Goal: Task Accomplishment & Management: Manage account settings

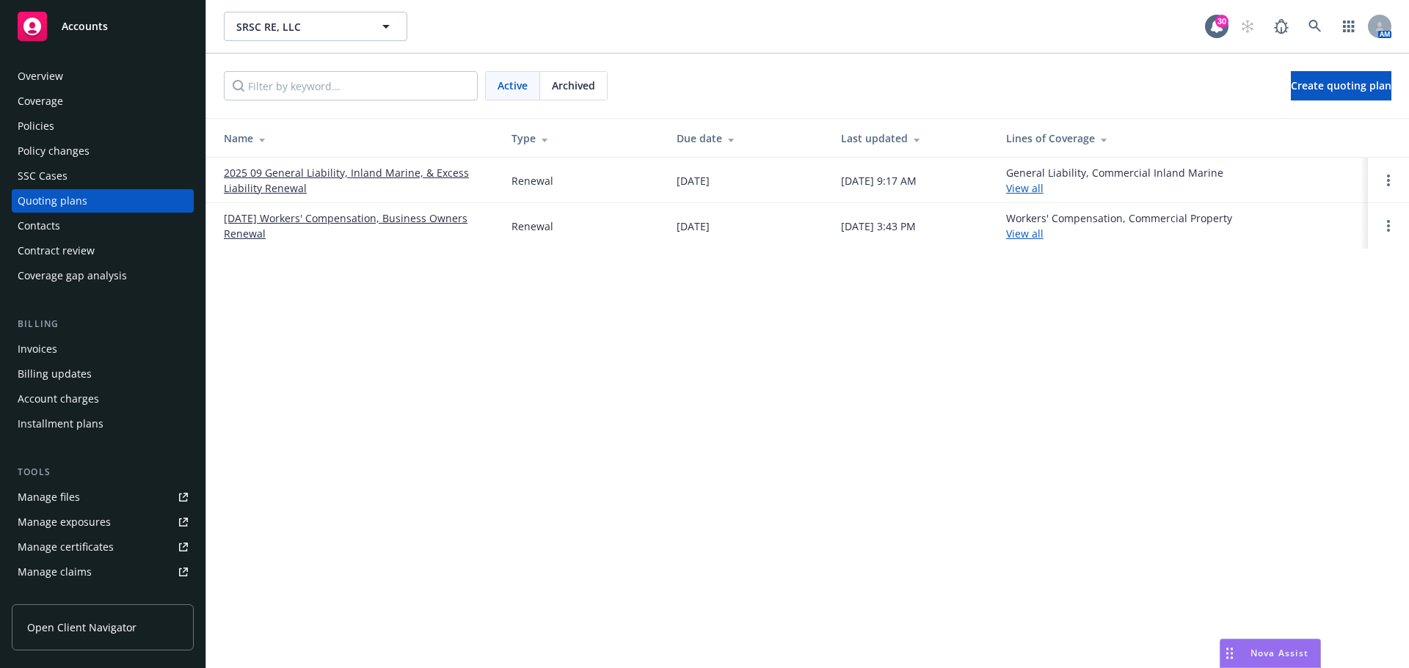
click at [75, 497] on div "Manage files" at bounding box center [49, 497] width 62 height 23
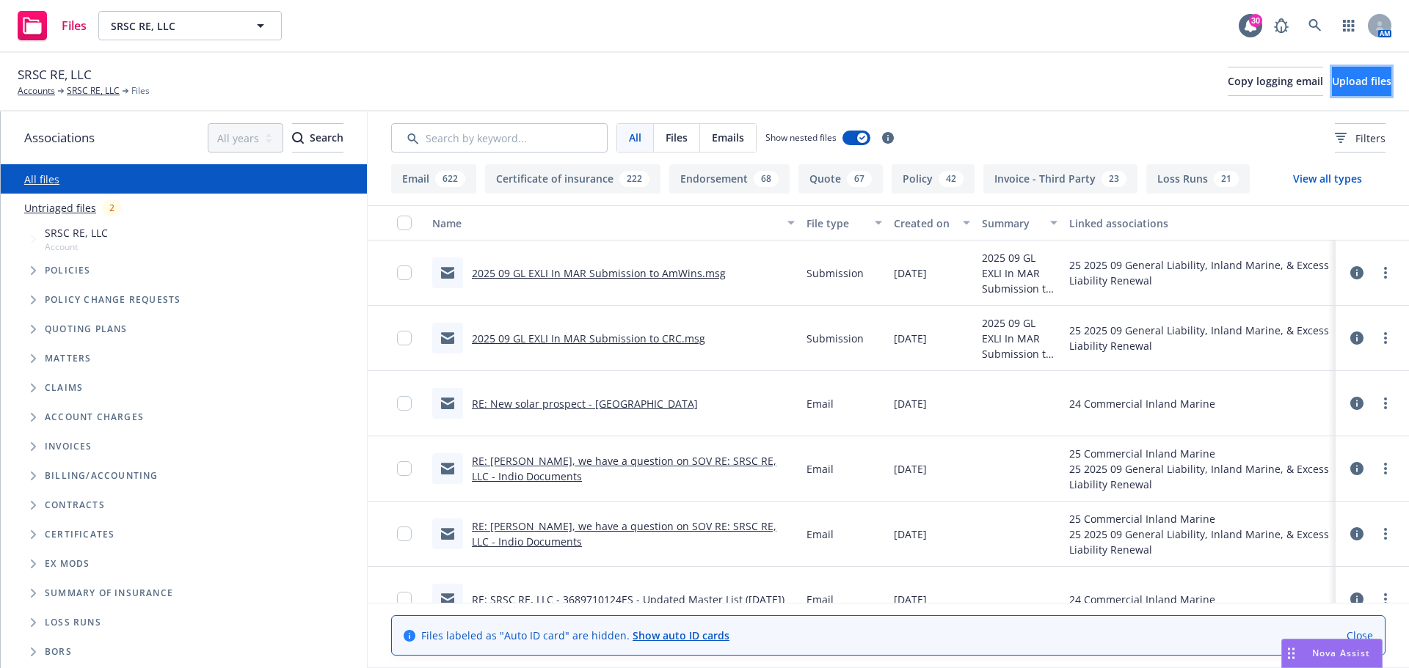
click at [1332, 81] on span "Upload files" at bounding box center [1361, 81] width 59 height 14
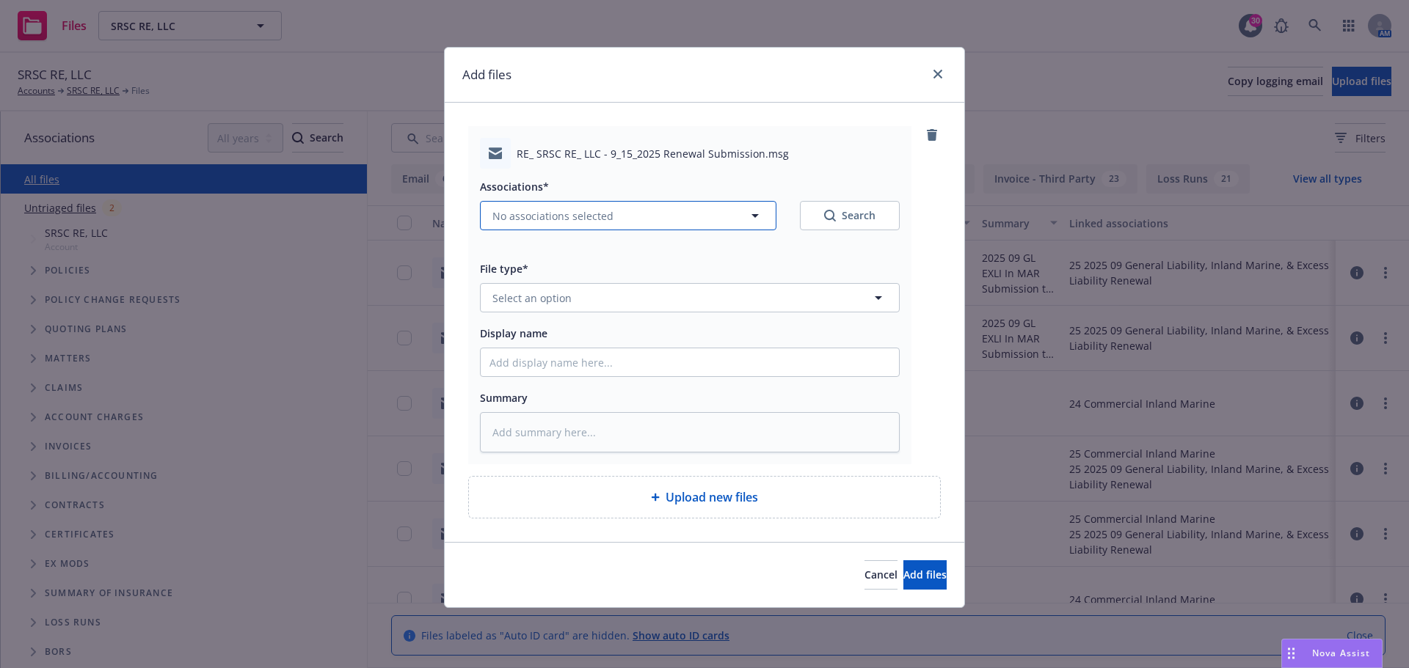
click at [756, 219] on icon "button" at bounding box center [755, 216] width 18 height 18
type textarea "x"
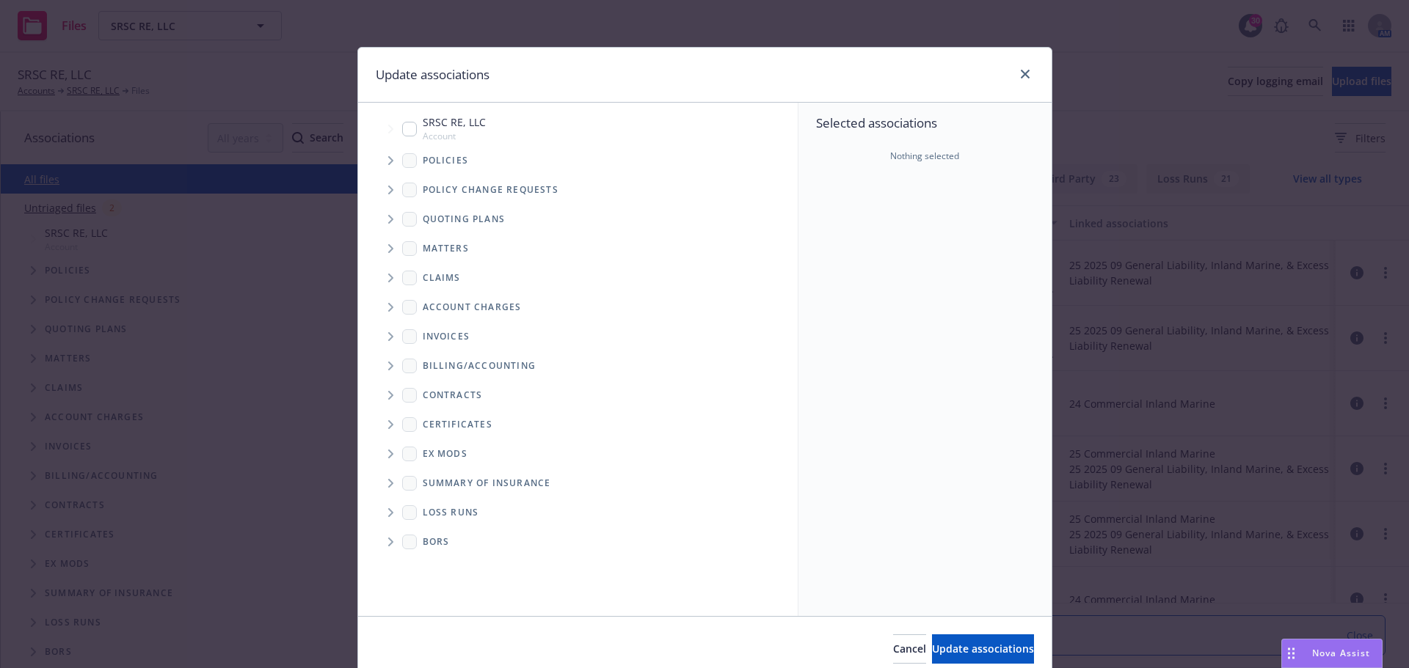
click at [388, 217] on icon "Tree Example" at bounding box center [391, 219] width 6 height 9
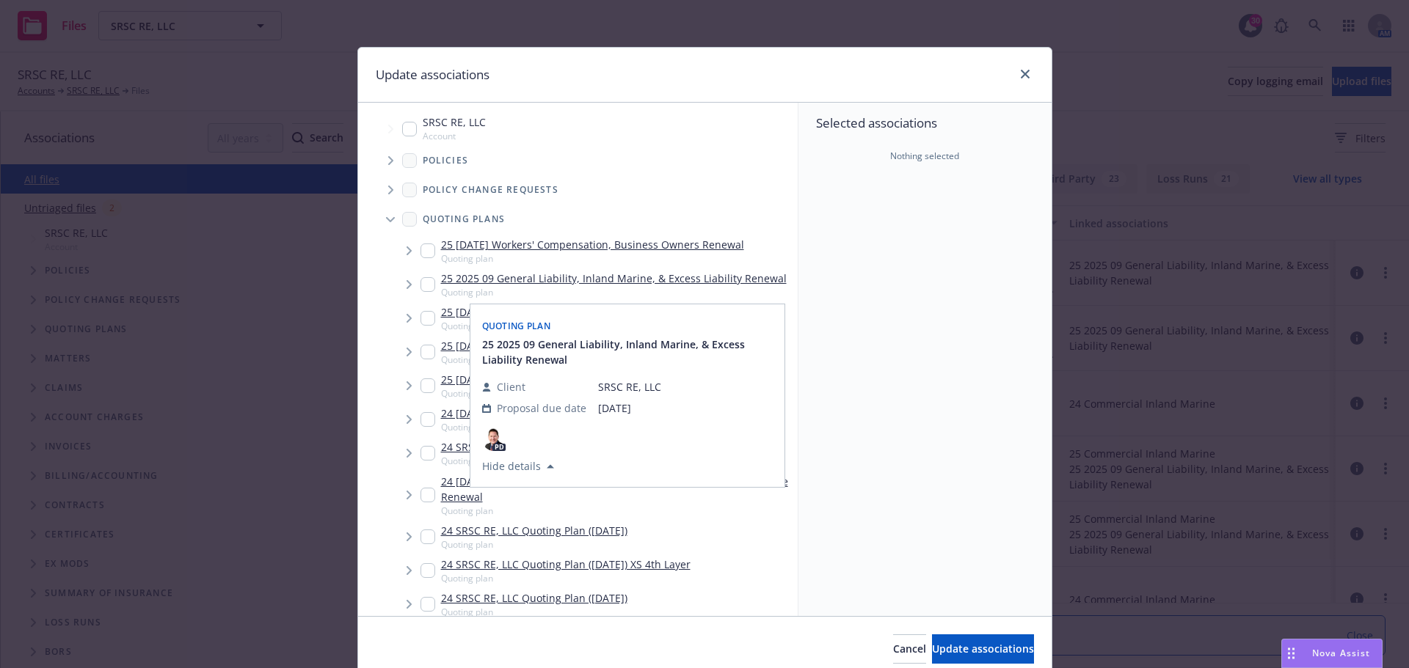
click at [420, 282] on input "Tree Example" at bounding box center [427, 284] width 15 height 15
checkbox input "true"
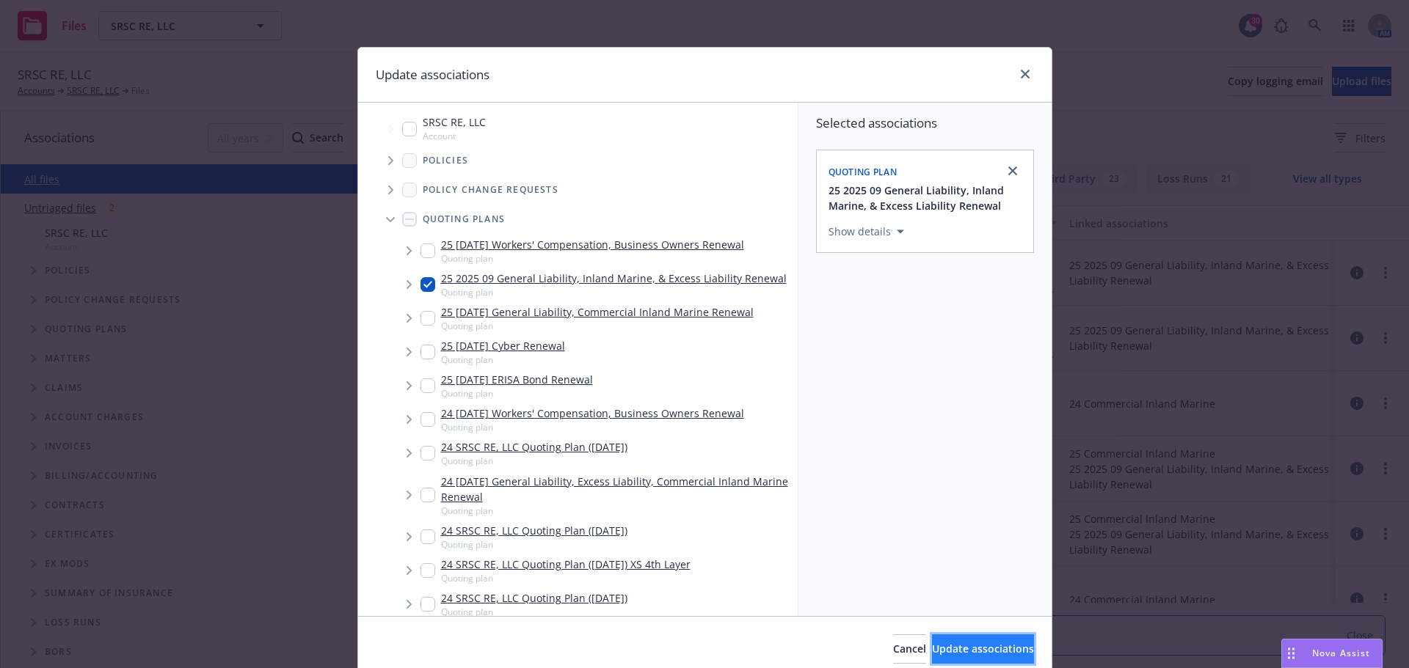
click at [932, 653] on span "Update associations" at bounding box center [983, 649] width 102 height 14
type textarea "x"
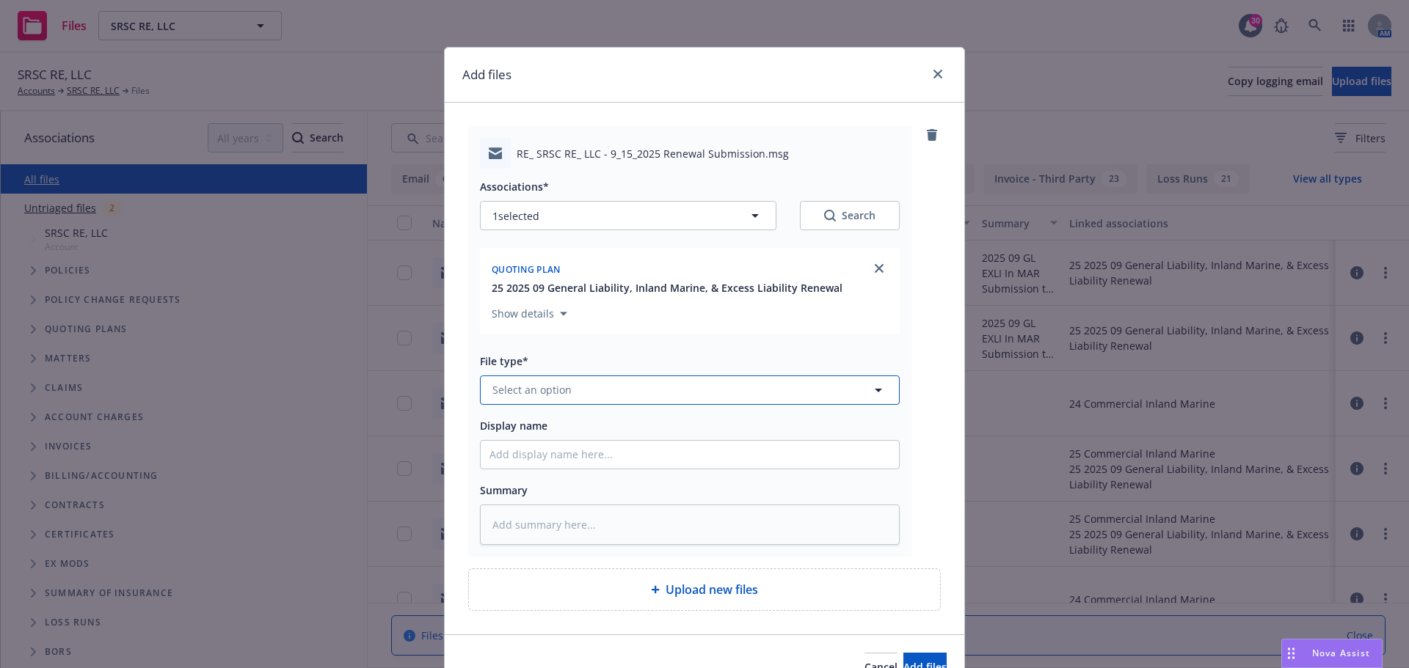
click at [875, 390] on icon "button" at bounding box center [878, 391] width 7 height 4
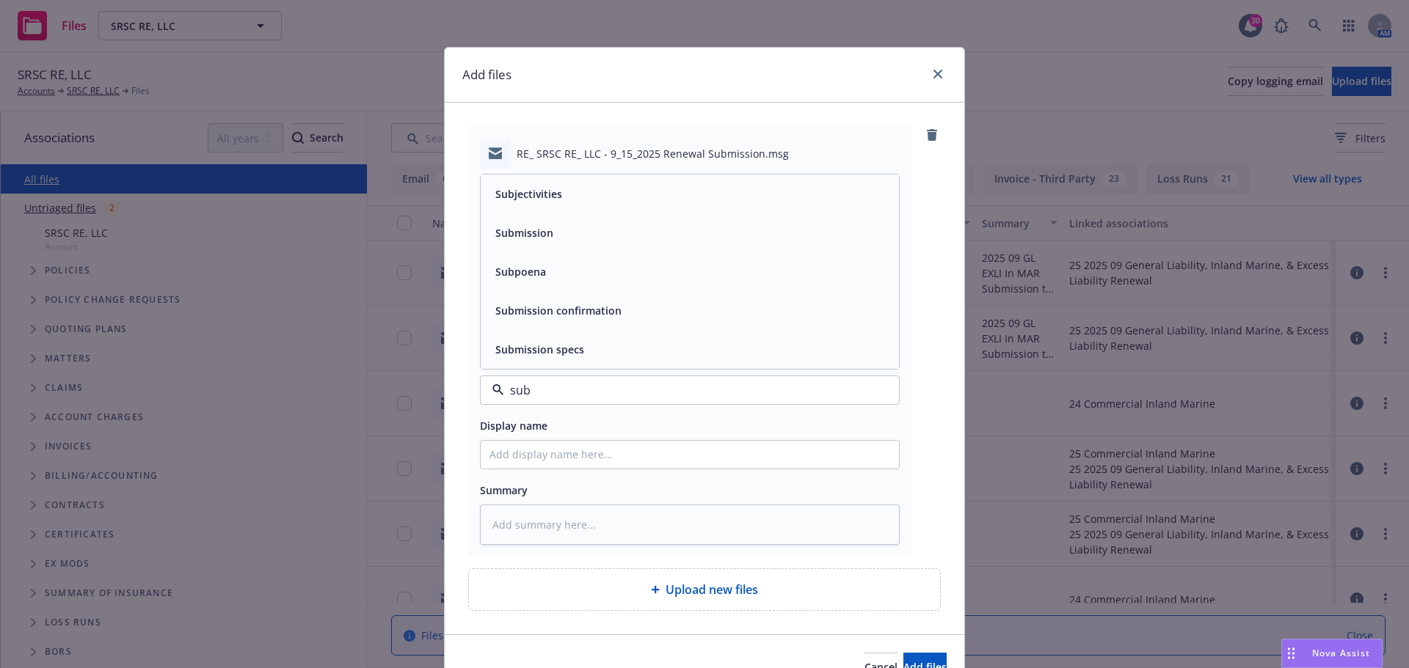
type input "subm"
click at [704, 318] on div "Submission confirmation" at bounding box center [689, 310] width 401 height 21
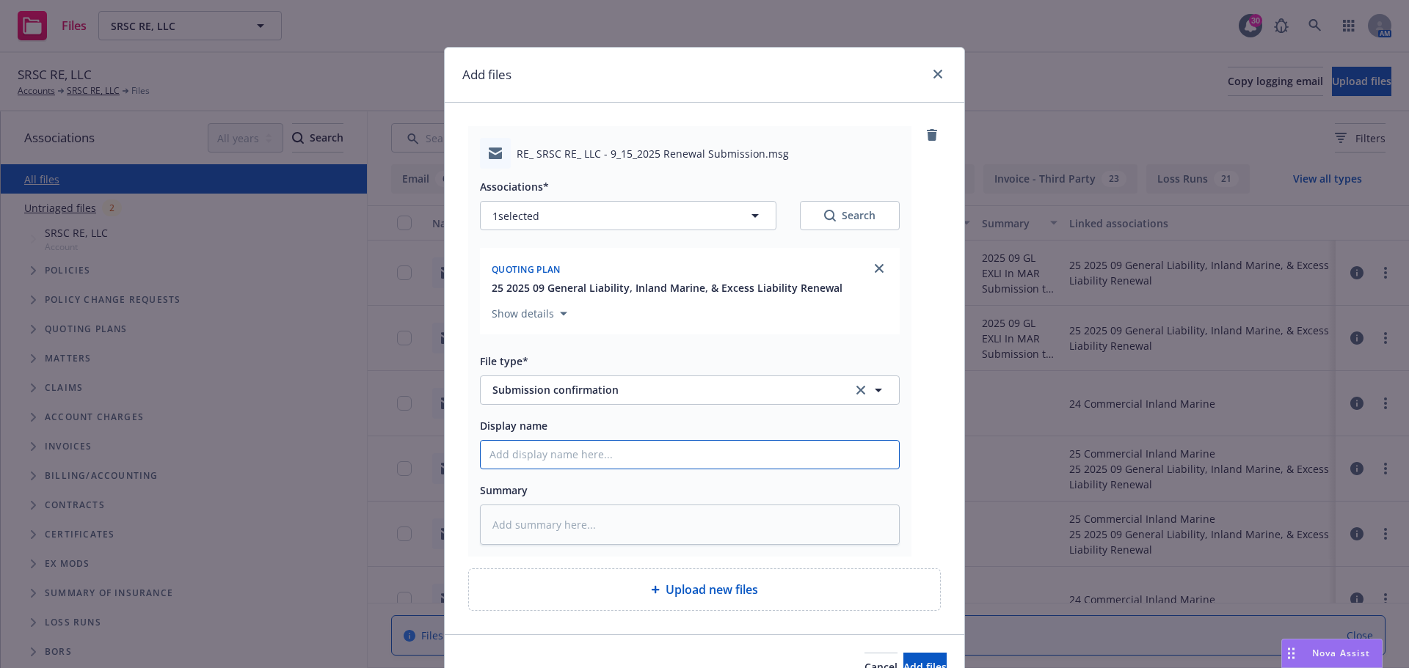
click at [523, 462] on input "Display name" at bounding box center [690, 455] width 418 height 28
type textarea "x"
type input "2"
type textarea "x"
type input "20"
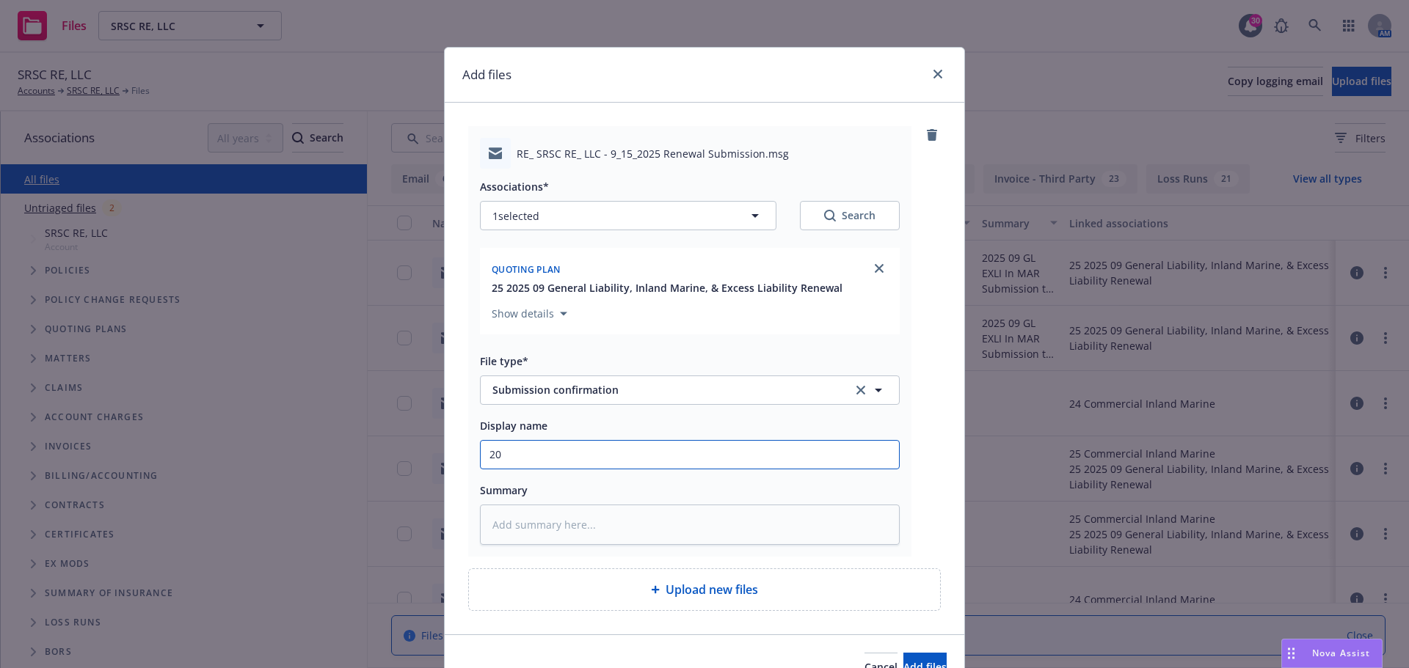
type textarea "x"
type input "202"
type textarea "x"
type input "2025"
type textarea "x"
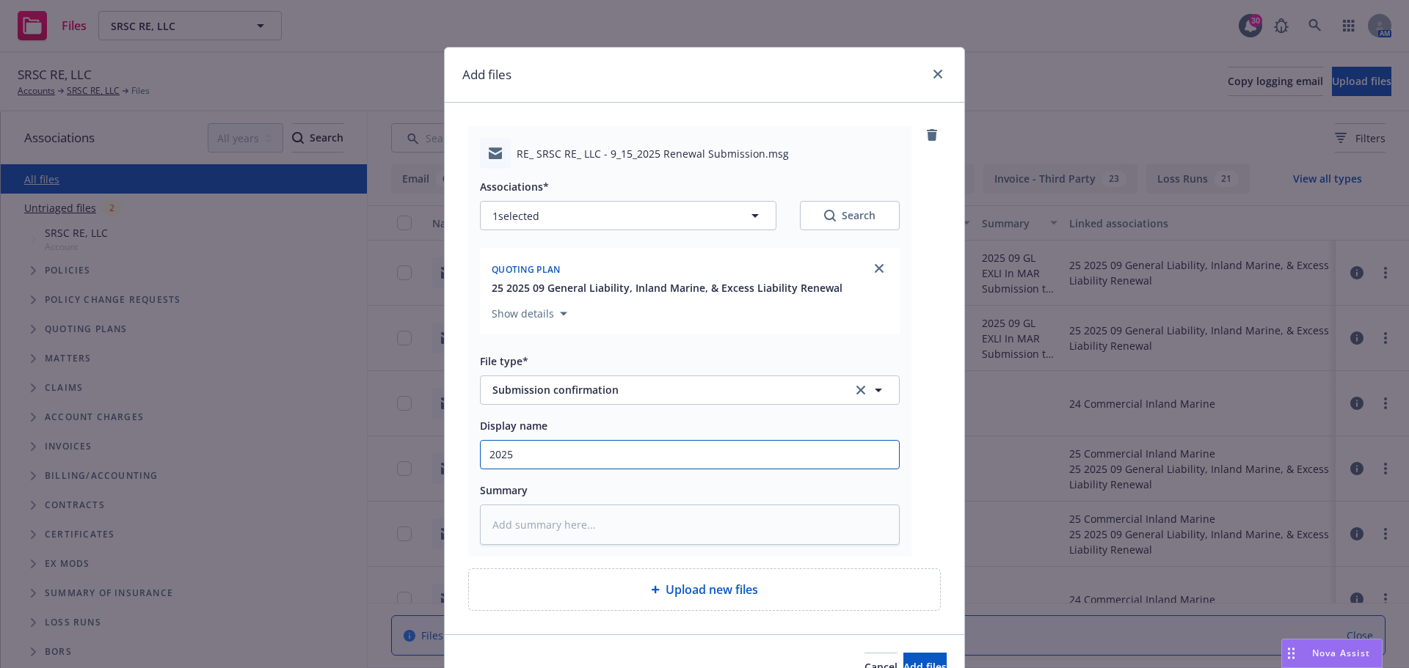
type input "2025"
type textarea "x"
type input "2025 0"
type textarea "x"
type input "2025 09"
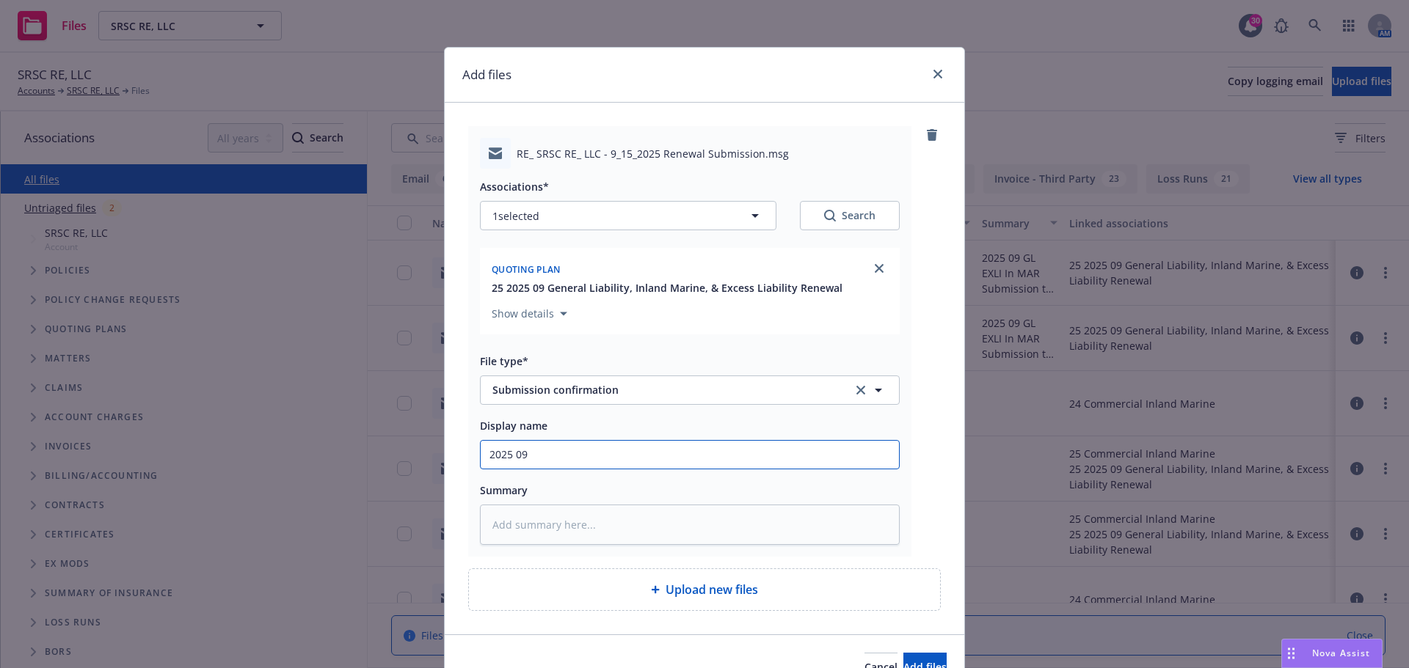
type textarea "x"
type input "2025 09"
type textarea "x"
type input "2025 09 G"
type textarea "x"
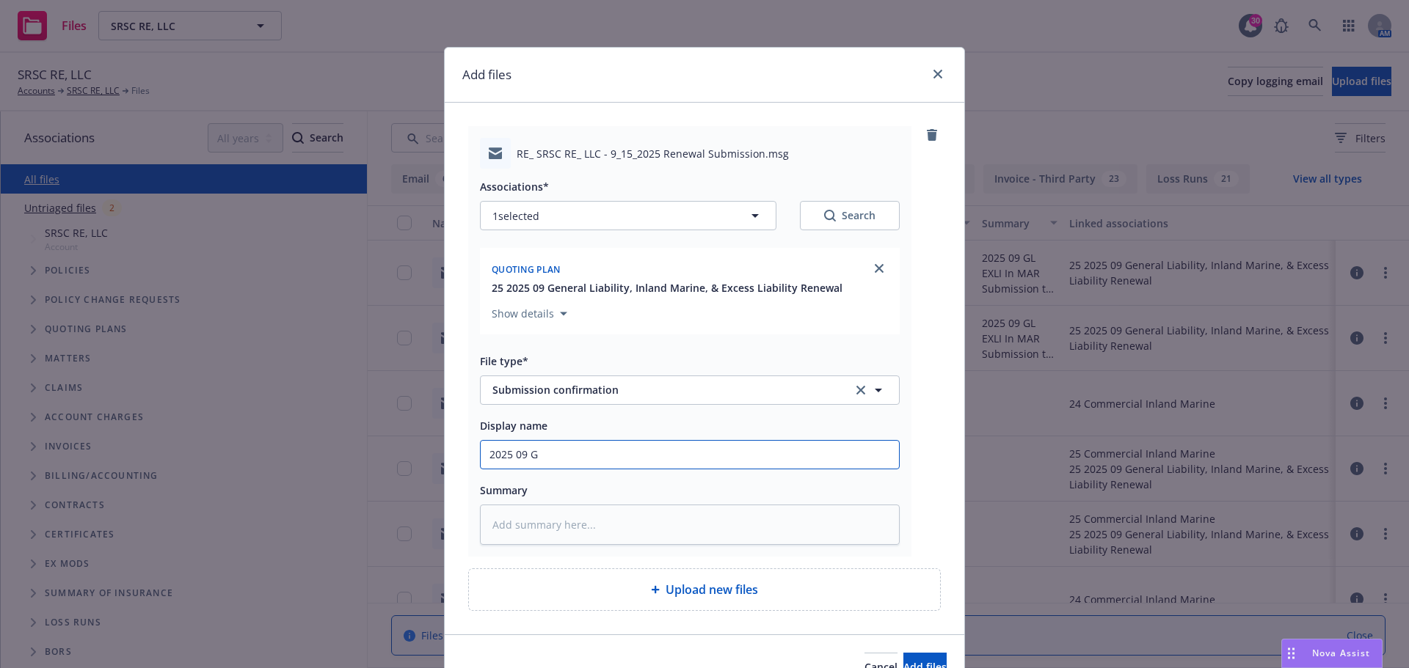
type input "2025 09 GL"
type textarea "x"
type input "2025 09 GL"
type textarea "x"
type input "2025 09 GL E"
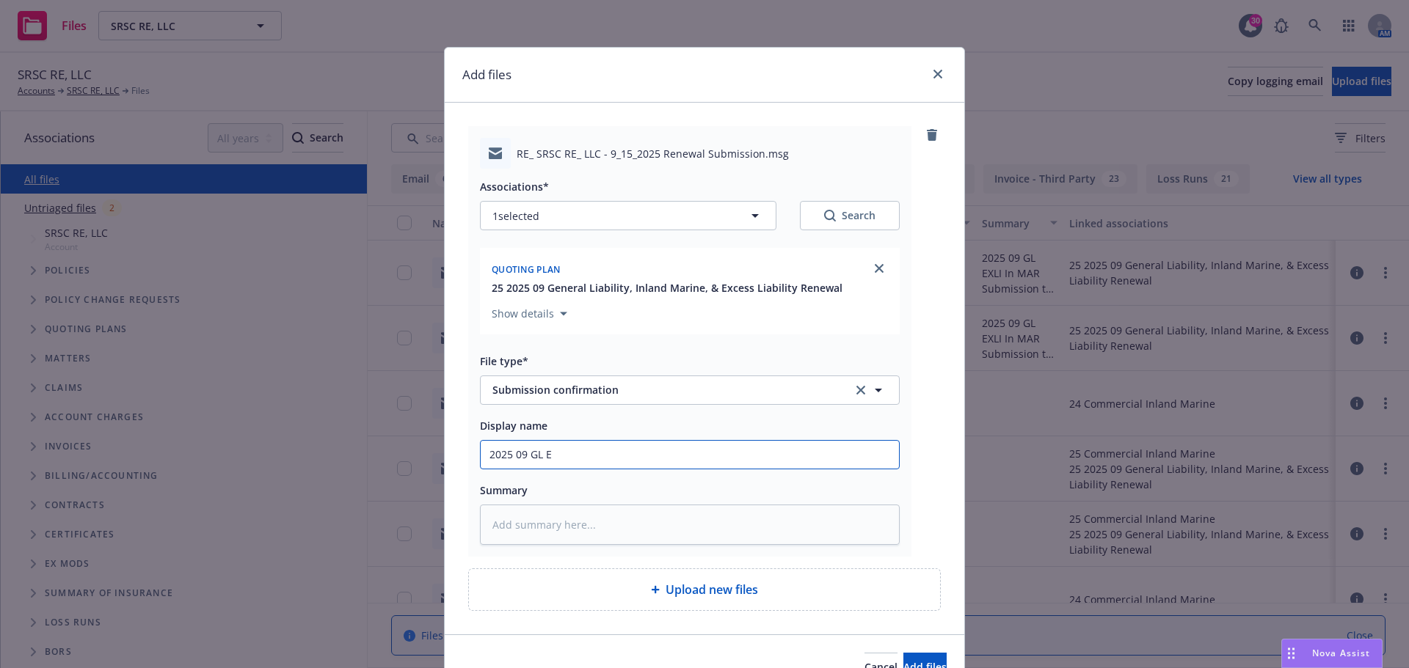
type textarea "x"
type input "2025 09 GL EX"
type textarea "x"
type input "2025 09 GL EXL"
type textarea "x"
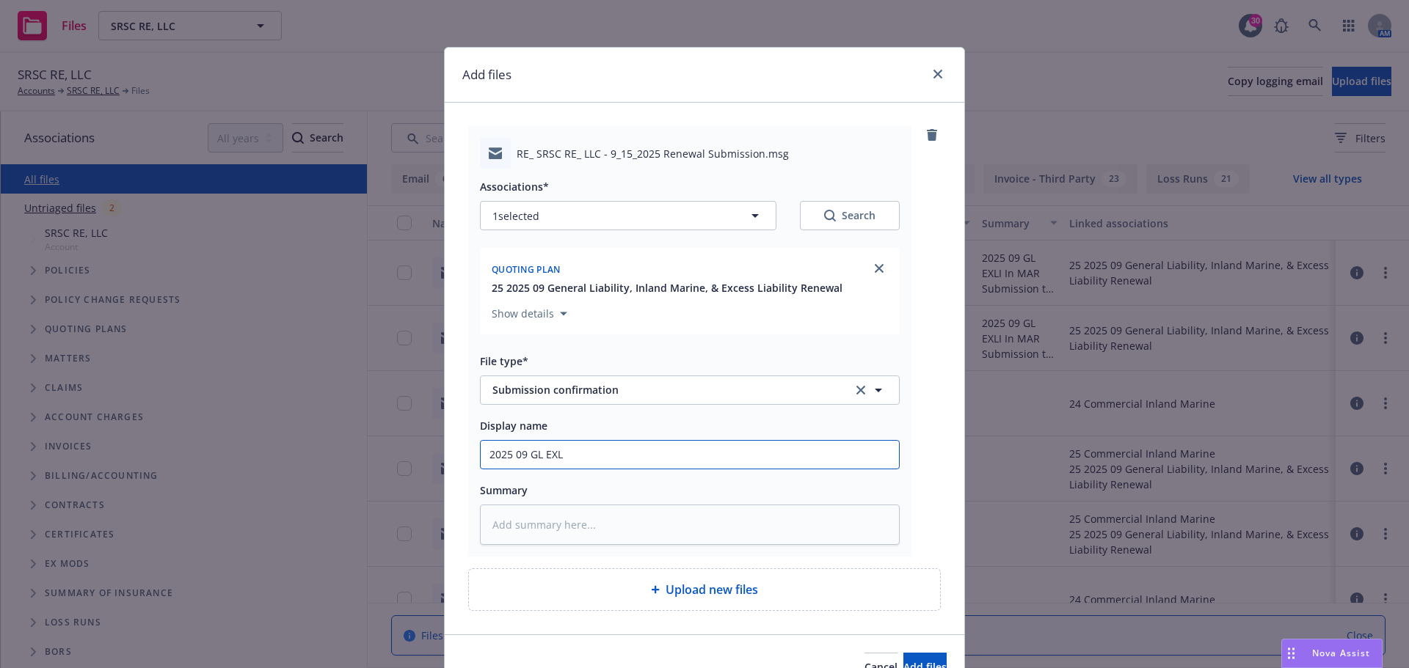
type input "2025 09 GL EXLI"
type textarea "x"
type input "2025 09 GL EXLI"
type textarea "x"
type input "2025 09 GL EXLI I"
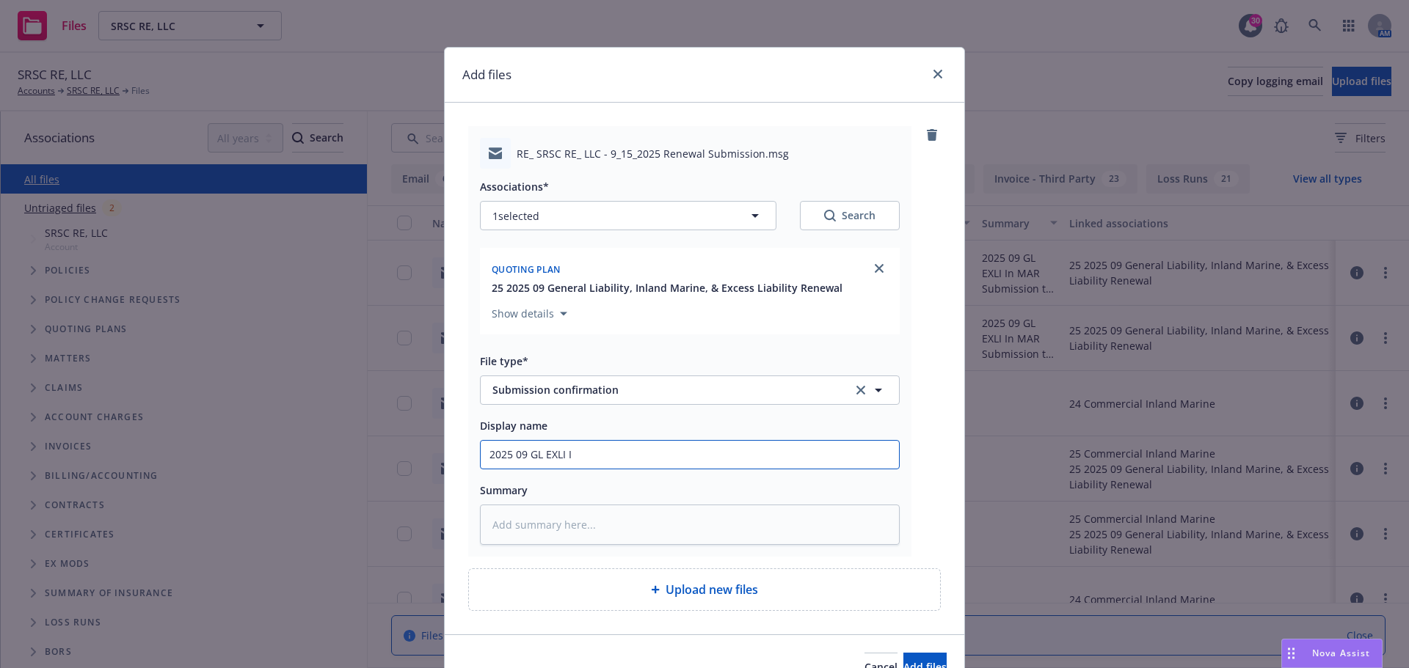
type textarea "x"
type input "2025 09 GL EXLI IN"
type textarea "x"
type input "2025 09 GL EXLI INM"
type textarea "x"
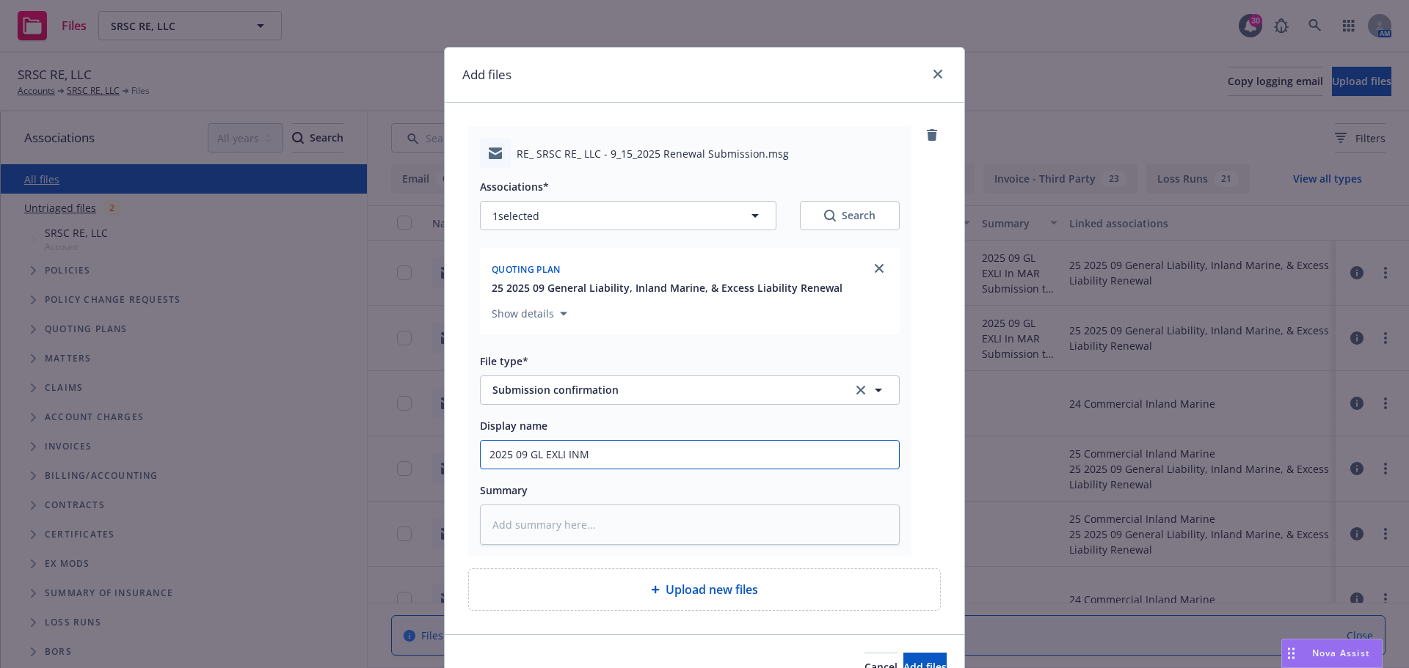
type input "2025 09 GL EXLI INMA"
type textarea "x"
type input "2025 09 GL EXLI INM"
type textarea "x"
type input "2025 09 GL EXLI INMA"
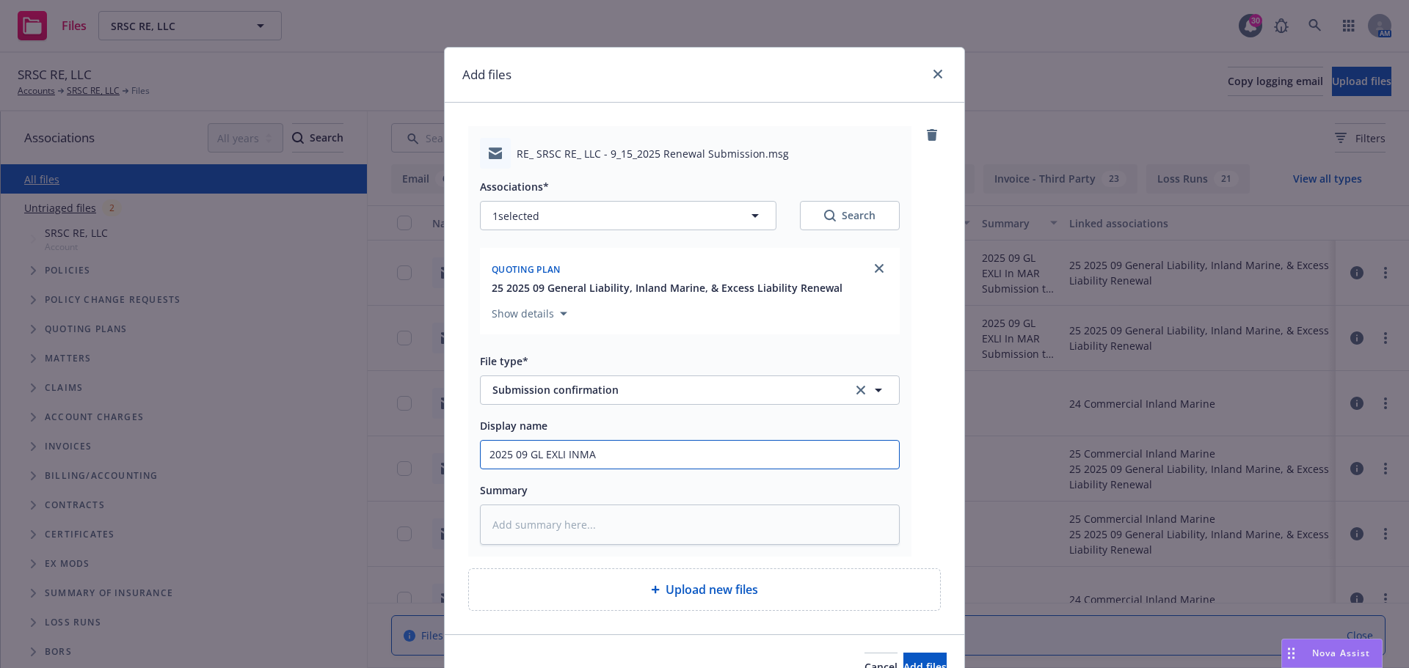
type textarea "x"
type input "2025 09 GL EXLI INM"
type textarea "x"
type input "2025 09 GL EXLI IN"
type textarea "x"
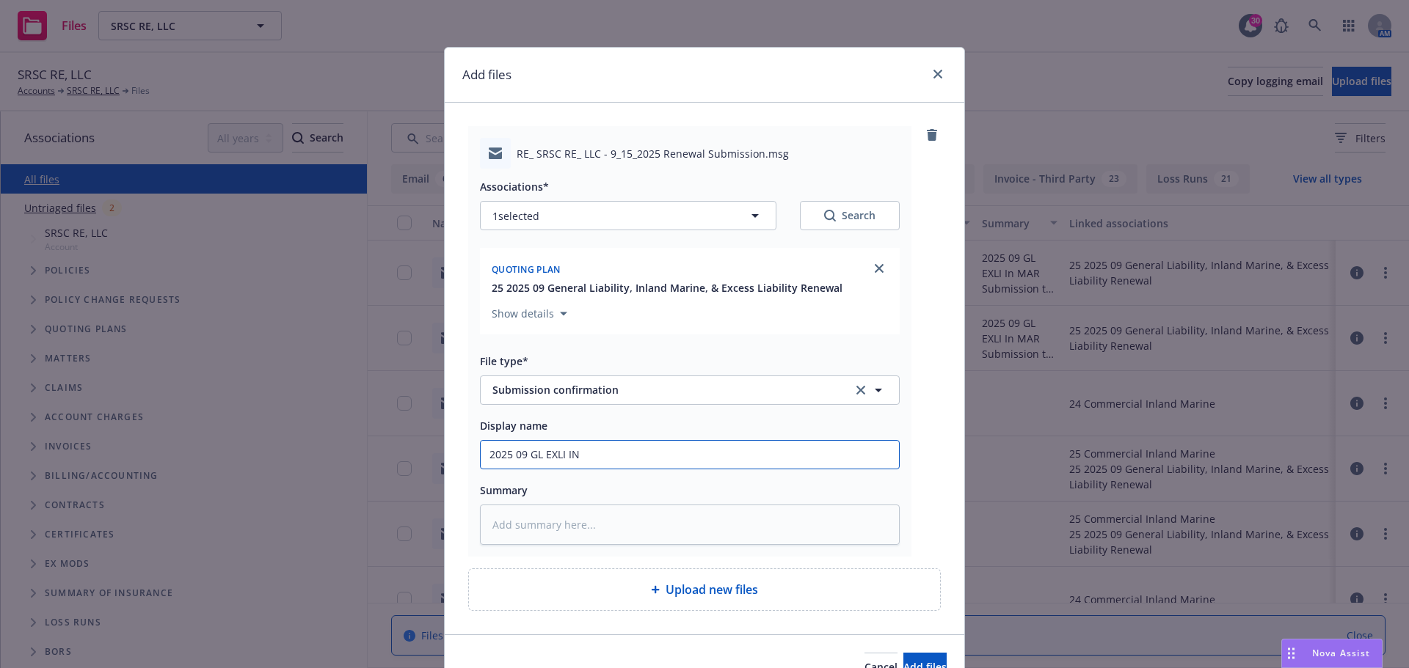
type input "2025 09 GL EXLI IN"
type textarea "x"
type input "2025 09 GL EXLI IN"
type textarea "x"
type input "2025 09 GL EXLI I"
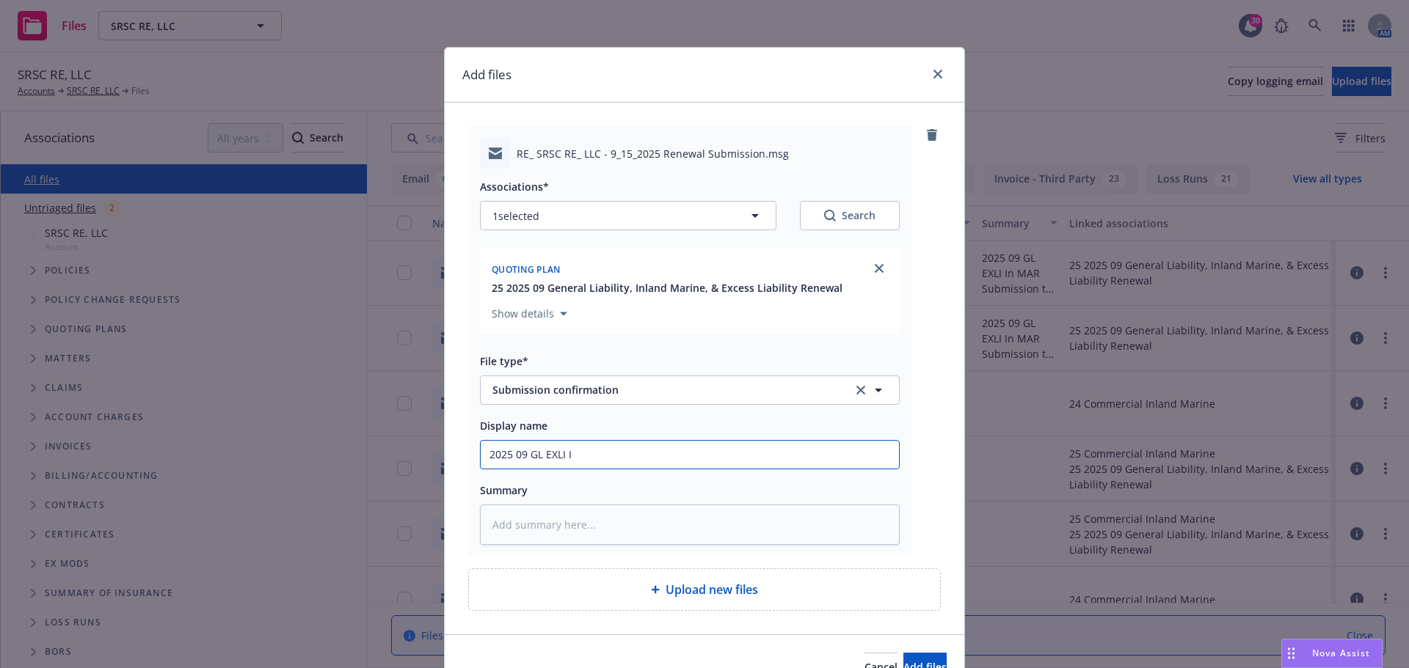
type textarea "x"
type input "2025 09 GL EXLI In"
type textarea "x"
type input "2025 09 GL EXLI In"
type textarea "x"
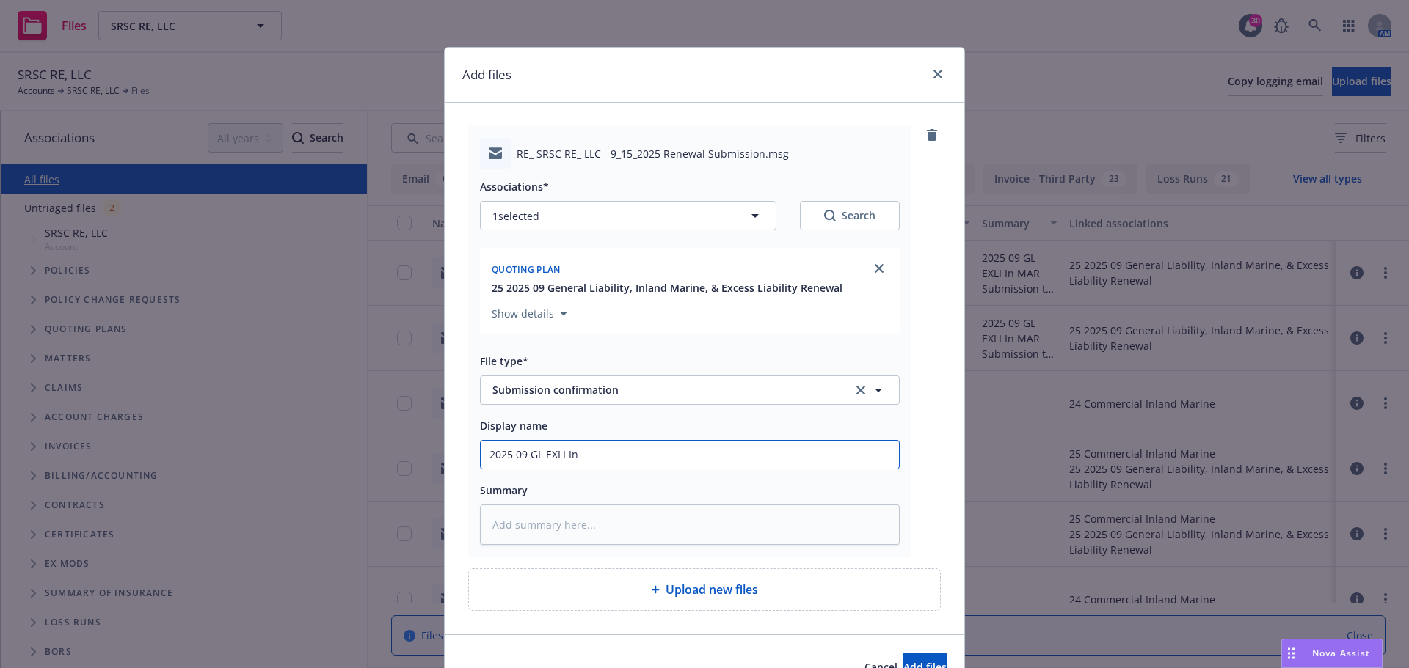
type input "2025 09 GL EXLI In M"
type textarea "x"
type input "2025 09 GL EXLI In [GEOGRAPHIC_DATA]"
type textarea "x"
type input "2025 09 GL EXLI In Mar"
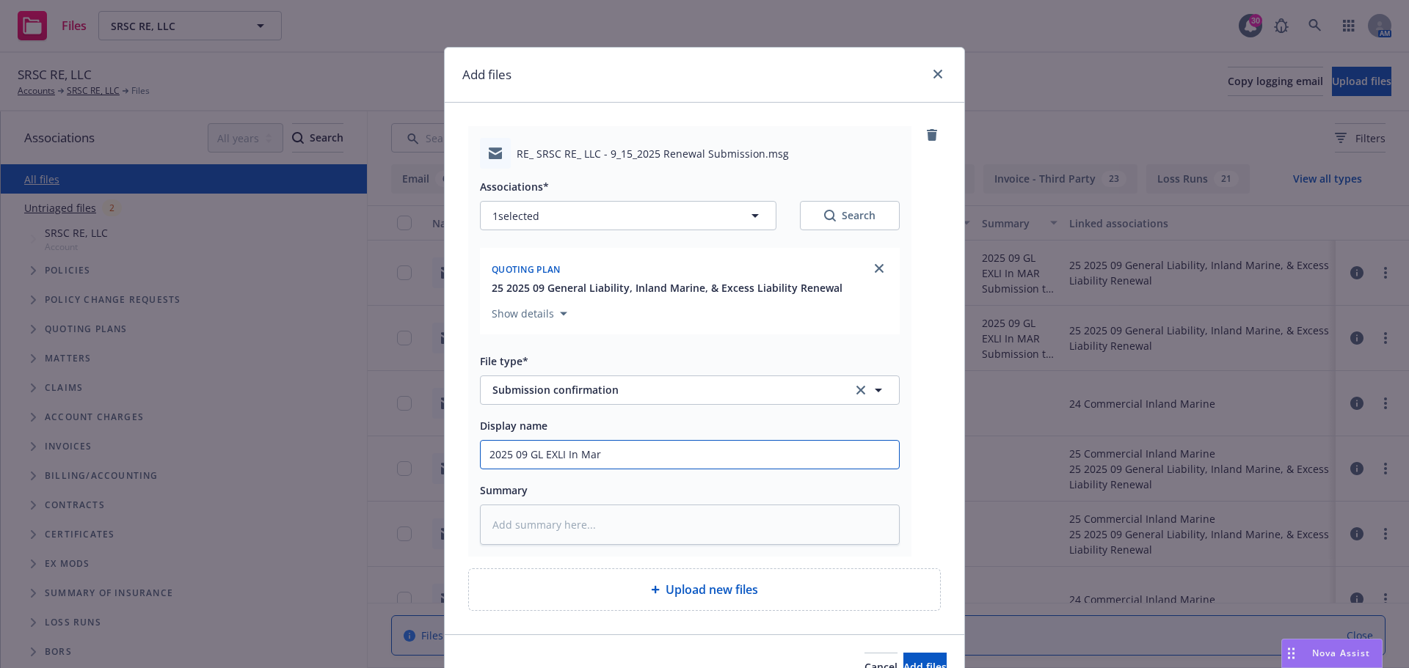
type textarea "x"
type input "2025 09 GL EXLI In [GEOGRAPHIC_DATA]"
type textarea "x"
type input "2025 09 GL EXLI In [GEOGRAPHIC_DATA]"
type textarea "x"
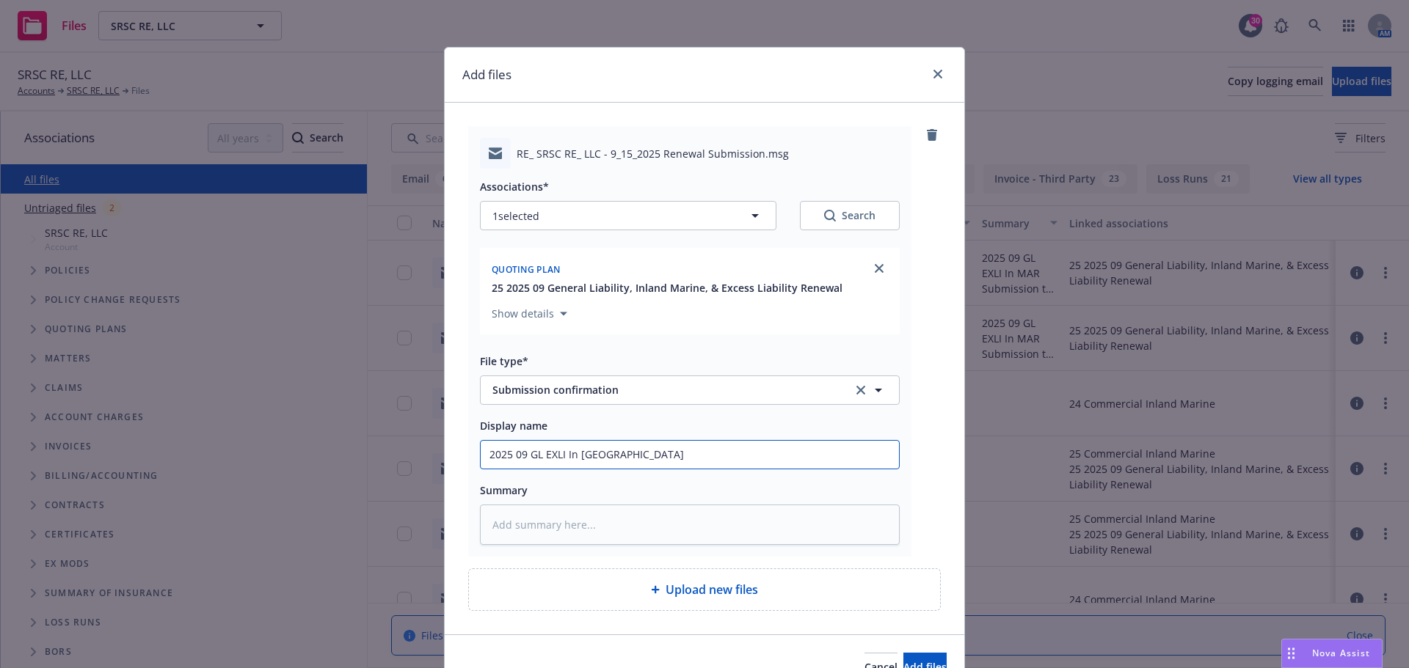
type input "2025 09 GL EXLI In Marine"
type textarea "x"
type input "2025 09 GL EXLI In Marine"
type textarea "x"
type input "2025 09 GL EXLI In Marine c"
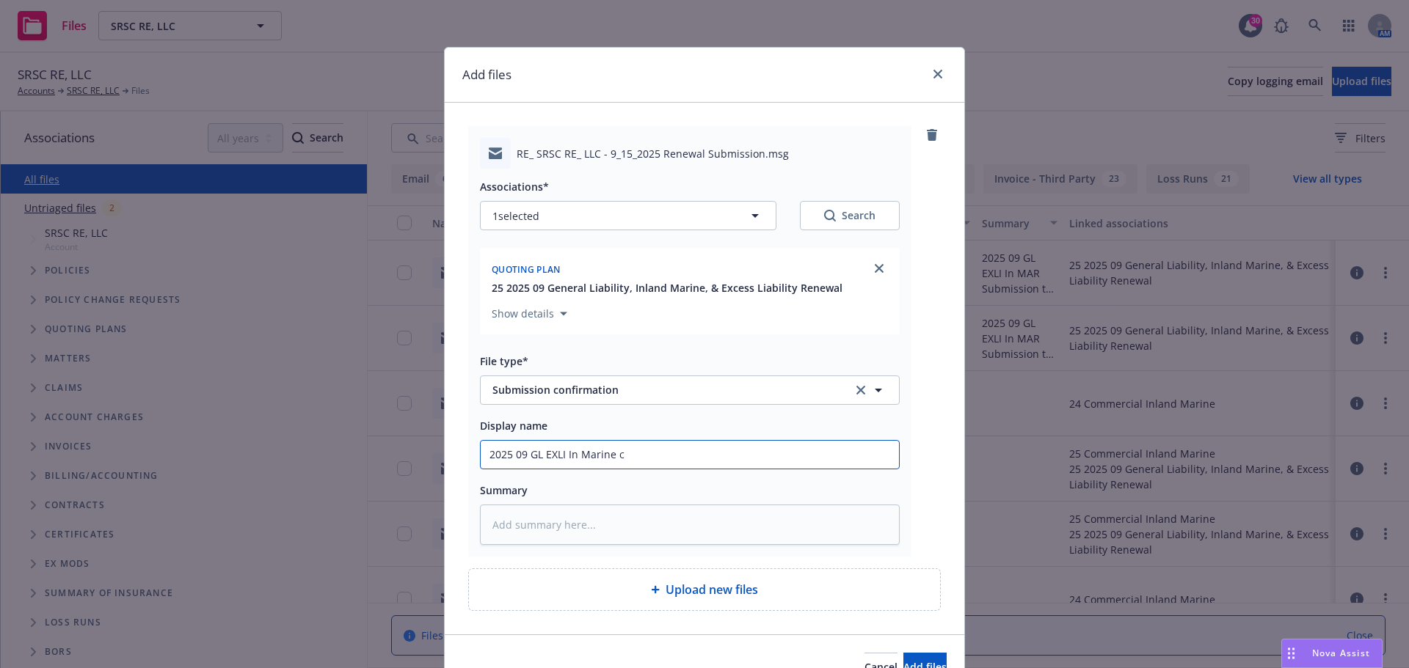
type textarea "x"
type input "2025 09 GL EXLI In Marine co"
type textarea "x"
type input "2025 09 GL EXLI In Marine con"
type textarea "x"
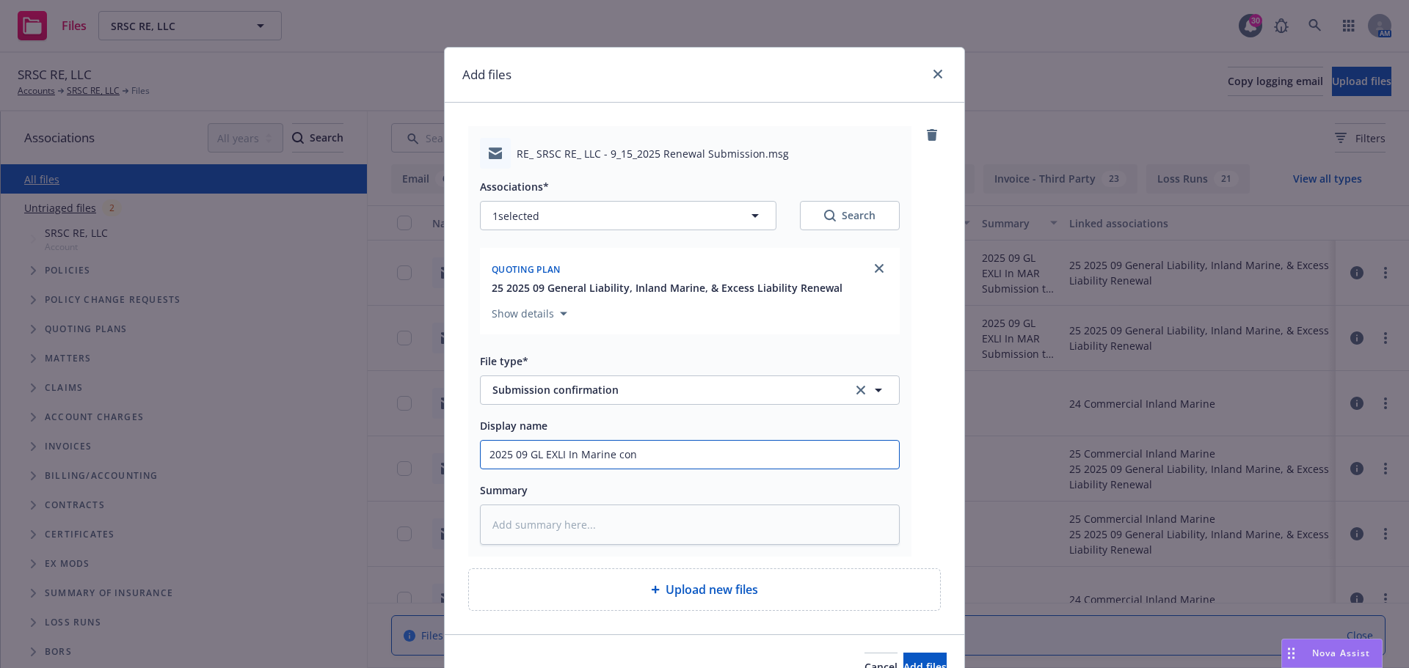
type input "2025 09 GL EXLI In Marine conf"
type textarea "x"
type input "2025 09 GL EXLI In Marine confi"
type textarea "x"
type input "2025 09 GL EXLI In Marine confir"
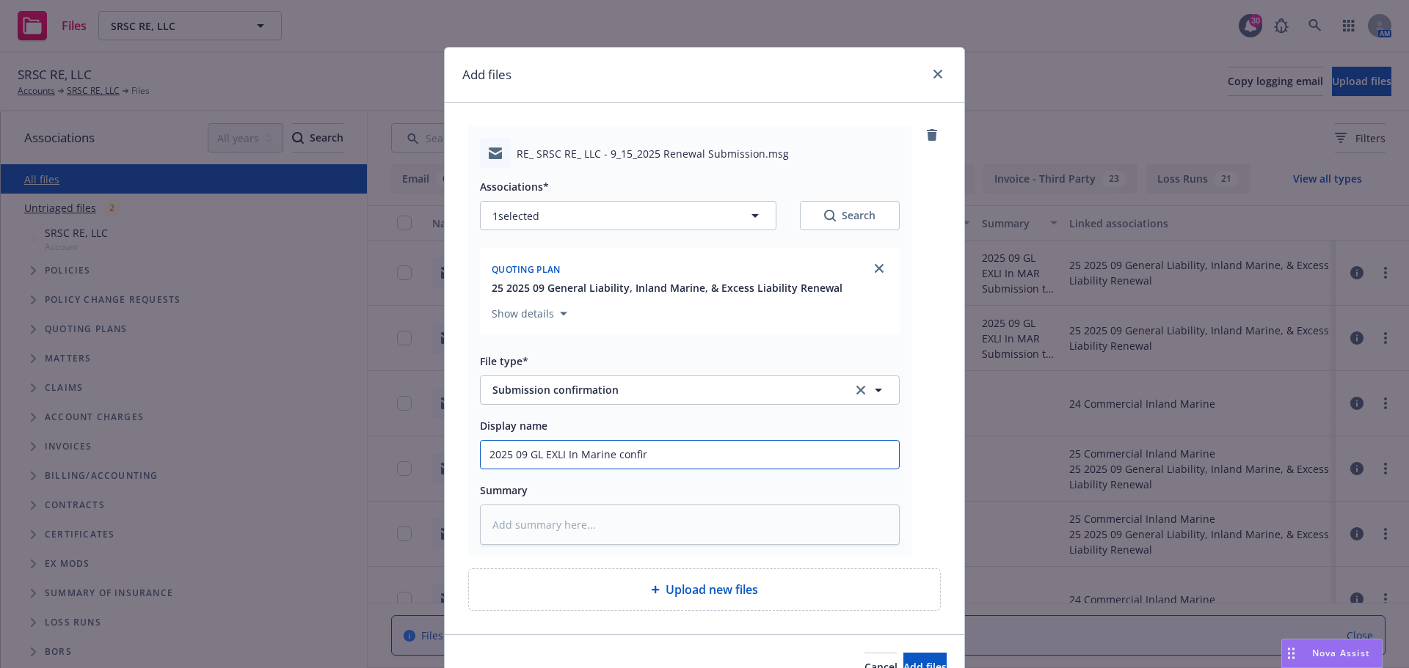
type textarea "x"
type input "2025 09 GL EXLI In Marine confirm"
type textarea "x"
type input "2025 09 GL EXLI In Marine confirma"
type textarea "x"
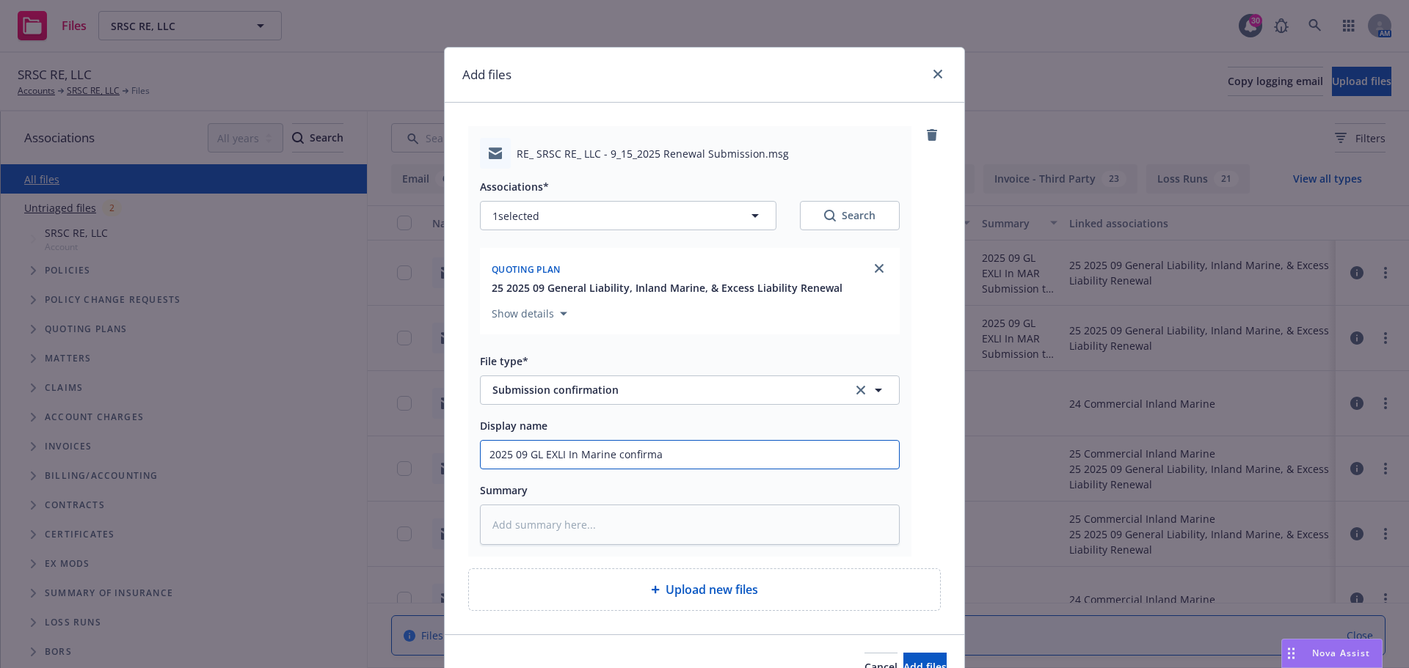
type input "2025 09 GL EXLI In Marine confirmat"
type textarea "x"
type input "2025 09 GL EXLI In Marine confirmati"
type textarea "x"
type input "2025 09 GL EXLI In Marine confirmatio"
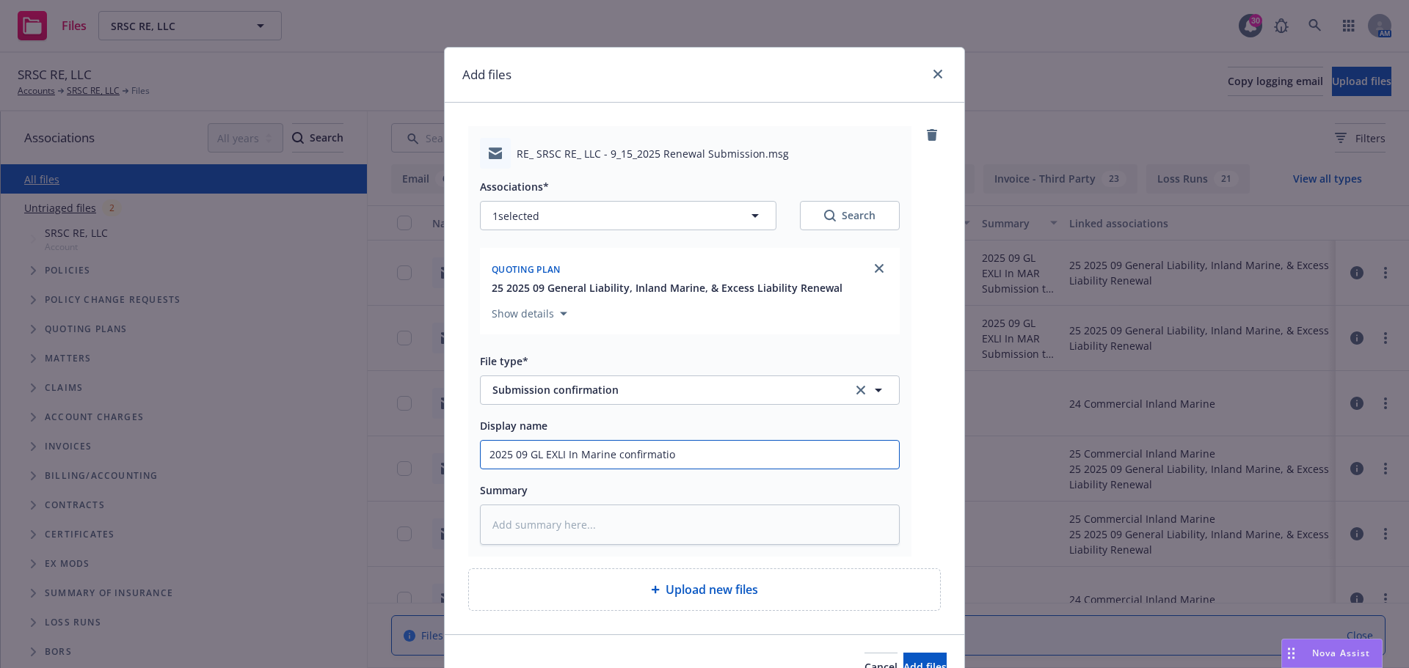
type textarea "x"
type input "2025 09 GL EXLI In Marine confirmation"
type textarea "x"
type input "2025 09 GL EXLI In Marine confirmation"
type textarea "x"
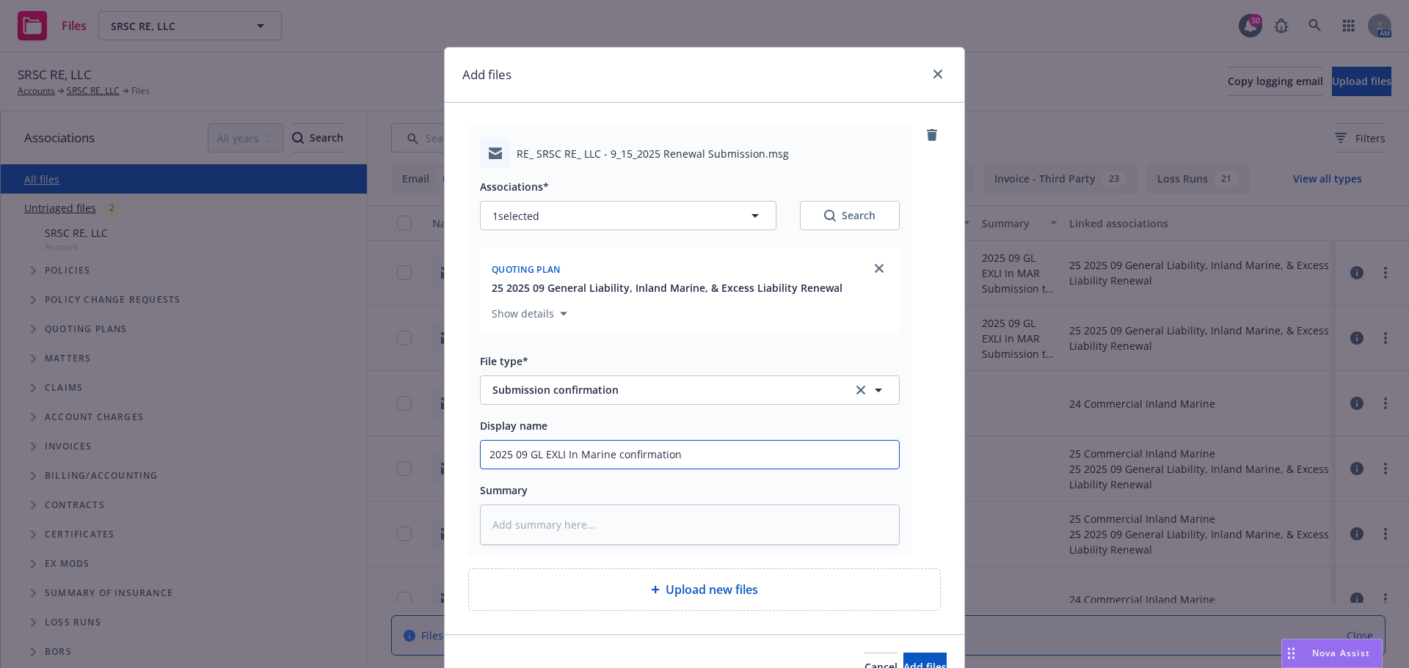
type input "2025 09 GL EXLI In Marine confirmation o"
type textarea "x"
type input "2025 09 GL EXLI In Marine confirmation of"
type textarea "x"
type input "2025 09 GL EXLI In Marine confirmation of"
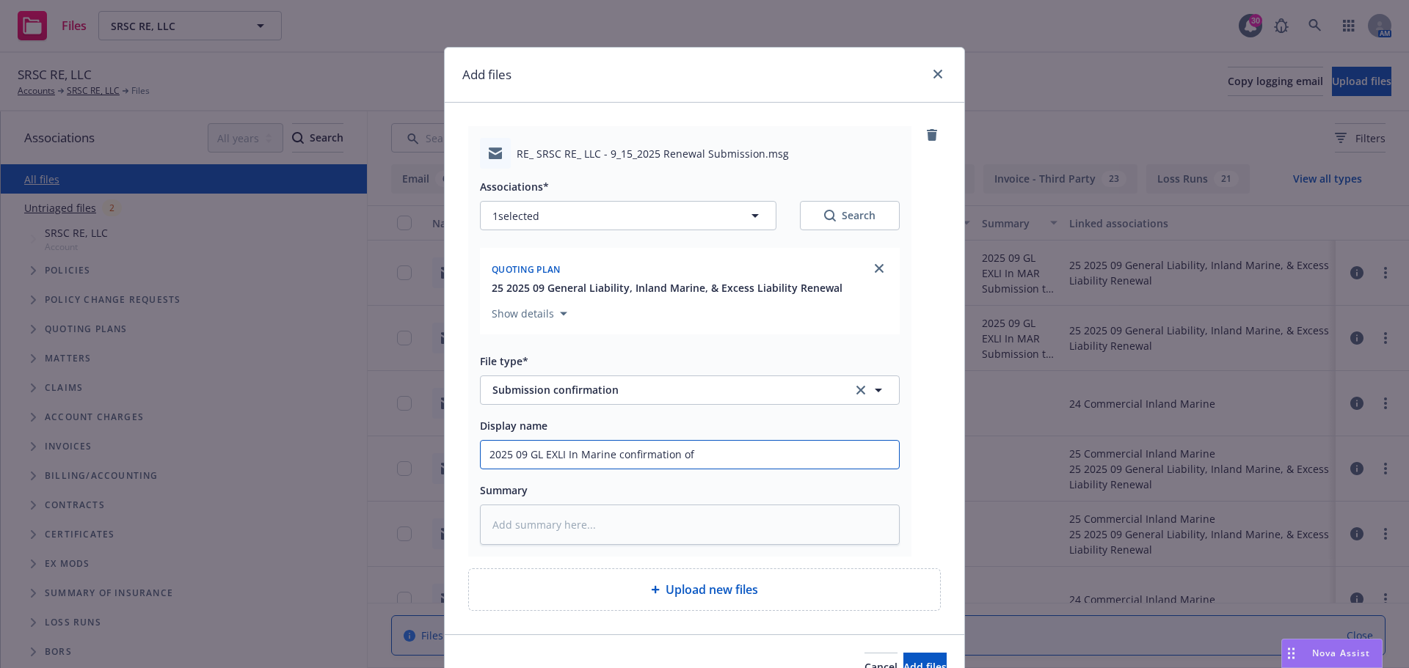
type textarea "x"
type input "2025 09 GL EXLI In Marine confirmation of s"
type textarea "x"
type input "2025 09 GL EXLI In Marine confirmation of su"
type textarea "x"
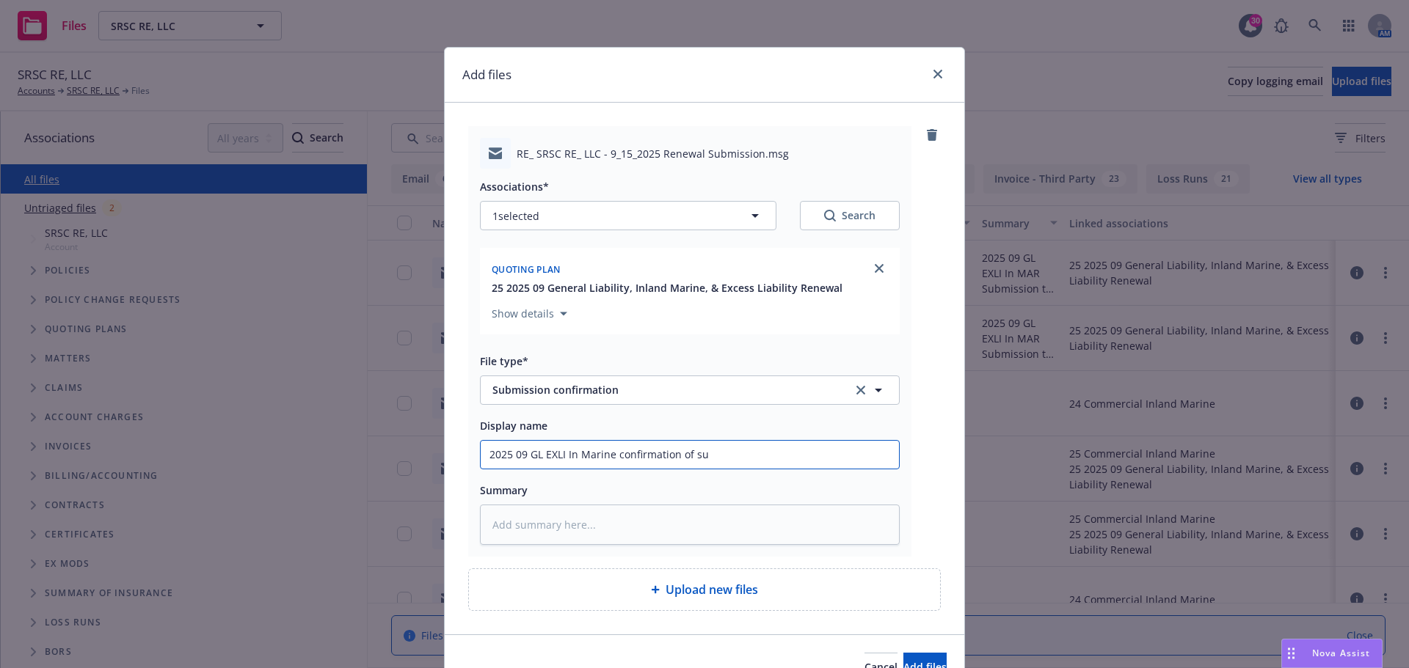
type input "2025 09 GL EXLI In Marine confirmation of sub"
type textarea "x"
type input "2025 09 GL EXLI In Marine confirmation of subm"
type textarea "x"
type input "2025 09 GL EXLI In Marine confirmation of submi"
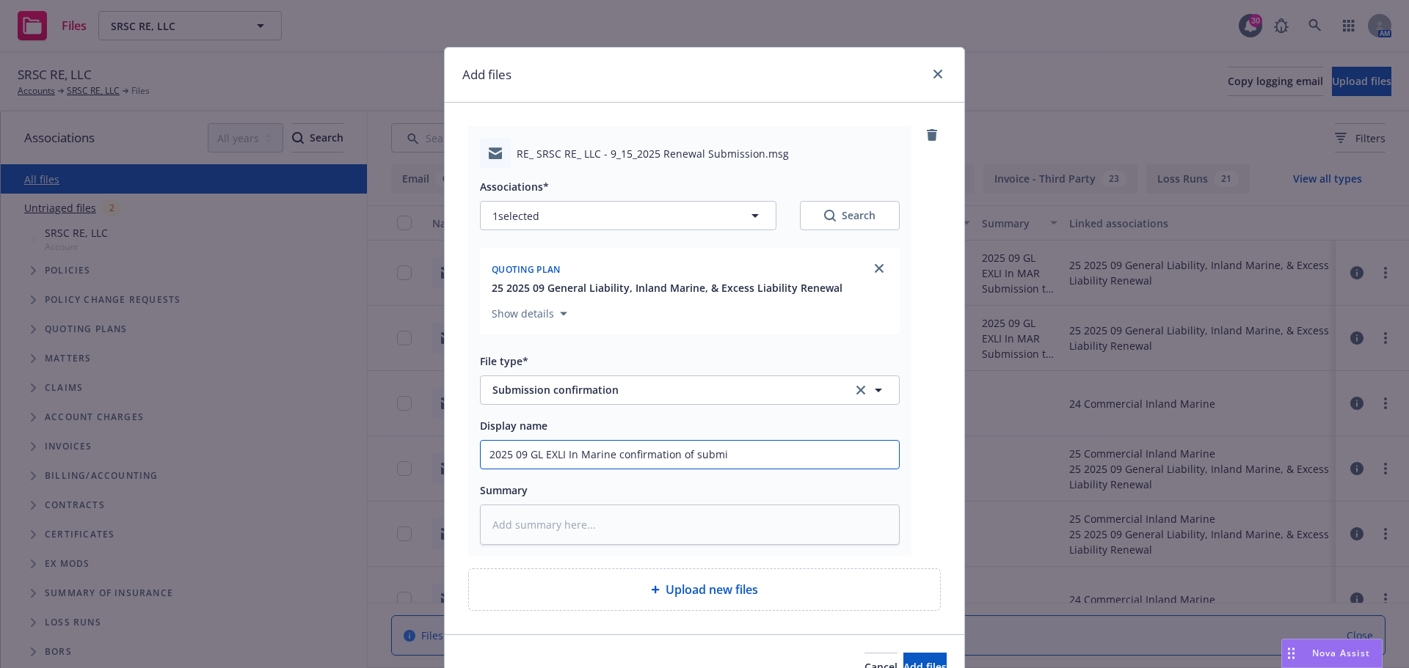
type textarea "x"
type input "2025 09 GL EXLI In Marine confirmation of submis"
type textarea "x"
type input "2025 09 GL EXLI In Marine confirmation of submiss"
type textarea "x"
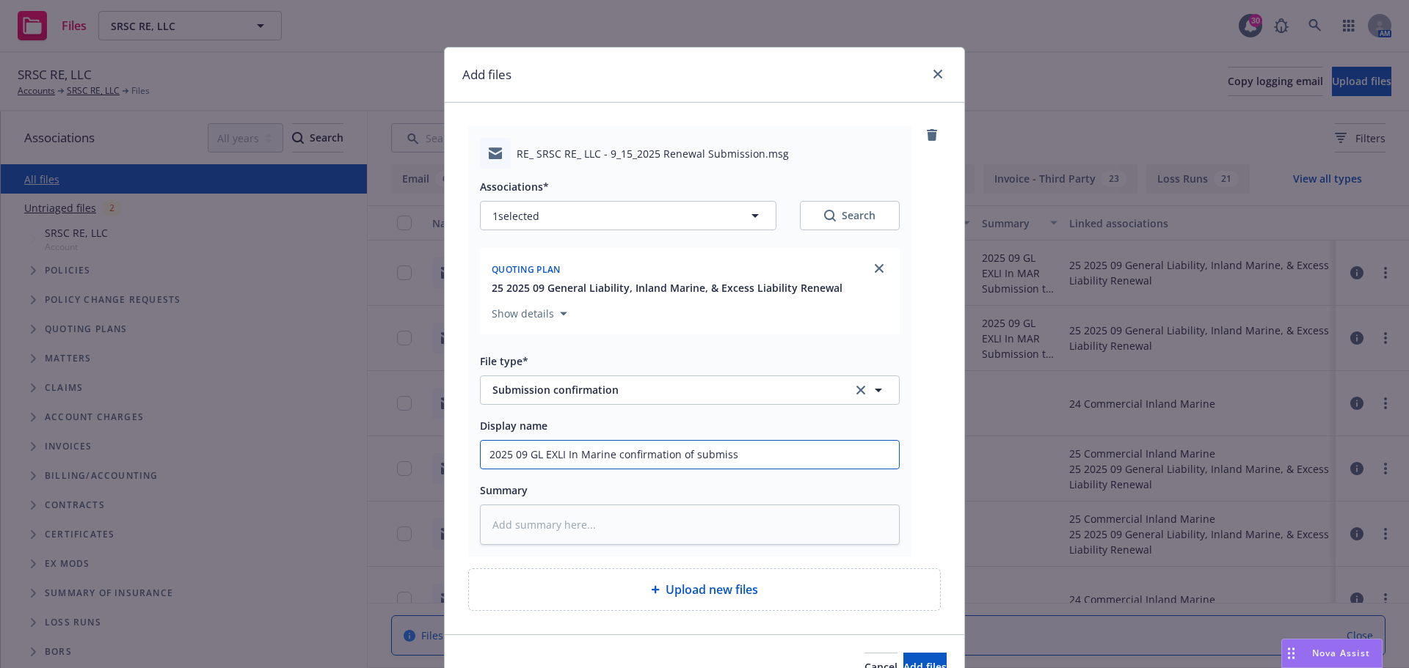
type input "2025 09 GL EXLI In Marine confirmation of submissi"
type textarea "x"
type input "2025 09 GL EXLI In Marine confirmation of submissio"
type textarea "x"
type input "2025 09 GL EXLI In Marine confirmation of submission"
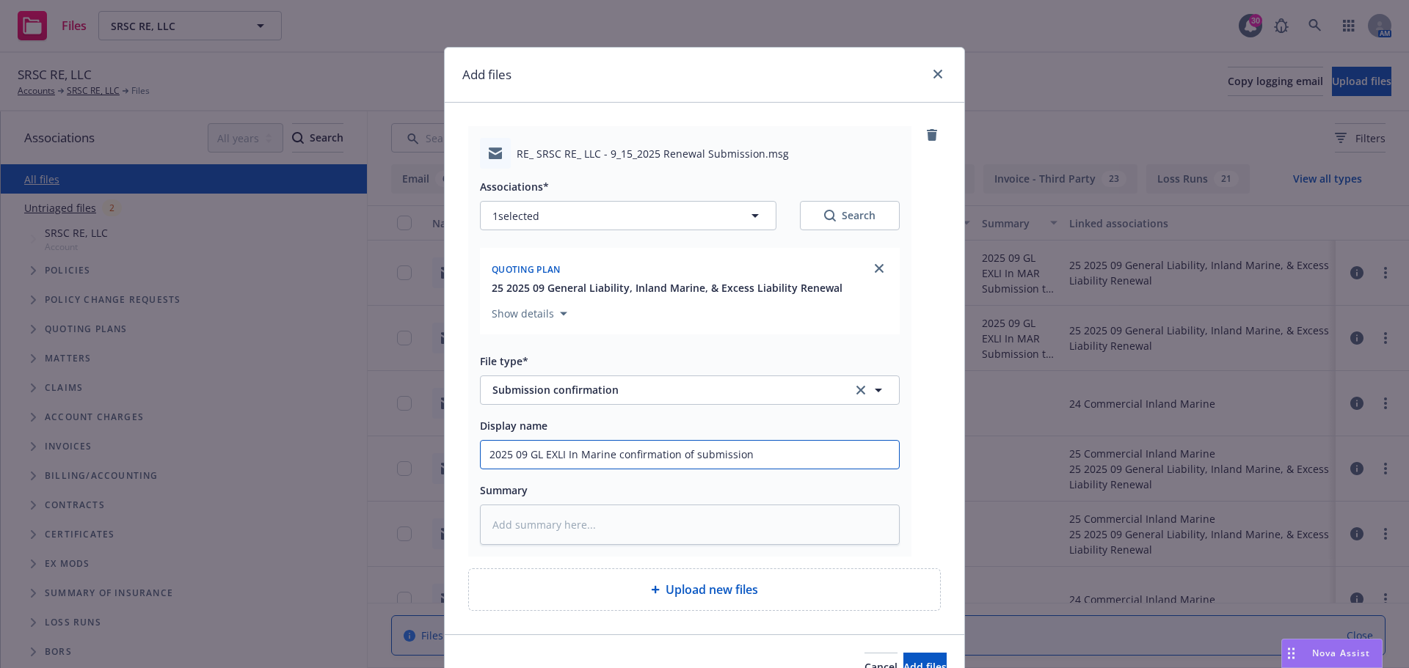
type textarea "x"
type input "2025 09 GL EXLI In Marine confirmation of submission"
type textarea "x"
type input "2025 09 GL EXLI In Marine confirmation of submission r"
type textarea "x"
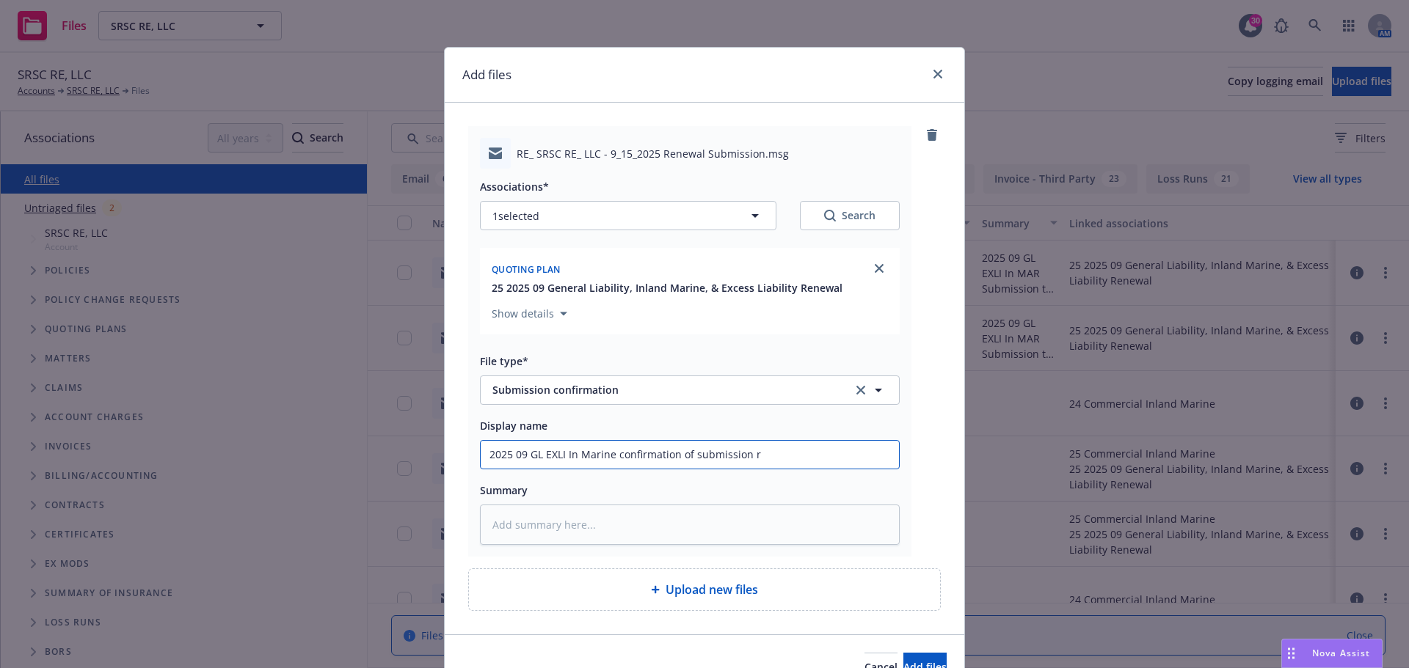
type input "2025 09 GL EXLI In Marine confirmation of submission re"
type textarea "x"
type input "2025 09 GL EXLI In Marine confirmation of submission rec"
type textarea "x"
type input "2025 09 GL EXLI In Marine confirmation of submission rece"
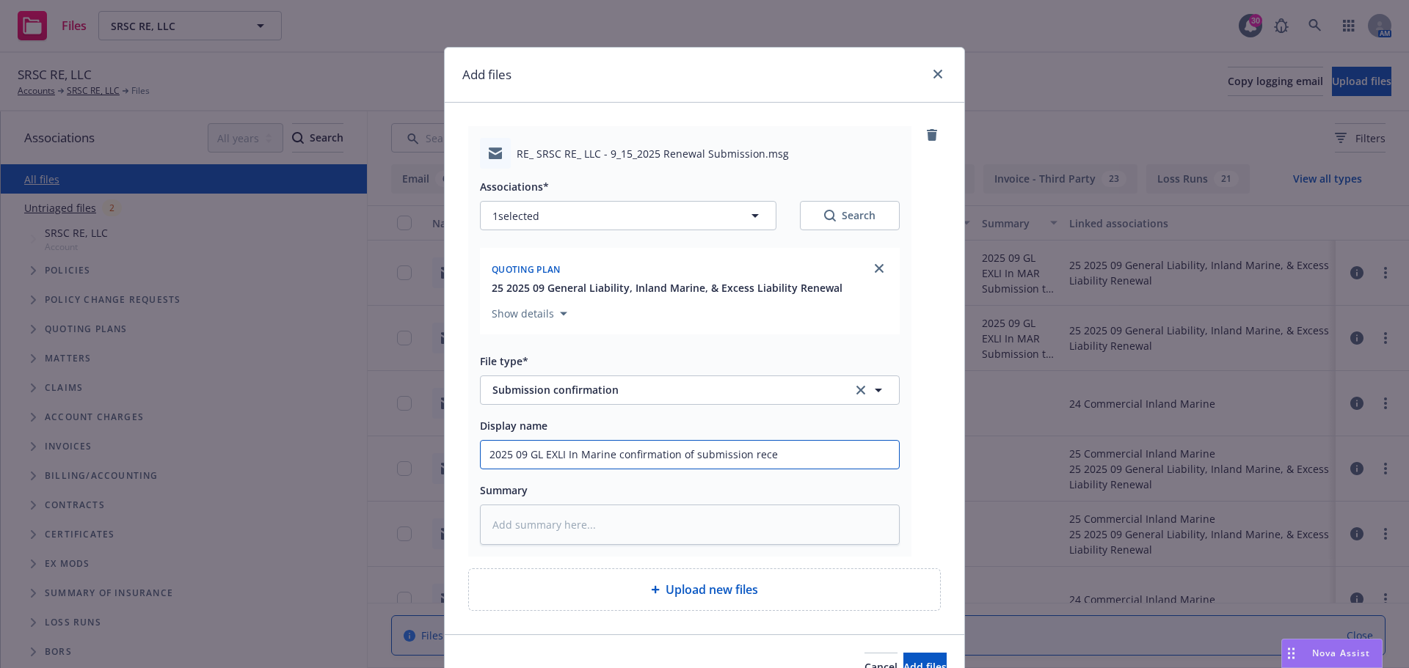
type textarea "x"
type input "2025 09 GL EXLI In Marine confirmation of submission recei"
type textarea "x"
type input "2025 09 GL EXLI In Marine confirmation of submission receip"
type textarea "x"
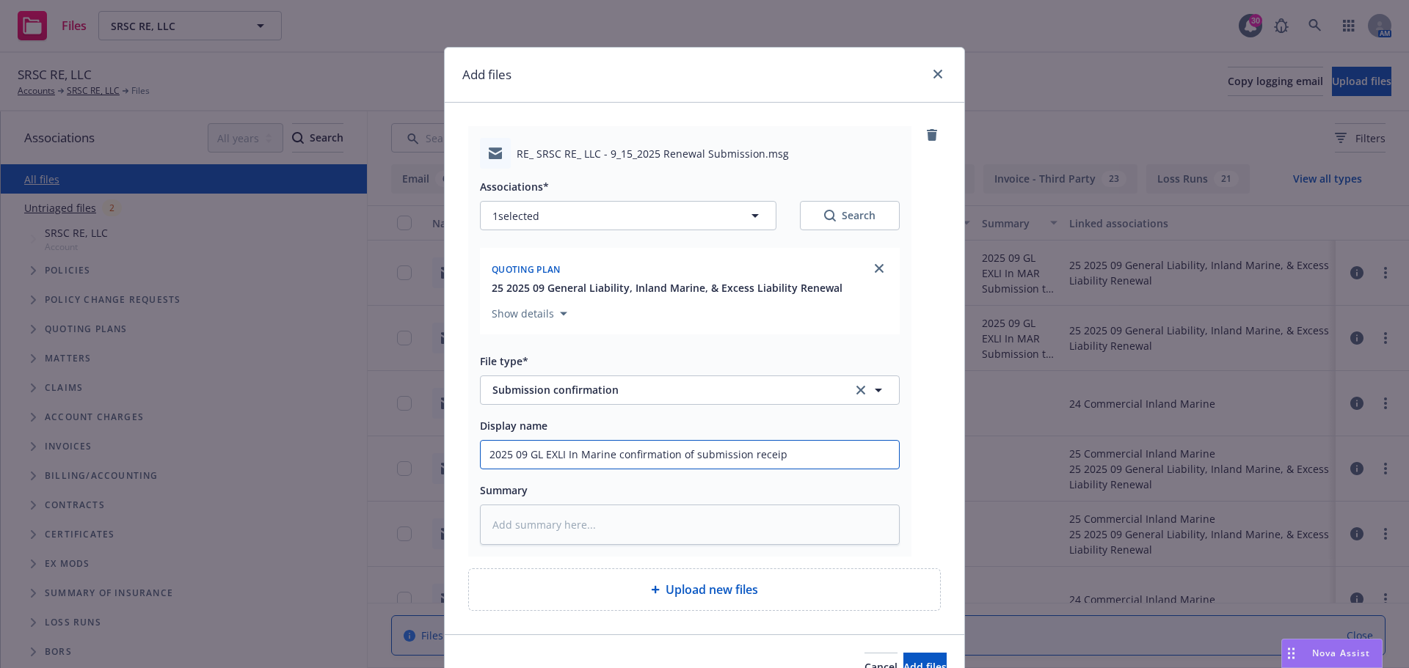
type input "2025 09 GL EXLI In Marine confirmation of submission receipt"
type textarea "x"
type input "2025 09 GL EXLI In Marine confirmation of submission receipt"
type textarea "x"
type input "2025 09 GL EXLI In Marine confirmation of submission receipt a"
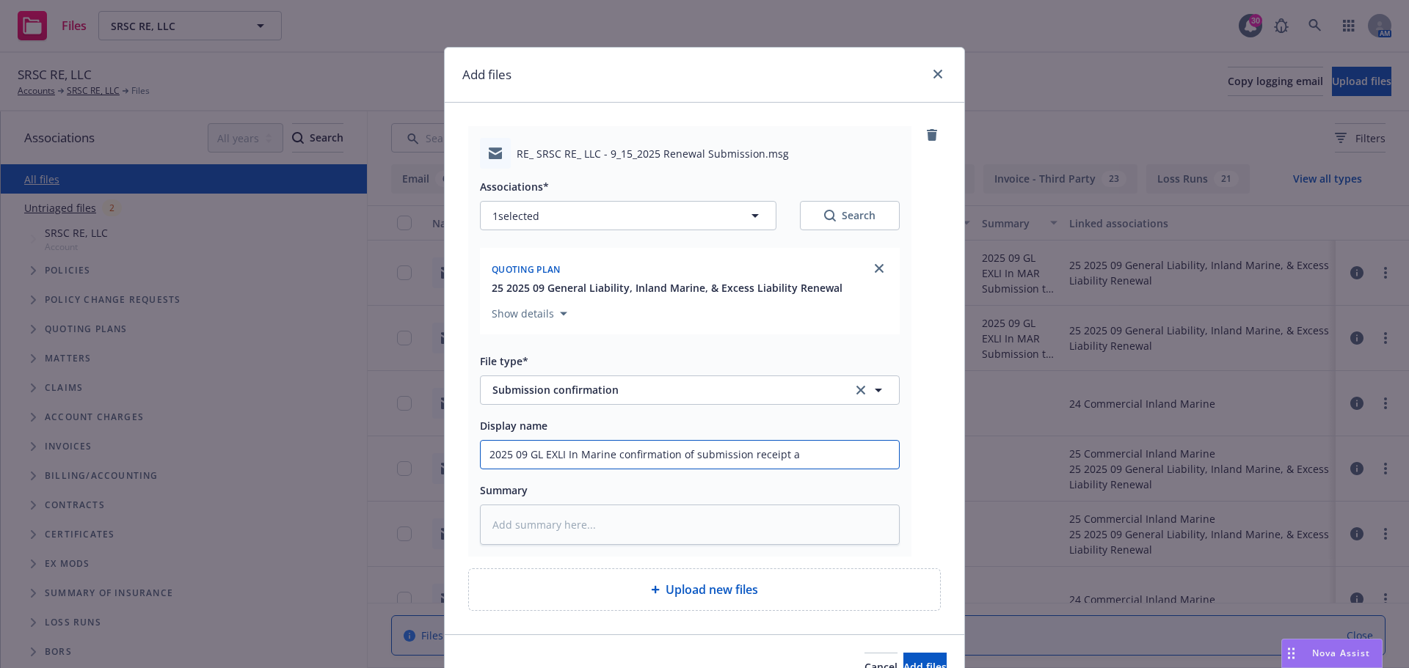
type textarea "x"
type input "2025 09 GL EXLI In Marine confirmation of submission receipt an"
type textarea "x"
type input "2025 09 GL EXLI In Marine confirmation of submission receipt and"
type textarea "x"
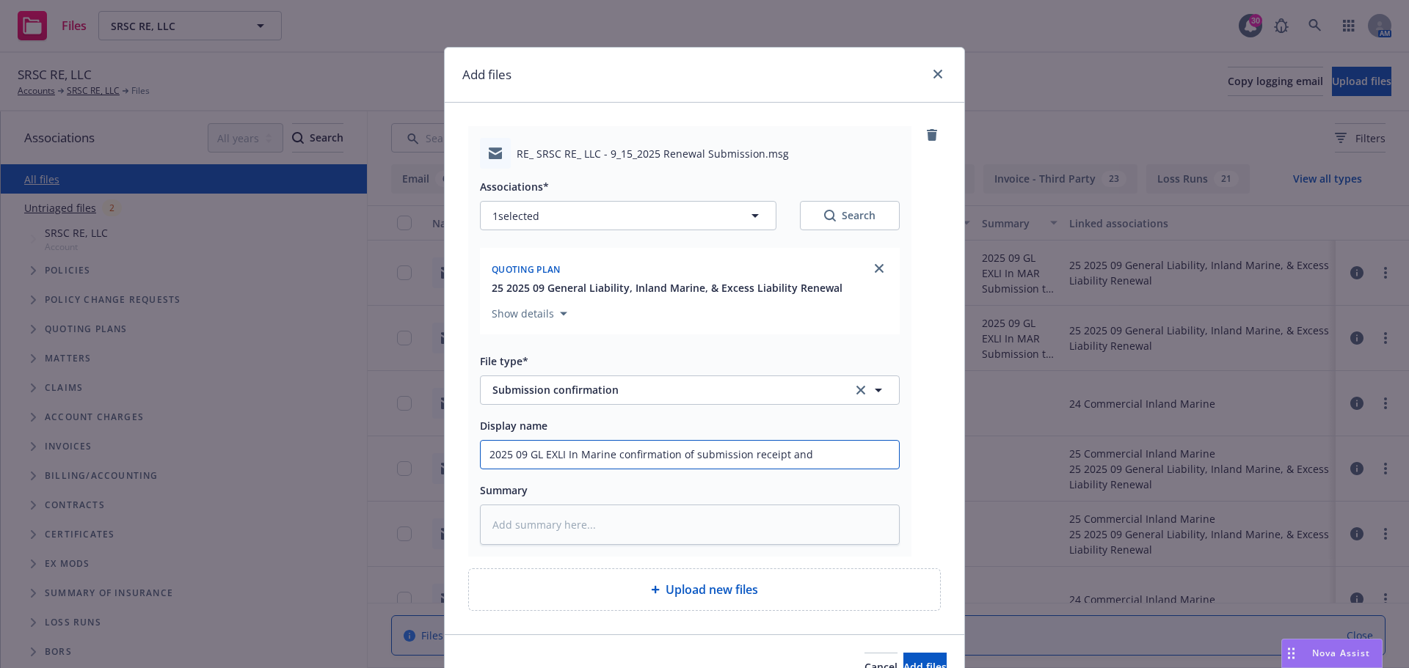
type input "2025 09 GL EXLI In Marine confirmation of submission receipt and"
type textarea "x"
type input "2025 09 GL EXLI In Marine confirmation of submission receipt and n"
type textarea "x"
type input "2025 09 GL EXLI In Marine confirmation of submission receipt and ne"
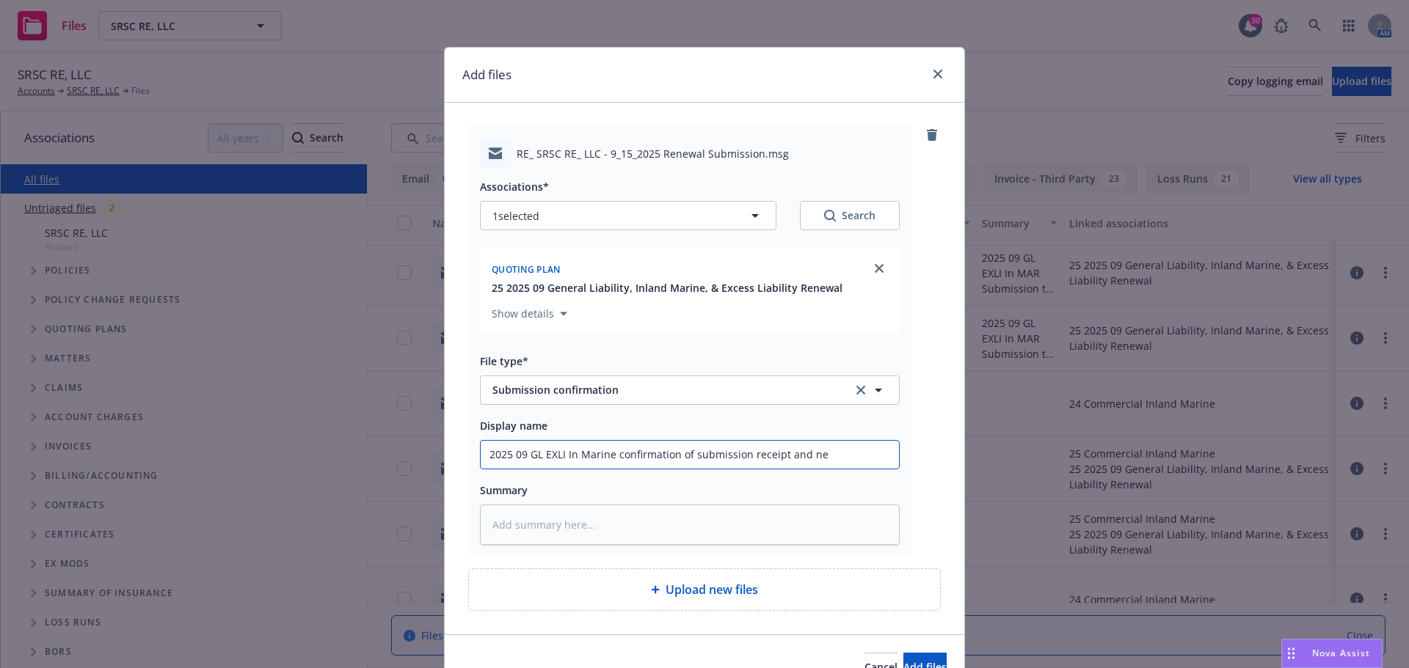
type textarea "x"
type input "2025 09 GL EXLI In Marine confirmation of submission receipt and new"
type textarea "x"
type input "2025 09 GL EXLI In Marine confirmation of submission receipt and new"
type textarea "x"
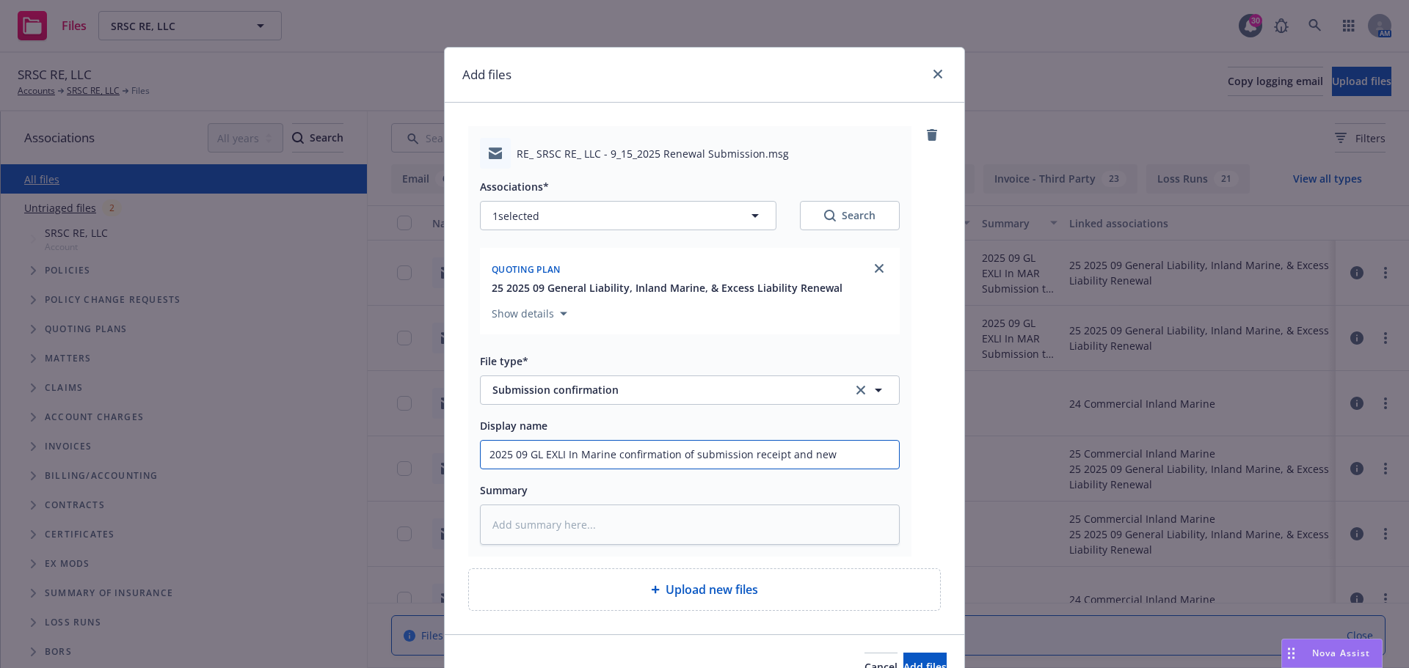
type input "2025 09 GL EXLI In Marine confirmation of submission receipt and new c"
type textarea "x"
type input "2025 09 GL EXLI In Marine confirmation of submission receipt and new co"
type textarea "x"
type input "2025 09 GL EXLI In Marine confirmation of submission receipt and new con"
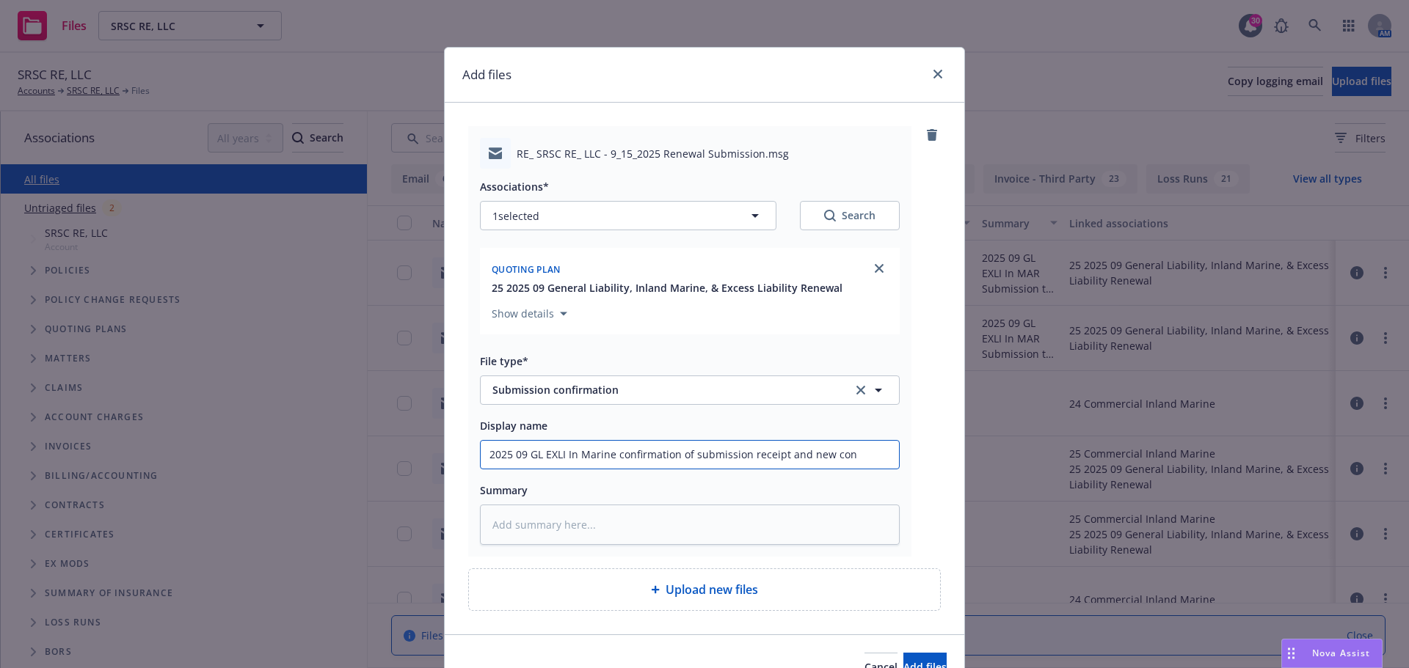
type textarea "x"
type input "2025 09 GL EXLI In Marine confirmation of submission receipt and new cont"
type textarea "x"
type input "2025 09 GL EXLI In Marine confirmation of submission receipt and new conta"
type textarea "x"
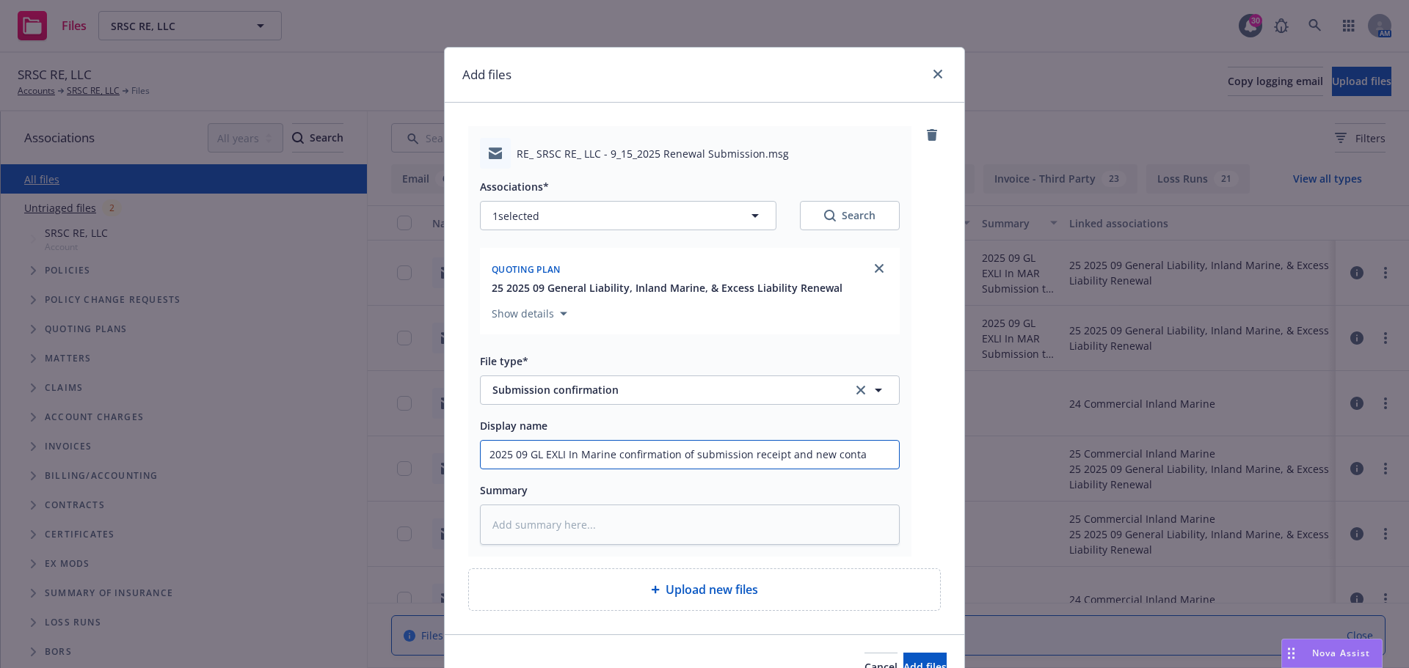
type input "2025 09 GL EXLI In Marine confirmation of submission receipt and new contac"
type textarea "x"
type input "2025 09 GL EXLI In Marine confirmation of submission receipt and new contact"
type textarea "x"
type input "2025 09 GL EXLI In Marine confirmation of submission receipt and new contact"
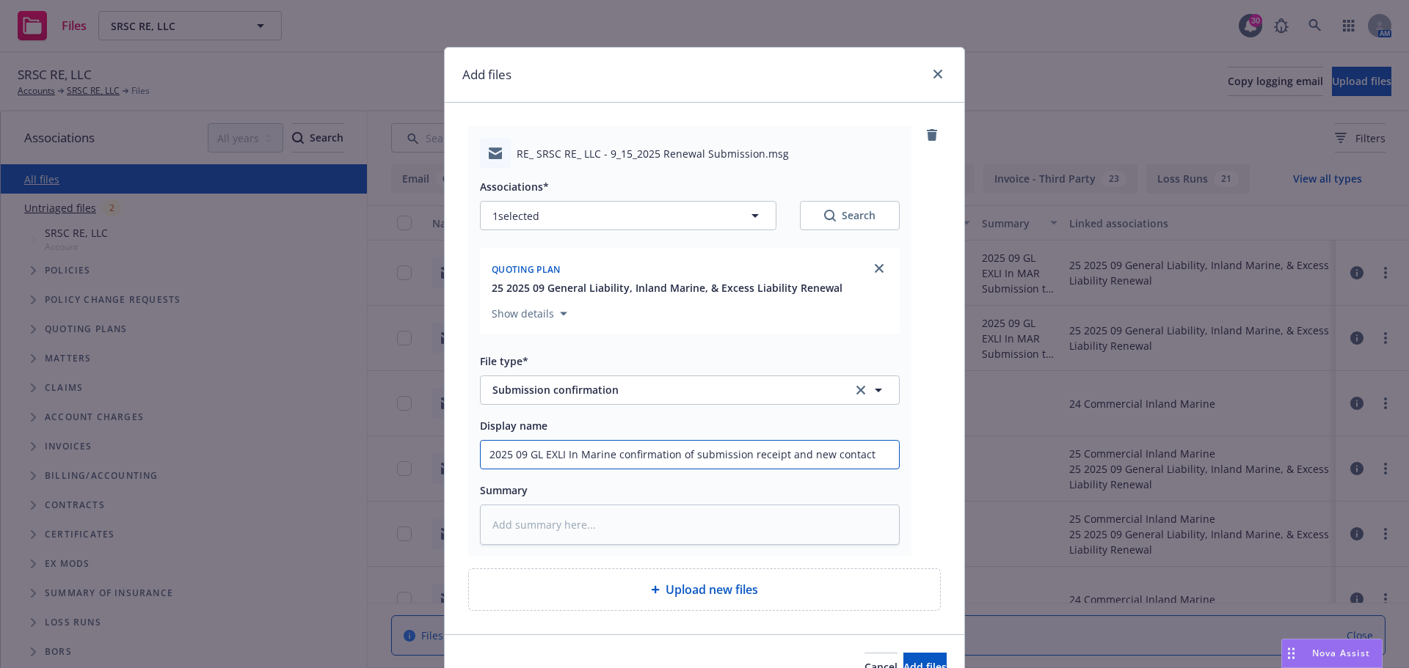
type textarea "x"
type input "2025 09 GL EXLI In Marine confirmation of submission receipt and new contact C"
type textarea "x"
type input "2025 09 GL EXLI In Marine confirmation of submission receipt and new contact Ca"
type textarea "x"
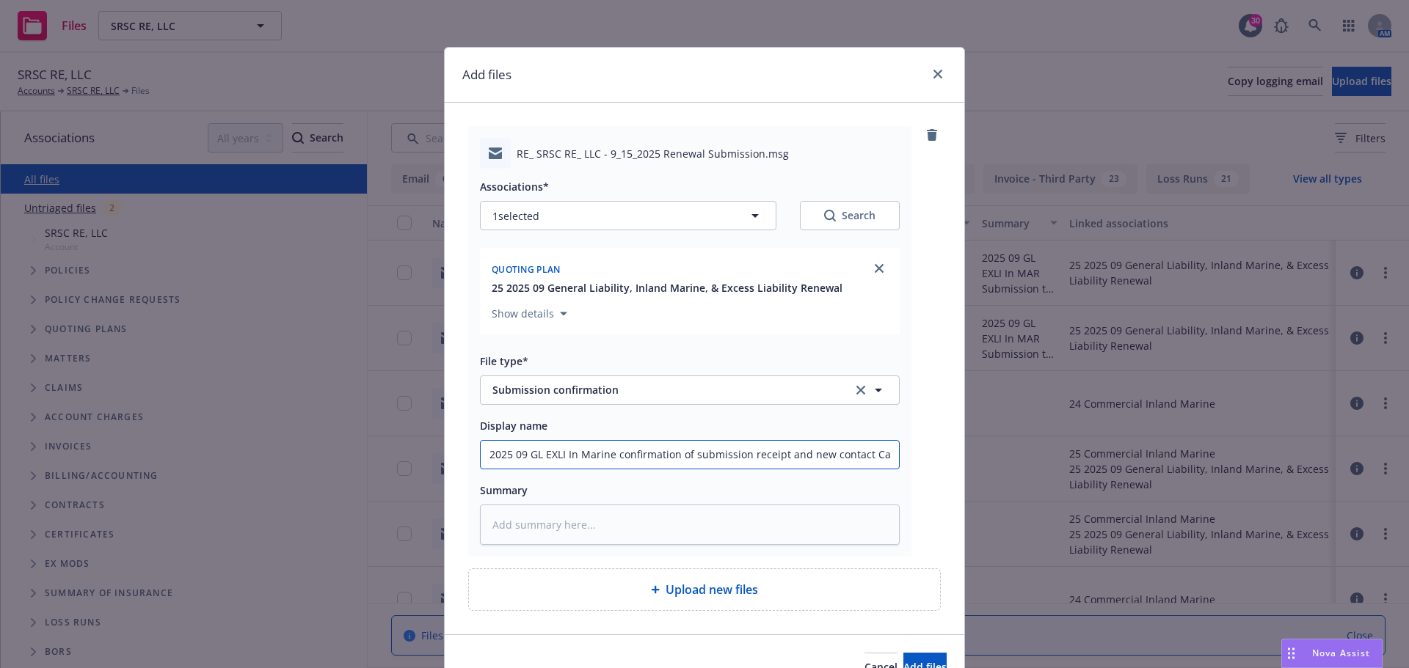
type input "2025 09 GL EXLI In Marine confirmation of submission receipt and new contact Car"
type textarea "x"
type input "2025 09 GL EXLI In Marine confirmation of submission receipt and new contact [P…"
type textarea "x"
type input "2025 09 GL EXLI In Marine confirmation of submission receipt and new contact [P…"
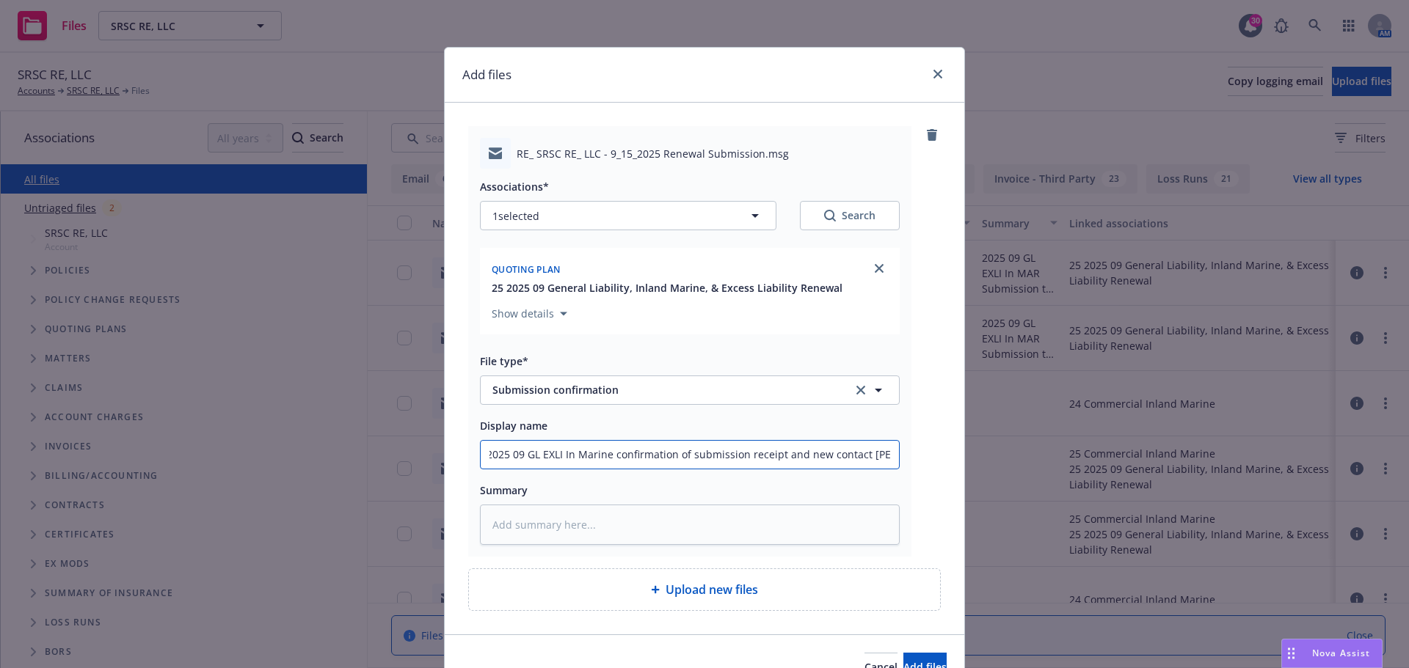
type textarea "x"
type input "2025 09 GL EXLI In Marine confirmation of submission receipt and new contact [P…"
type textarea "x"
type input "2025 09 GL EXLI In Marine confirmation of submission receipt and new contact [P…"
type textarea "x"
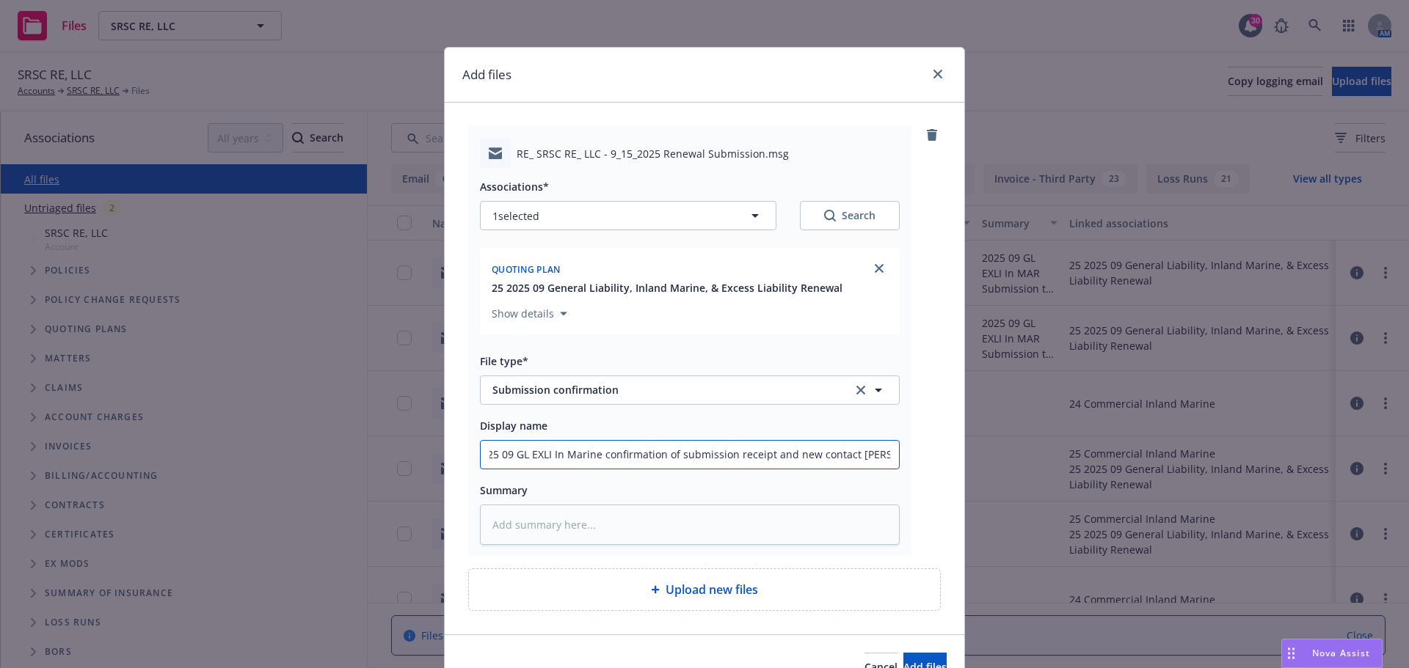
type input "2025 09 GL EXLI In Marine confirmation of submission receipt and new contact [P…"
type textarea "x"
type input "2025 09 GL EXLI In Marine confirmation of submission receipt and new contact [P…"
type textarea "x"
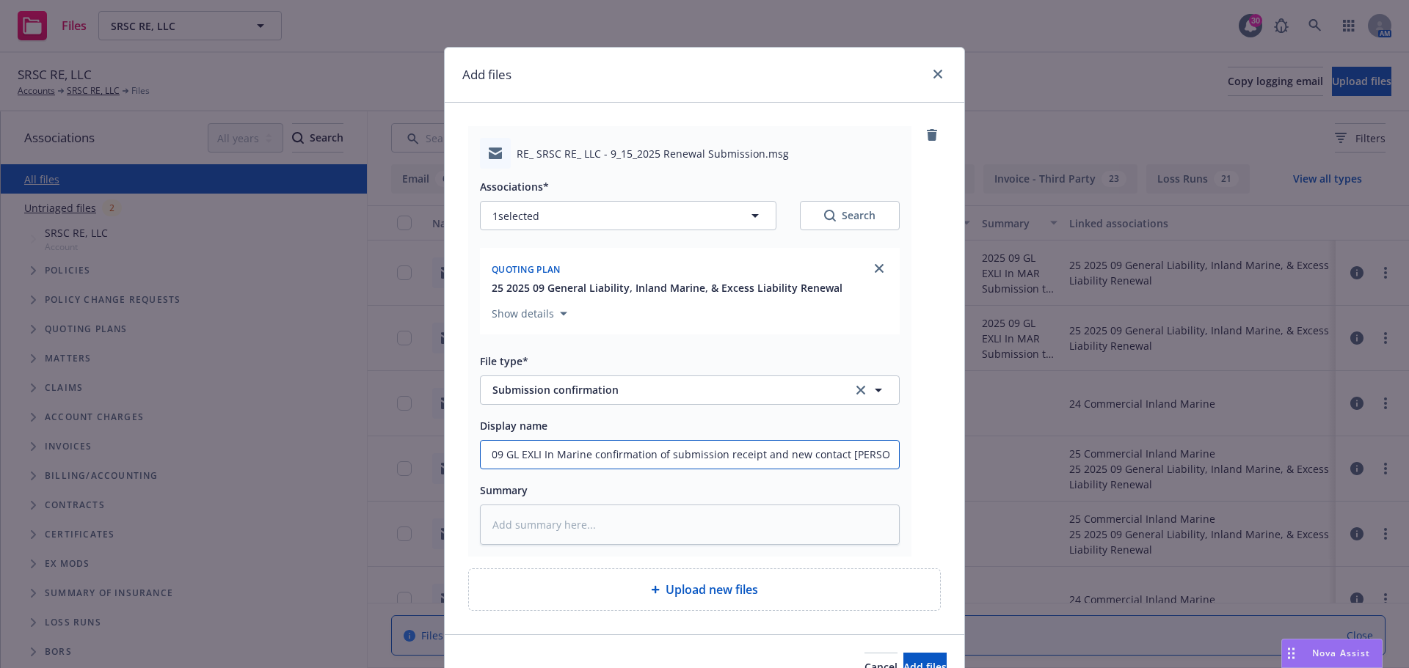
type input "2025 09 GL EXLI In Marine confirmation of submission receipt and new contact [P…"
type textarea "x"
type input "2025 09 GL EXLI In Marine confirmation of submission receipt and new contact [P…"
drag, startPoint x: 889, startPoint y: 452, endPoint x: 319, endPoint y: 404, distance: 571.4
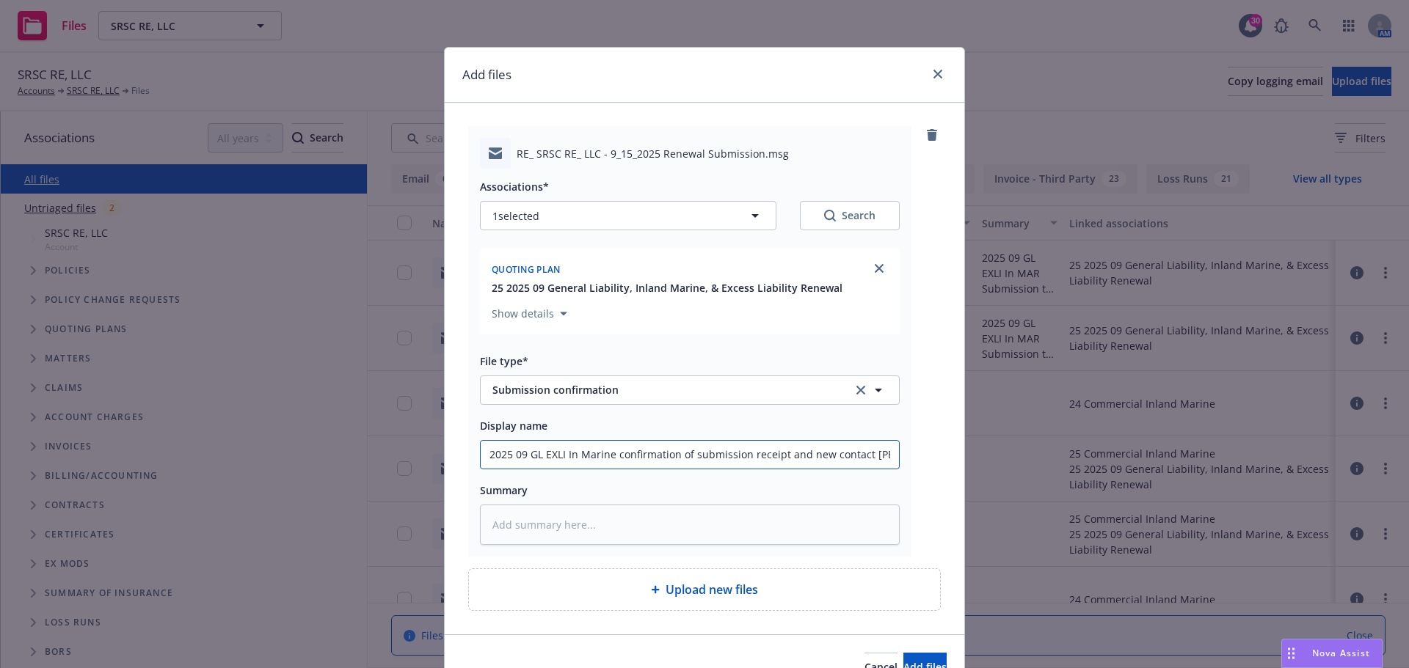
click at [319, 404] on div "Add files RE_ SRSC RE_ LLC - 9_15_2025 Renewal Submission.msg Associations* 1 s…" at bounding box center [704, 334] width 1409 height 668
click at [506, 525] on textarea at bounding box center [690, 525] width 420 height 40
paste textarea "2025 09 GL EXLI In Marine confirmation of submission receipt and new contact [P…"
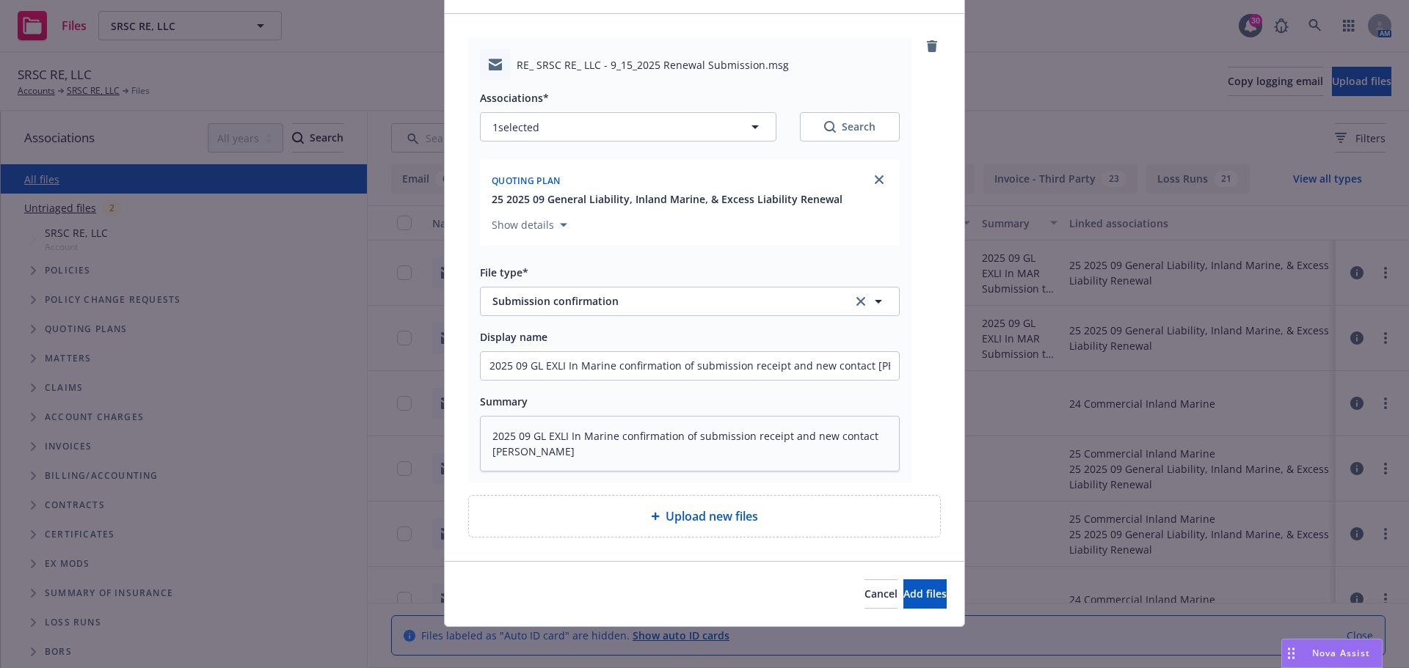
scroll to position [90, 0]
click at [903, 595] on span "Add files" at bounding box center [924, 593] width 43 height 14
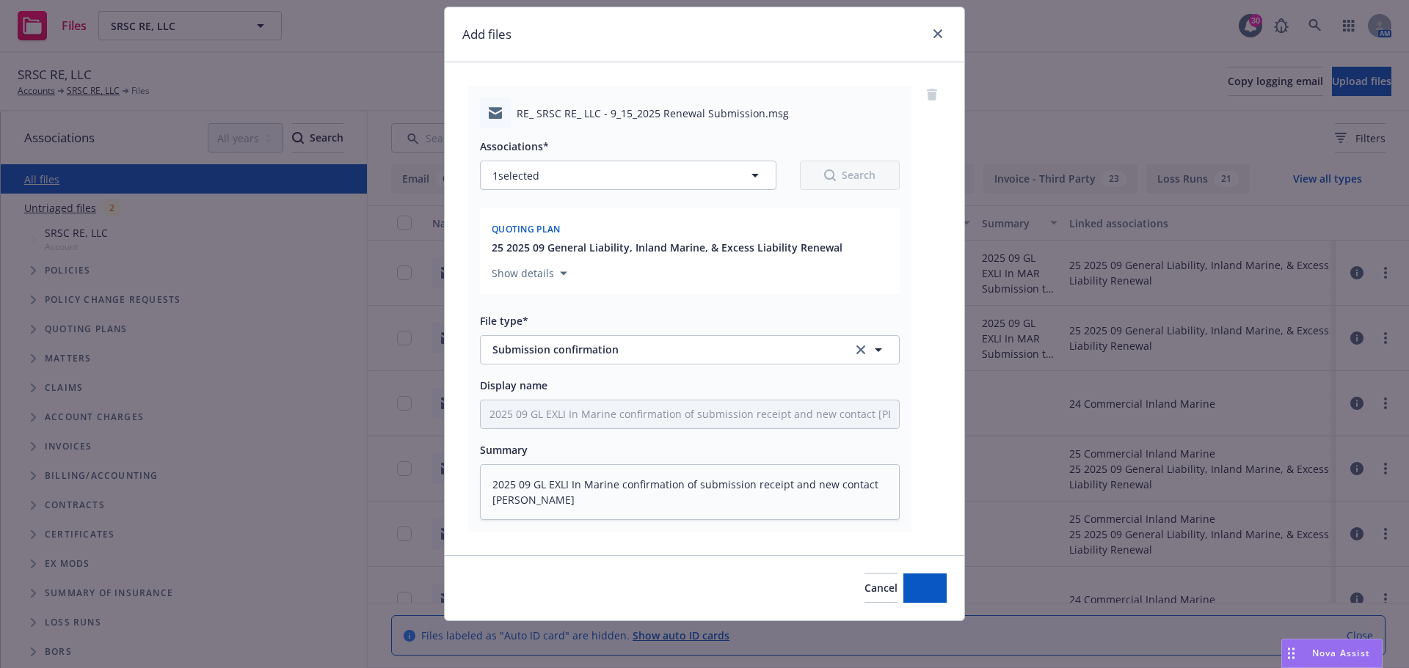
scroll to position [40, 0]
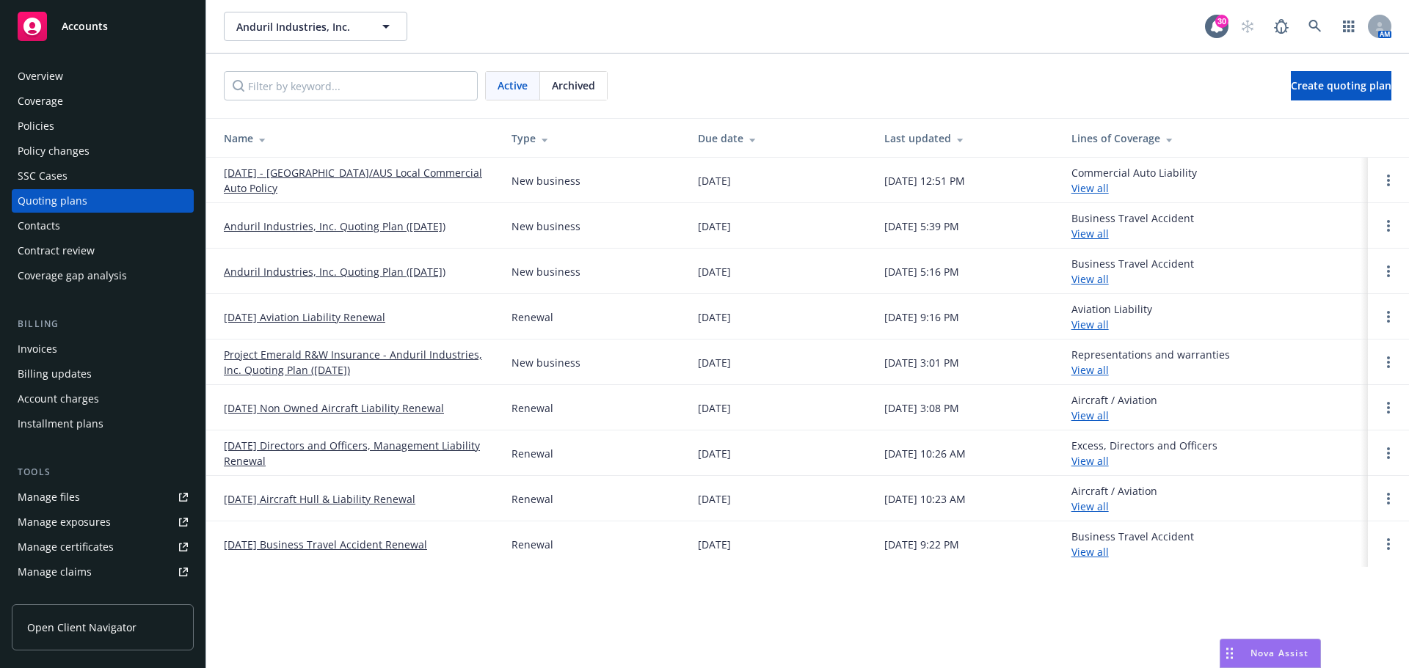
click at [42, 125] on div "Policies" at bounding box center [36, 125] width 37 height 23
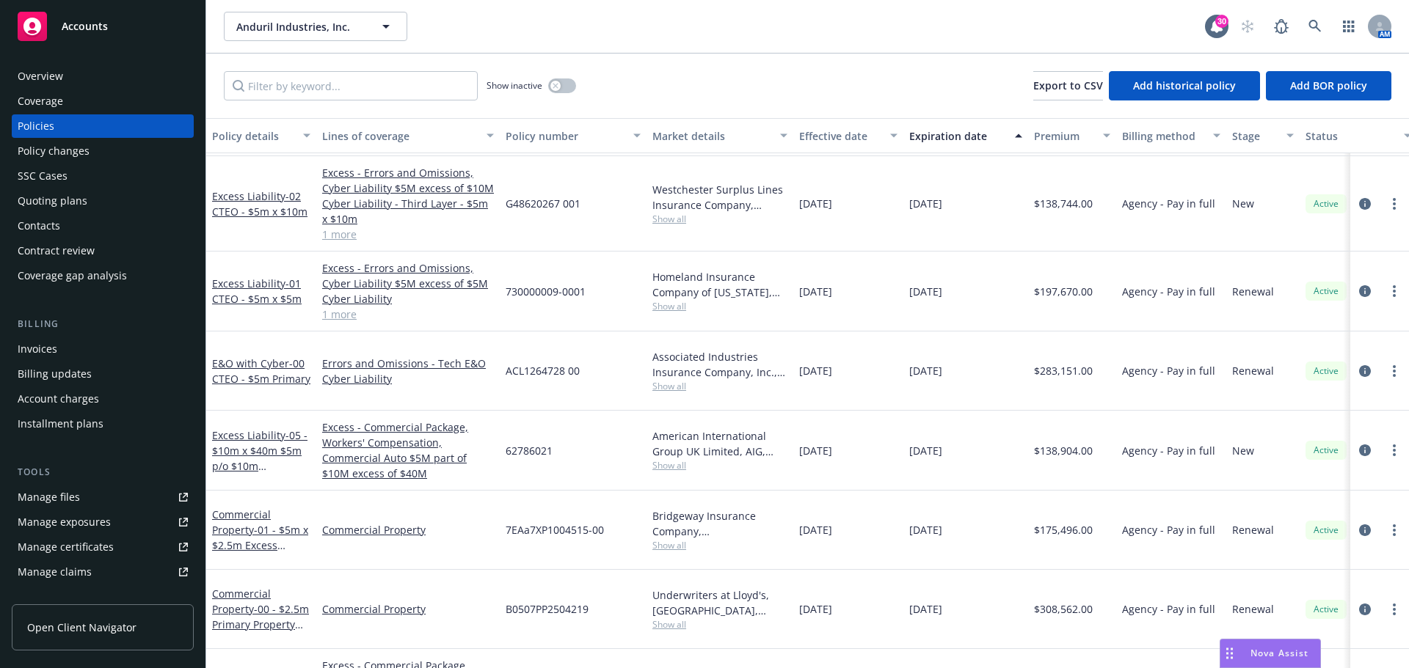
scroll to position [2133, 0]
click at [233, 586] on link "Commercial Property - 00 - $2.5m Primary Property Limit (Adranos)" at bounding box center [260, 616] width 97 height 60
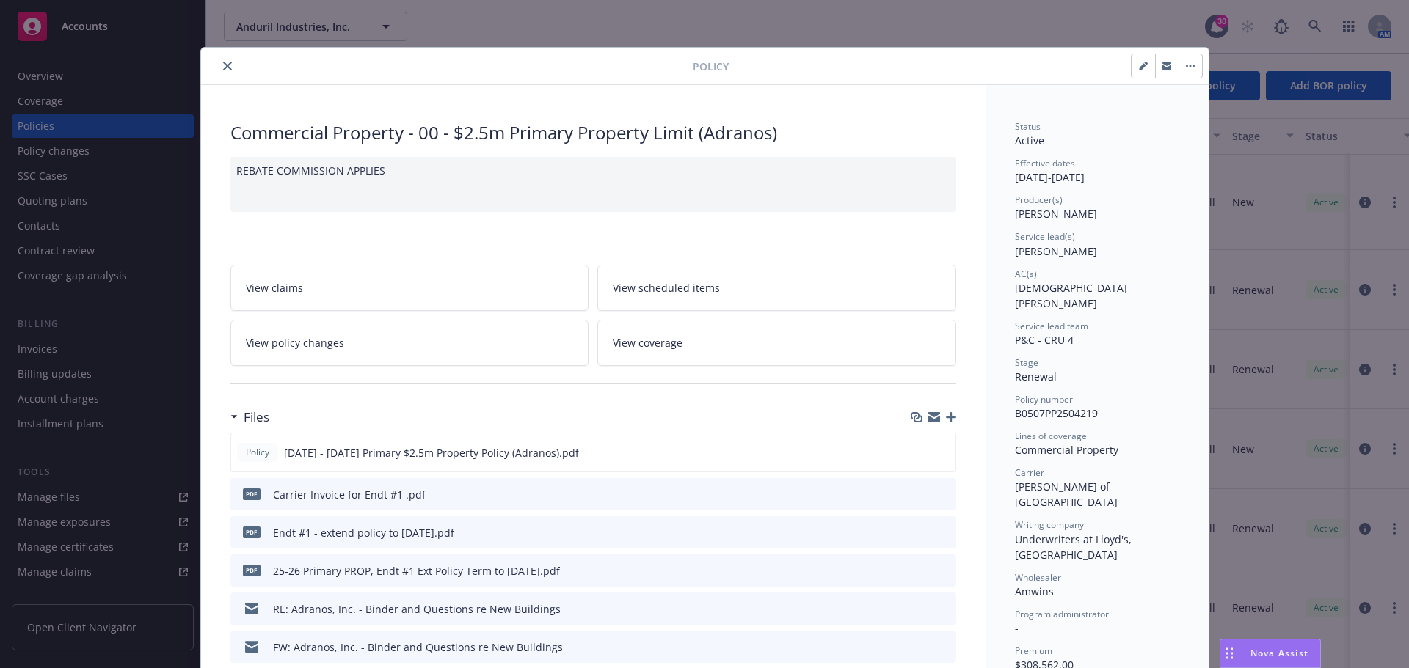
click at [223, 63] on icon "close" at bounding box center [227, 66] width 9 height 9
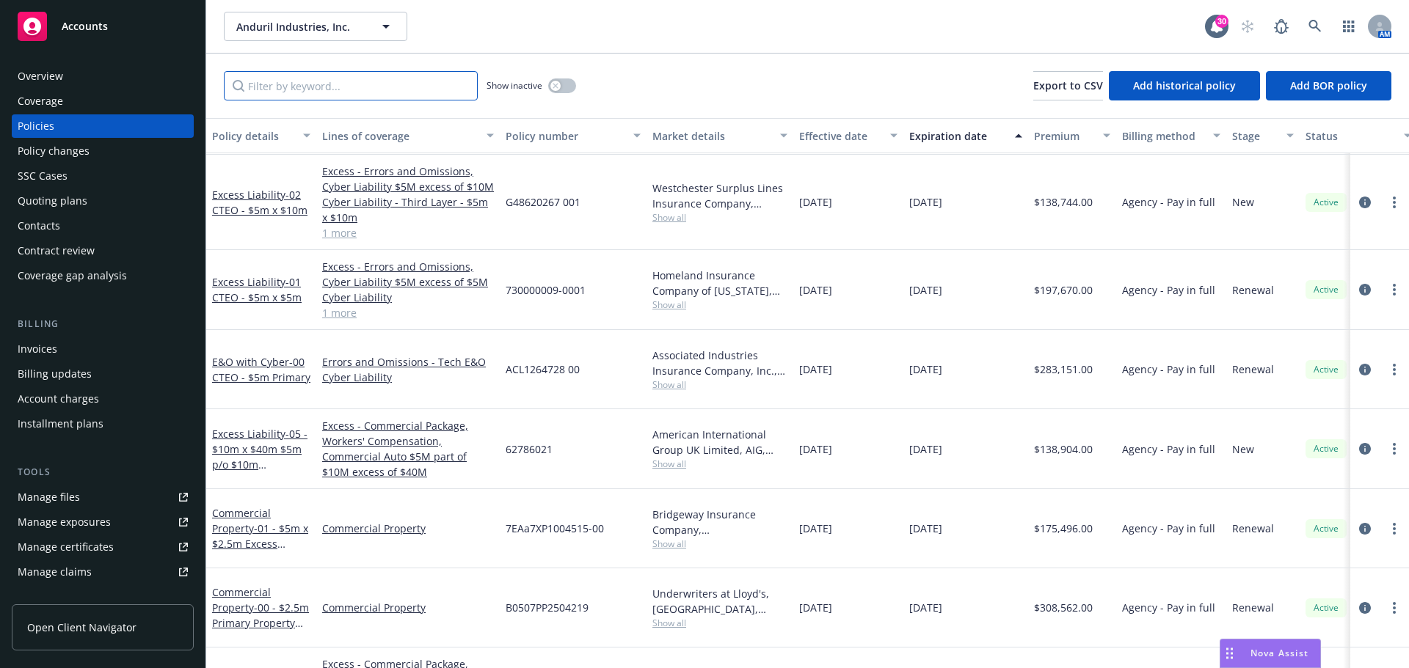
click at [315, 81] on input "Filter by keyword..." at bounding box center [351, 85] width 254 height 29
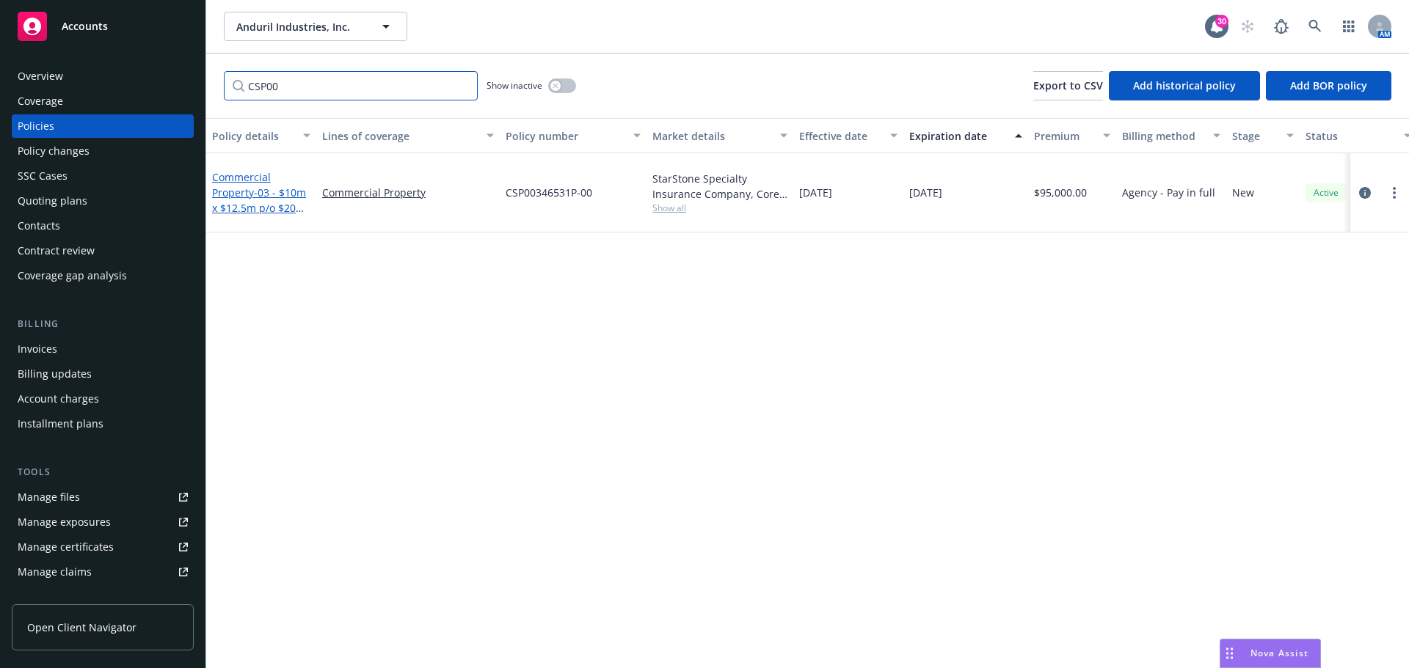
type input "CSP00"
click at [250, 171] on link "Commercial Property - 03 - $10m x $12.5m p/o $20m Adranos (Starstone)" at bounding box center [260, 200] width 97 height 60
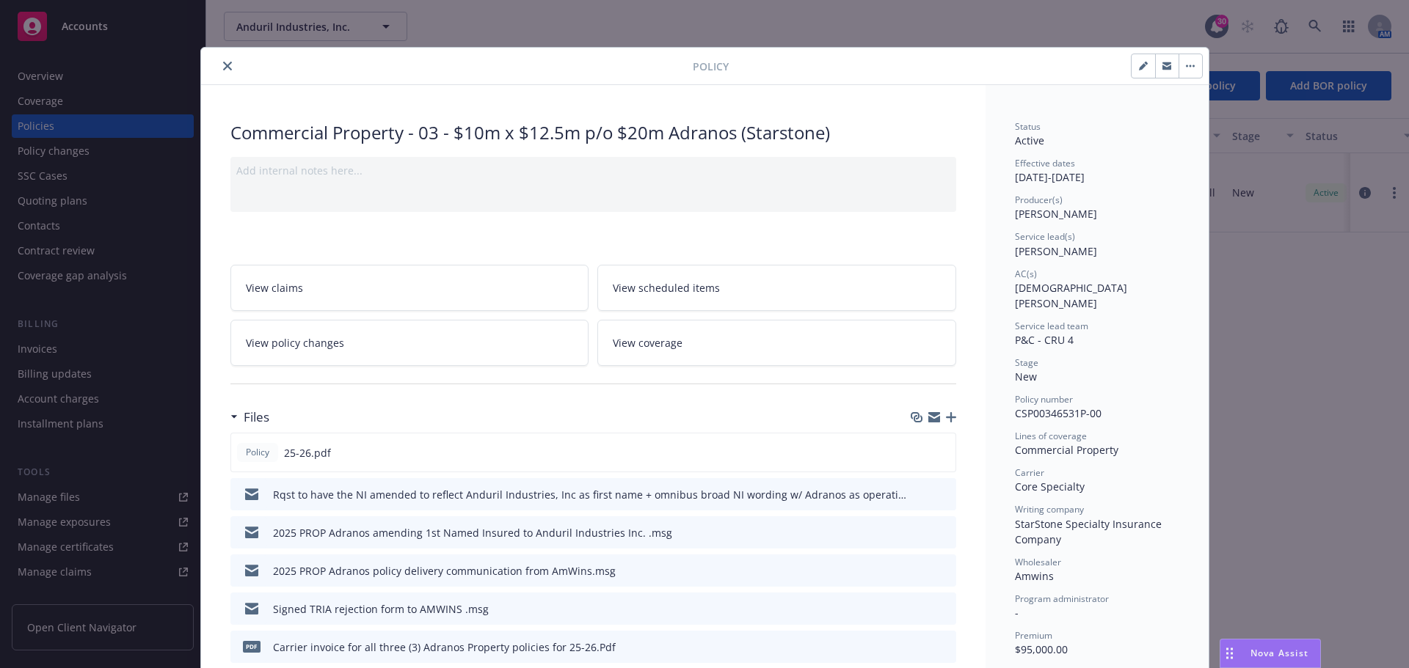
click at [946, 418] on icon "button" at bounding box center [951, 417] width 10 height 10
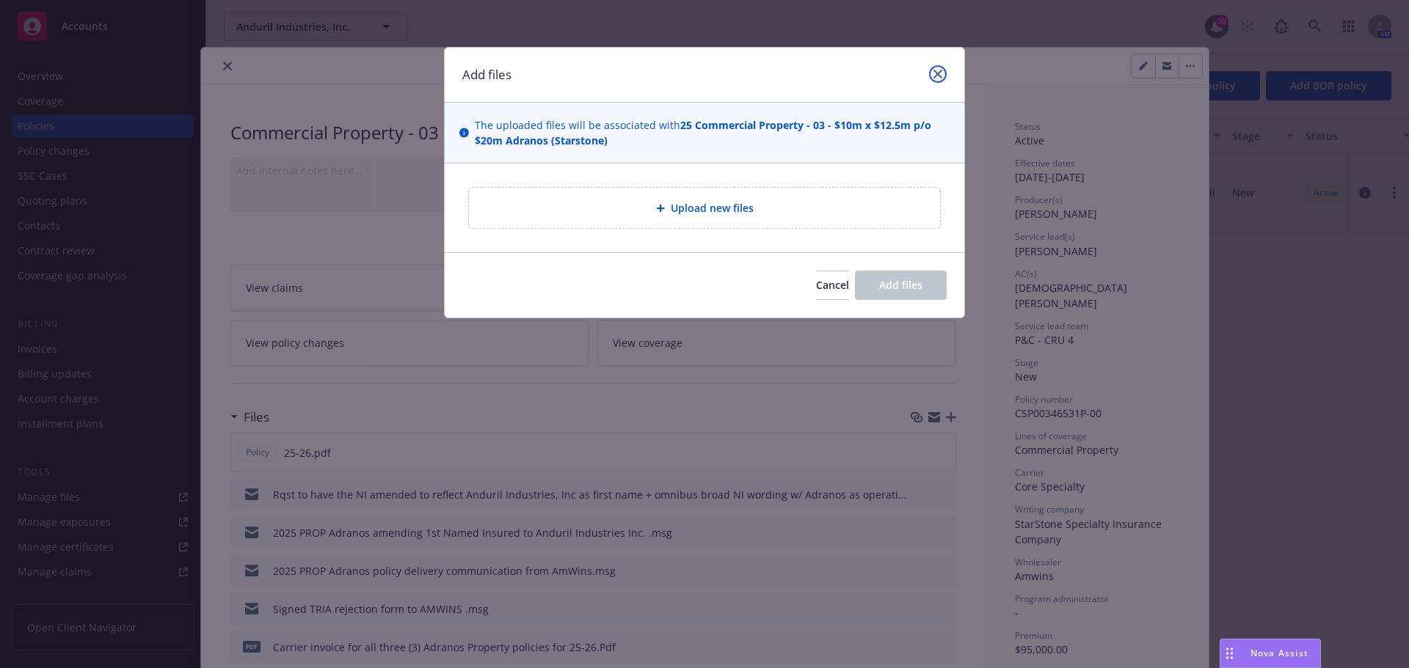
click at [938, 77] on icon "close" at bounding box center [937, 74] width 9 height 9
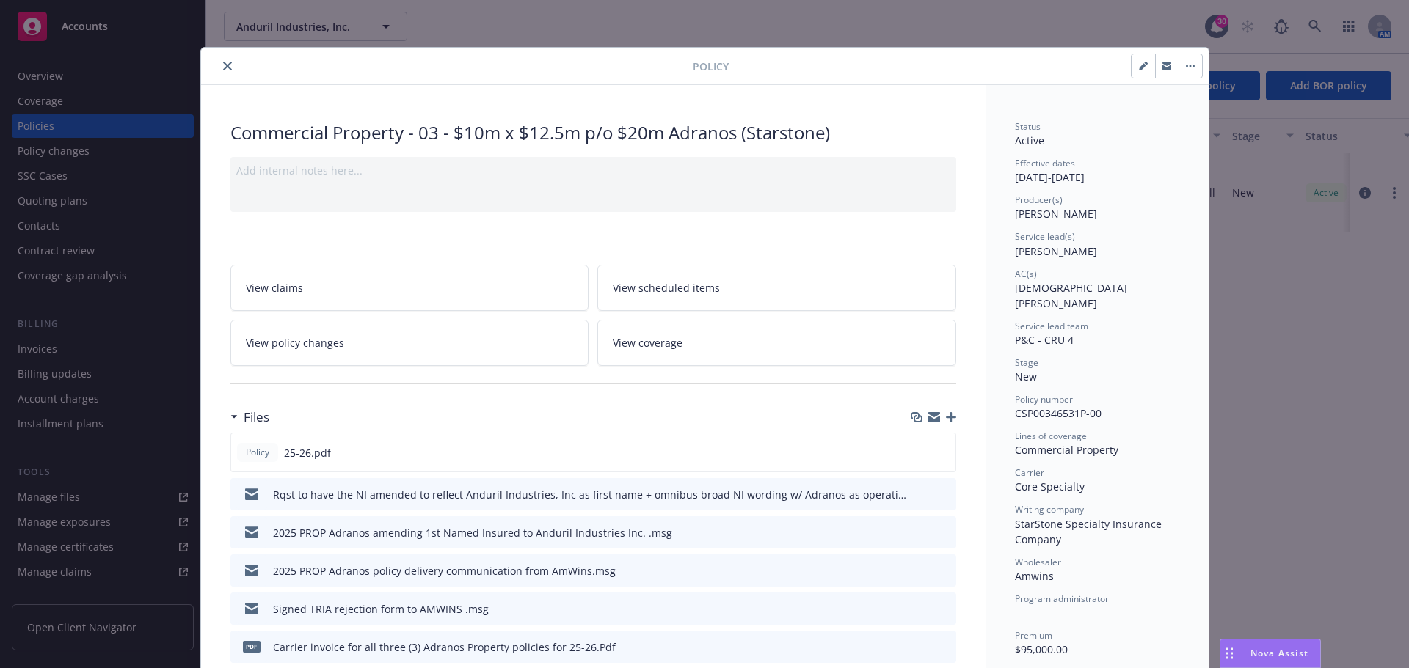
click at [947, 418] on icon "button" at bounding box center [951, 417] width 10 height 10
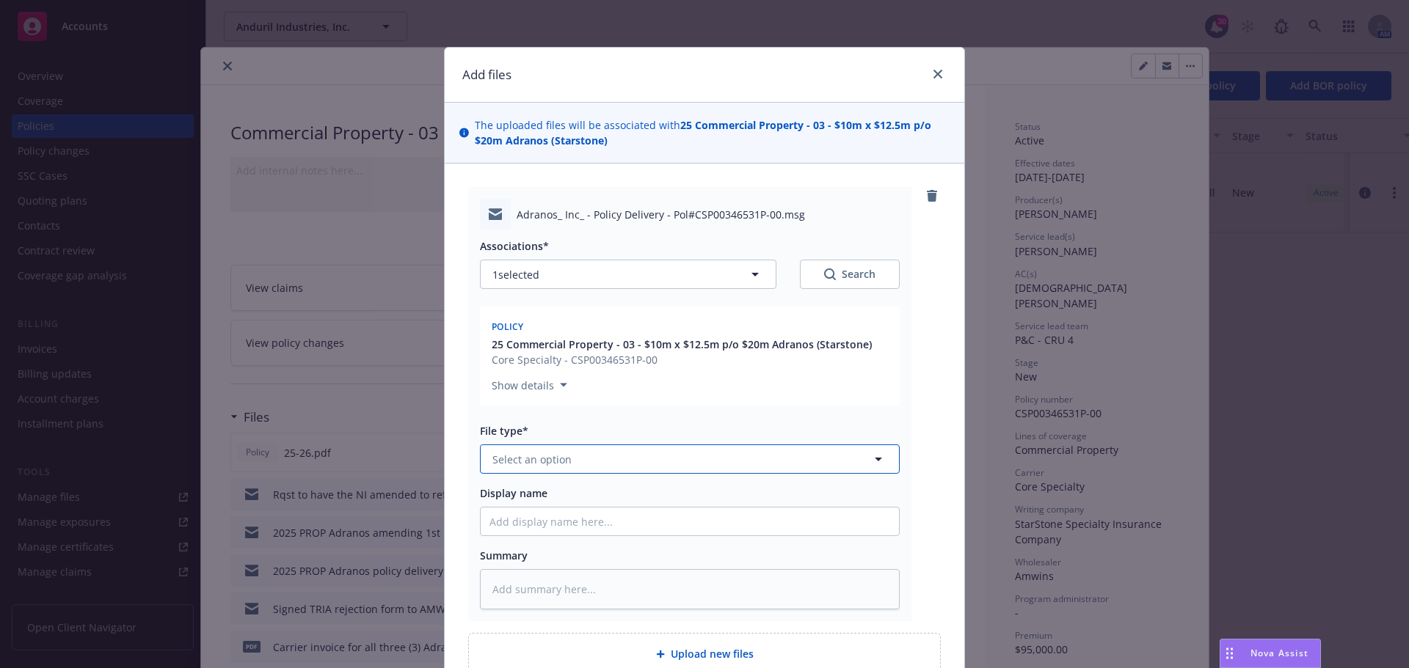
click at [876, 461] on icon "button" at bounding box center [878, 460] width 18 height 18
type input "comm"
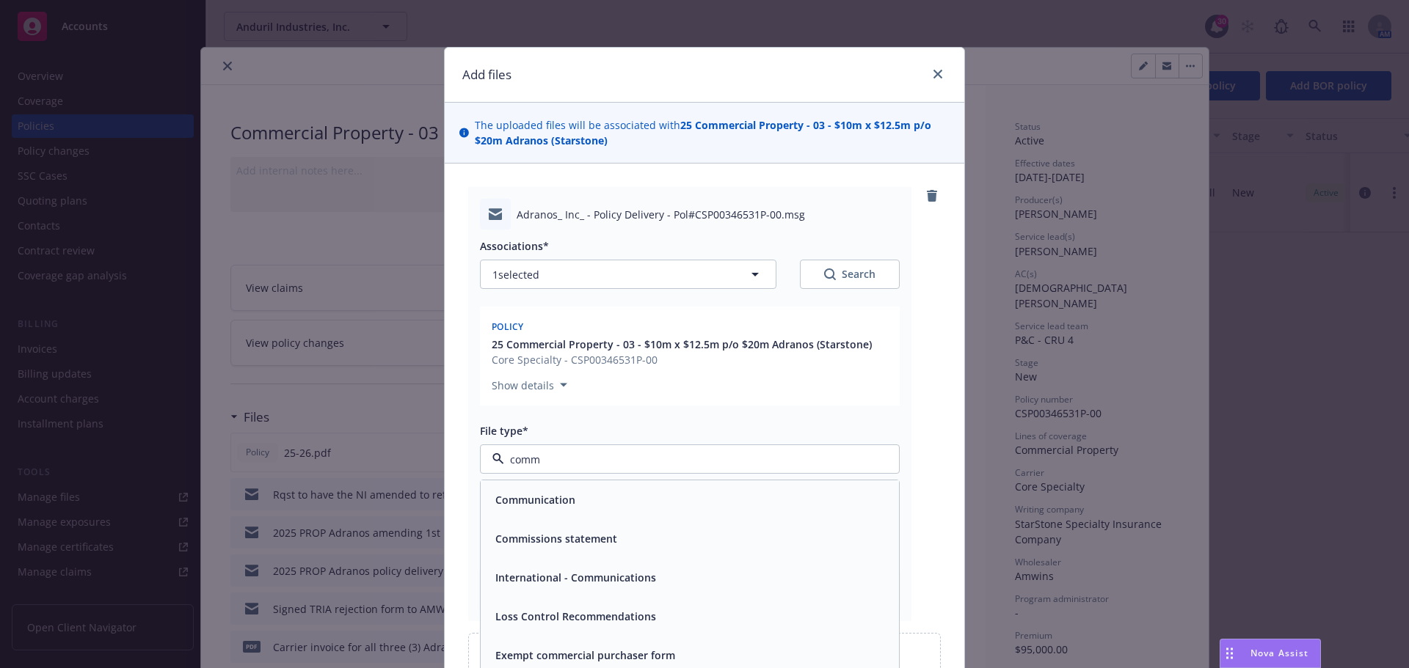
click at [618, 495] on div "Communication" at bounding box center [689, 499] width 401 height 21
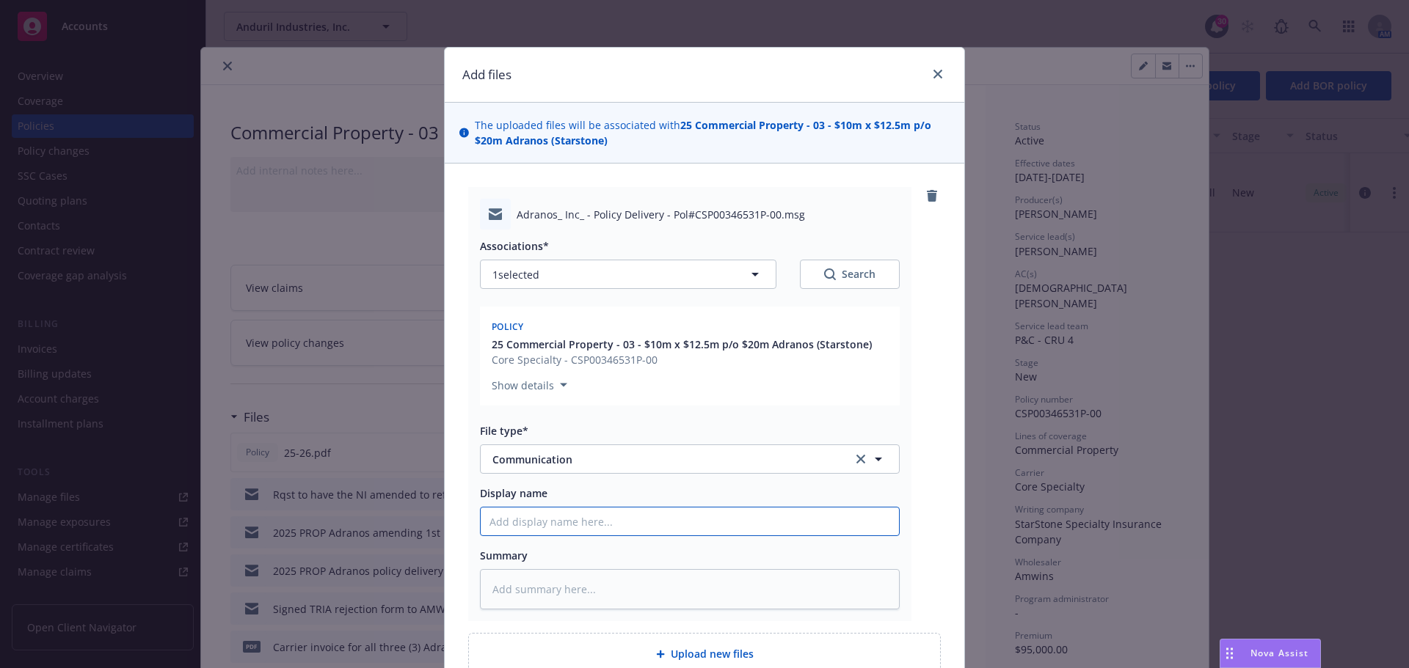
click at [541, 518] on input "Display name" at bounding box center [690, 522] width 418 height 28
type textarea "x"
type input "2"
type textarea "x"
type input "20"
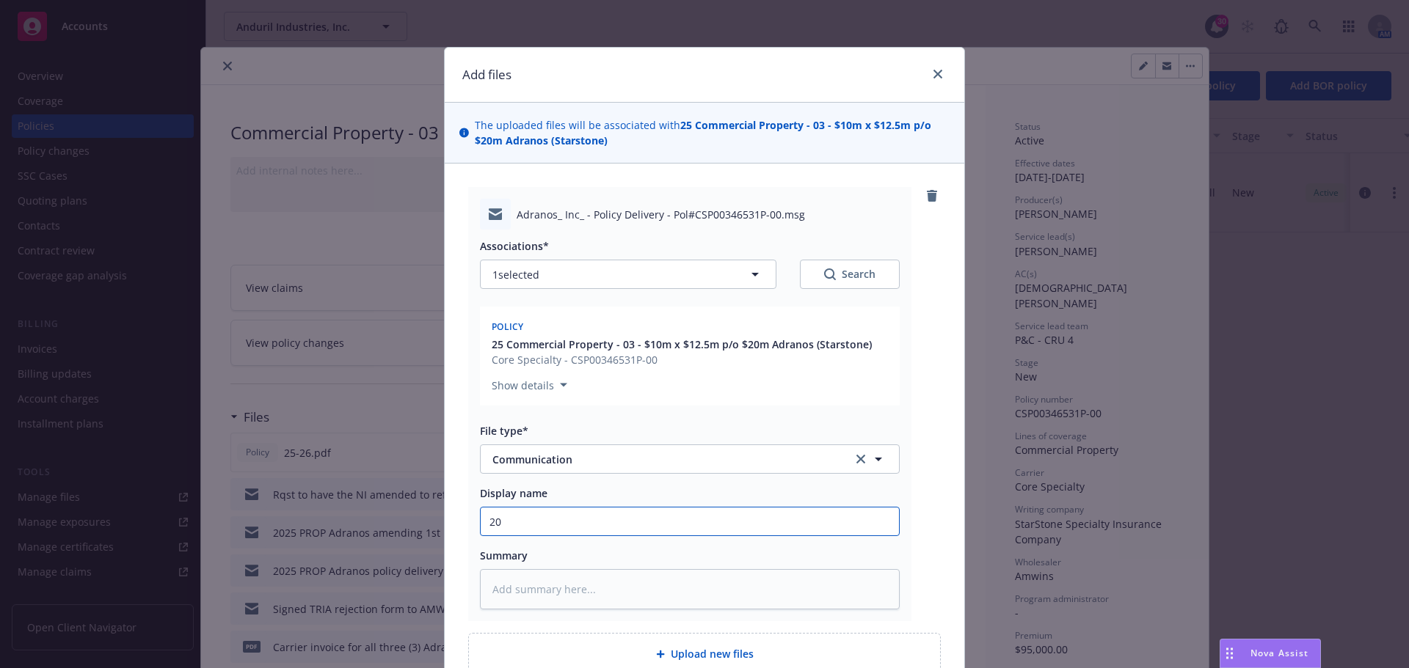
type textarea "x"
type input "202"
type textarea "x"
type input "2025"
type textarea "x"
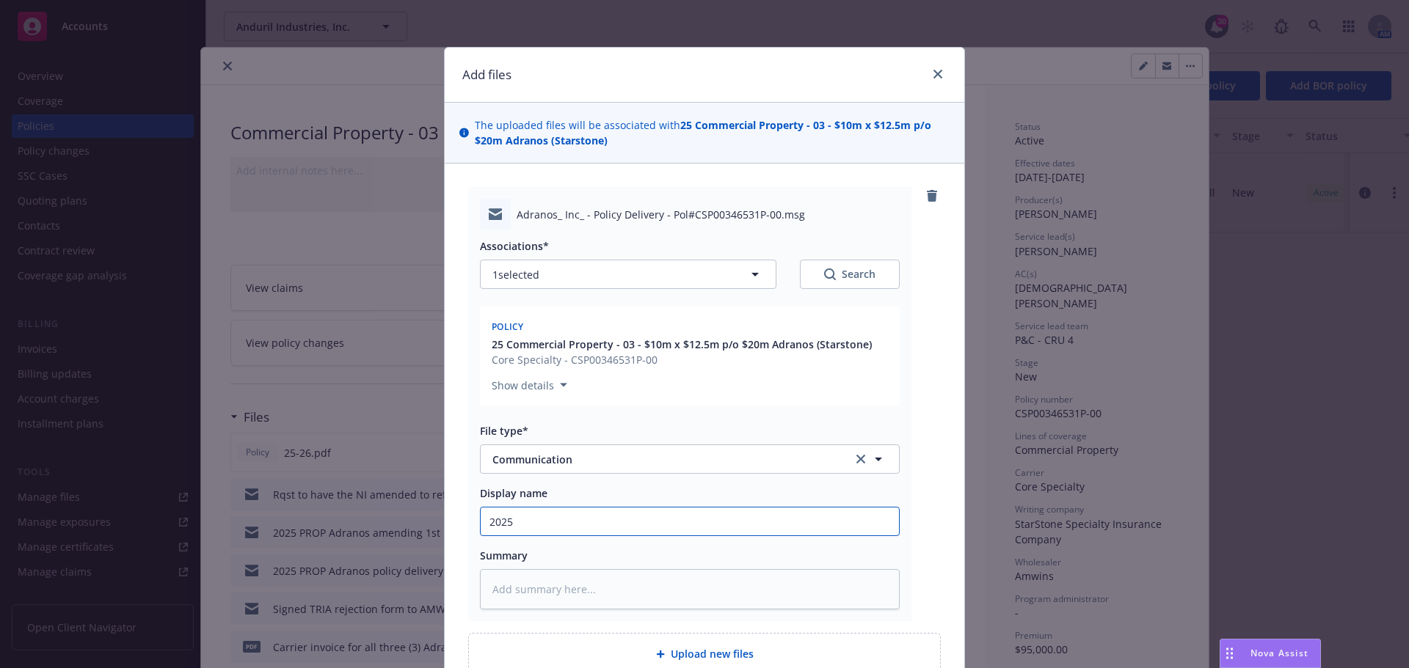
type input "2025"
type textarea "x"
type input "2025 P"
type textarea "x"
type input "2025 PR"
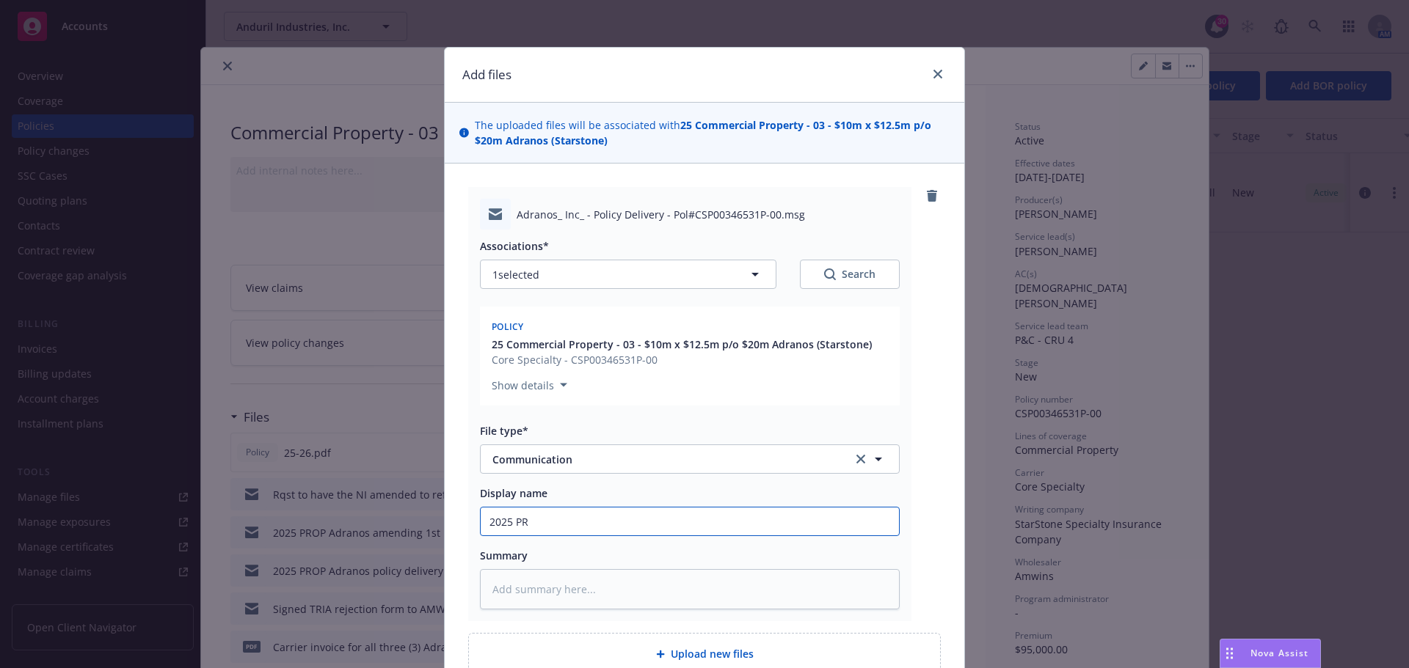
type textarea "x"
type input "2025 PRO"
type textarea "x"
type input "2025 PROP"
type textarea "x"
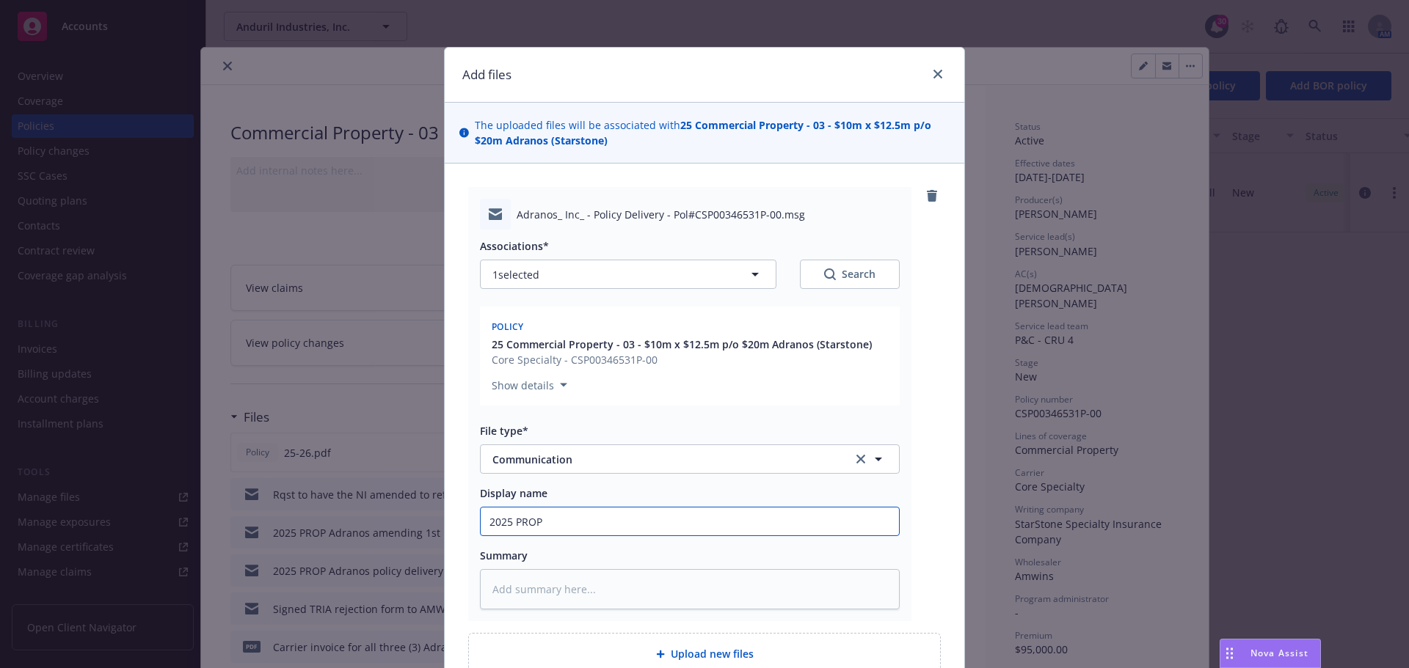
type input "2025 PROP"
type textarea "x"
type input "2025 PROP A"
type textarea "x"
type input "2025 PROP AD"
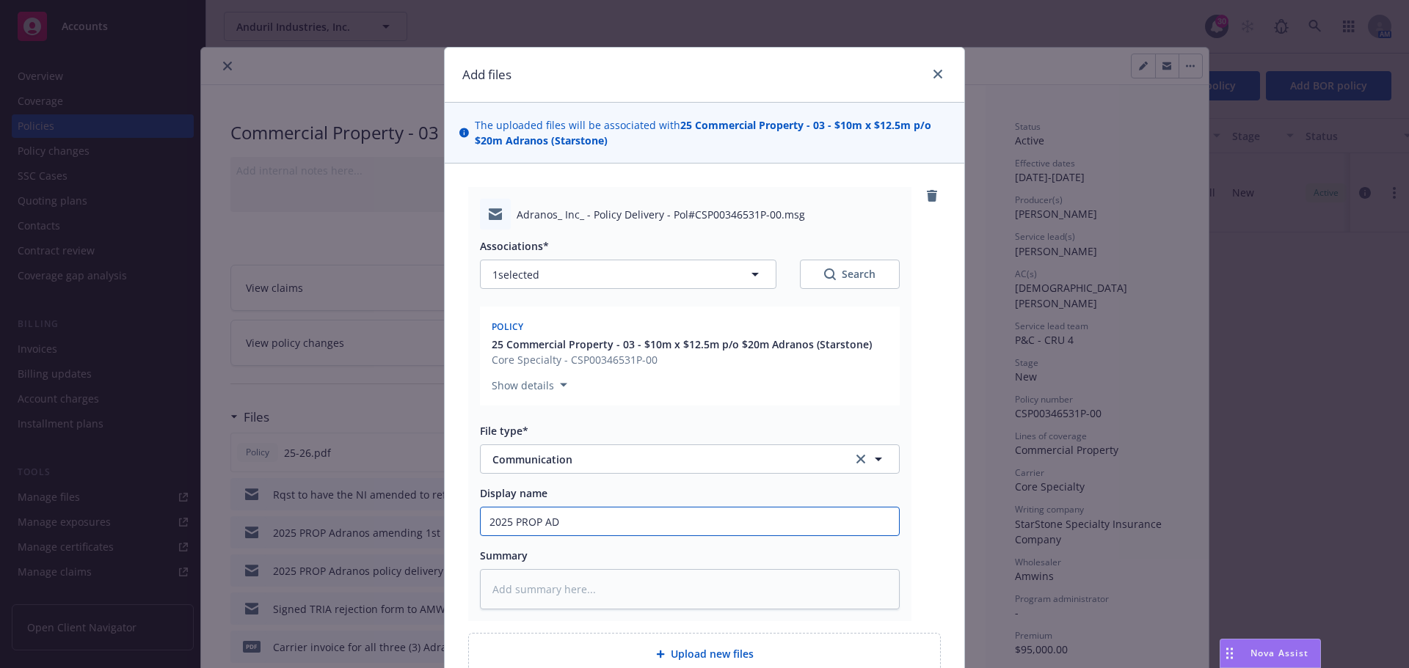
type textarea "x"
type input "2025 PROP ADR"
type textarea "x"
type input "2025 PROP ADRA"
type textarea "x"
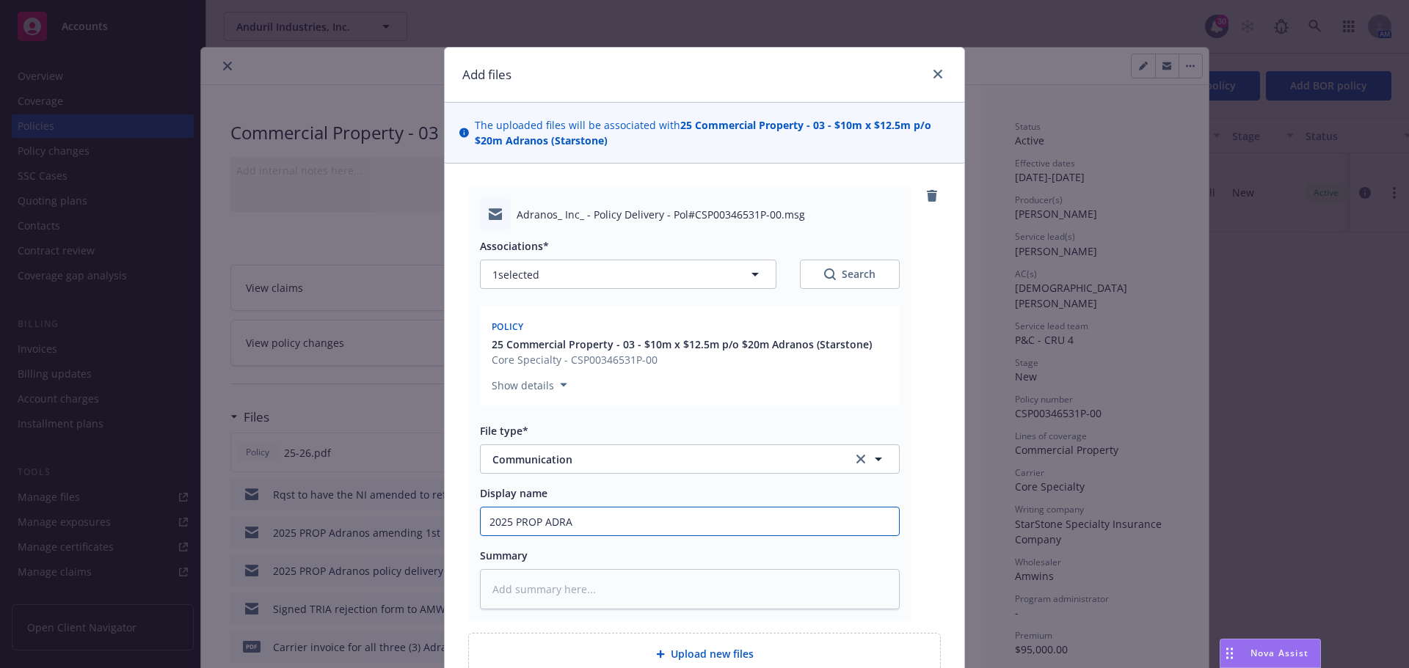
type input "2025 PROP ADRAN"
type textarea "x"
type input "2025 PROP ADRANO"
type textarea "x"
type input "2025 PROP ADRANOS"
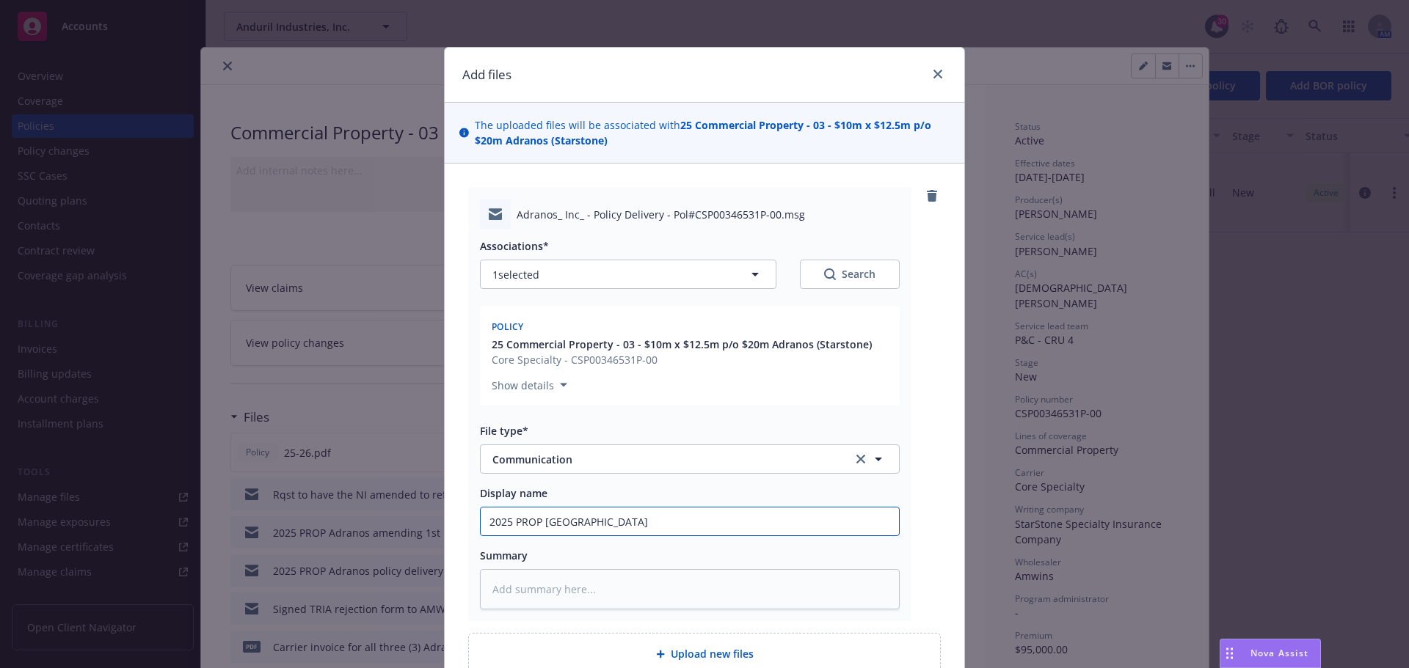
type textarea "x"
type input "2025 PROP ADRANOS"
type textarea "x"
type input "2025 PROP ADRANOS p"
type textarea "x"
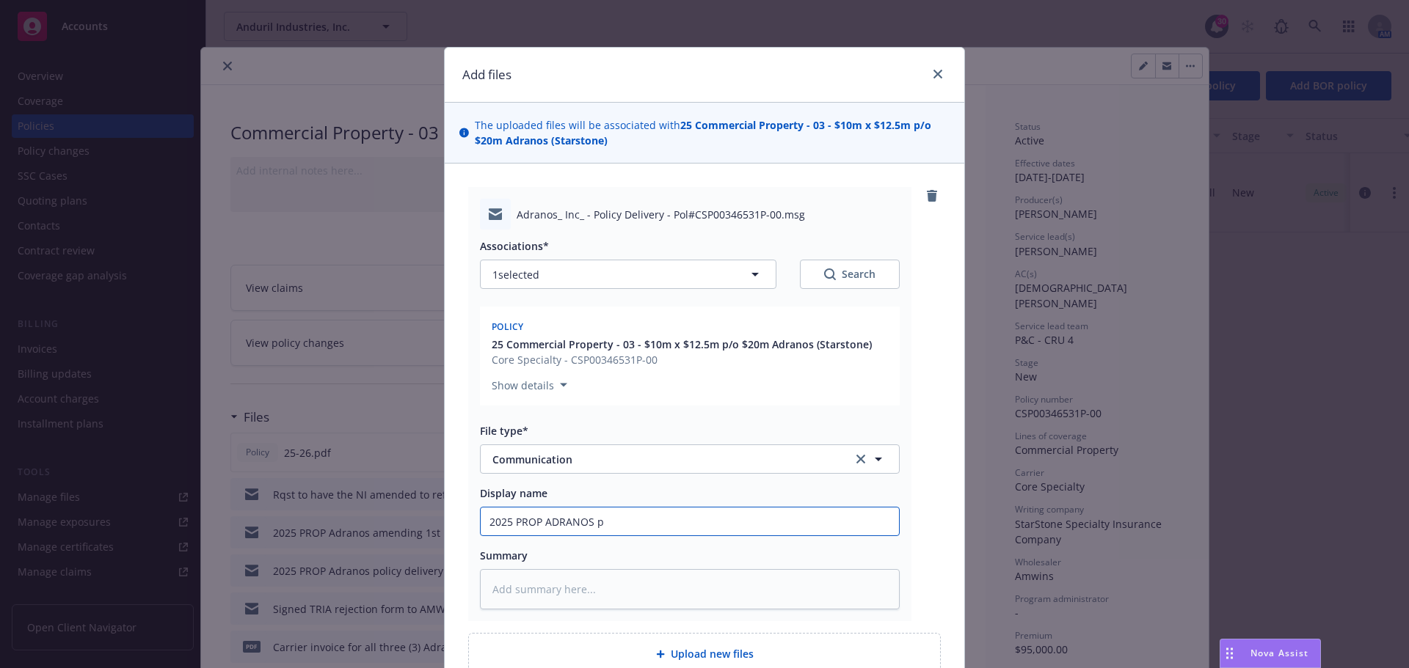
type input "2025 PROP ADRANOS po"
type textarea "x"
type input "2025 PROP ADRANOS pol"
type textarea "x"
type input "2025 PROP ADRANOS poli"
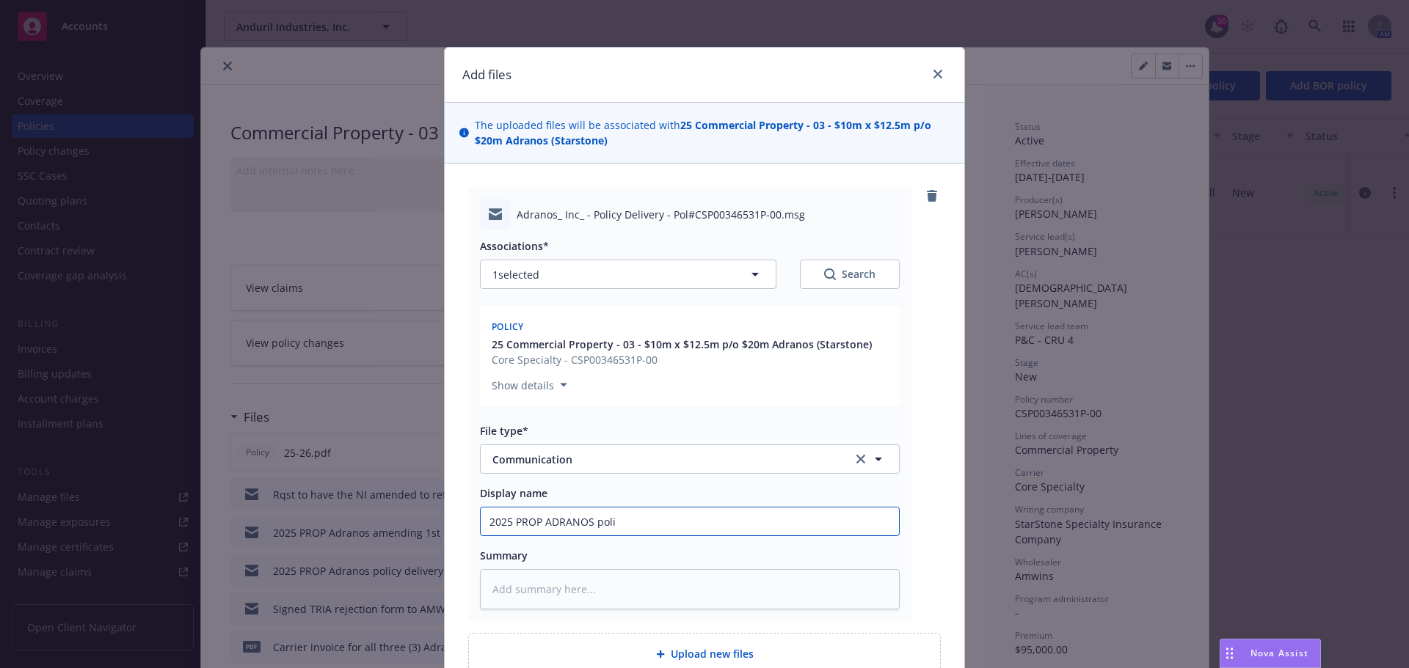
type textarea "x"
type input "2025 PROP ADRANOS polic"
type textarea "x"
type input "2025 PROP ADRANOS policy"
type textarea "x"
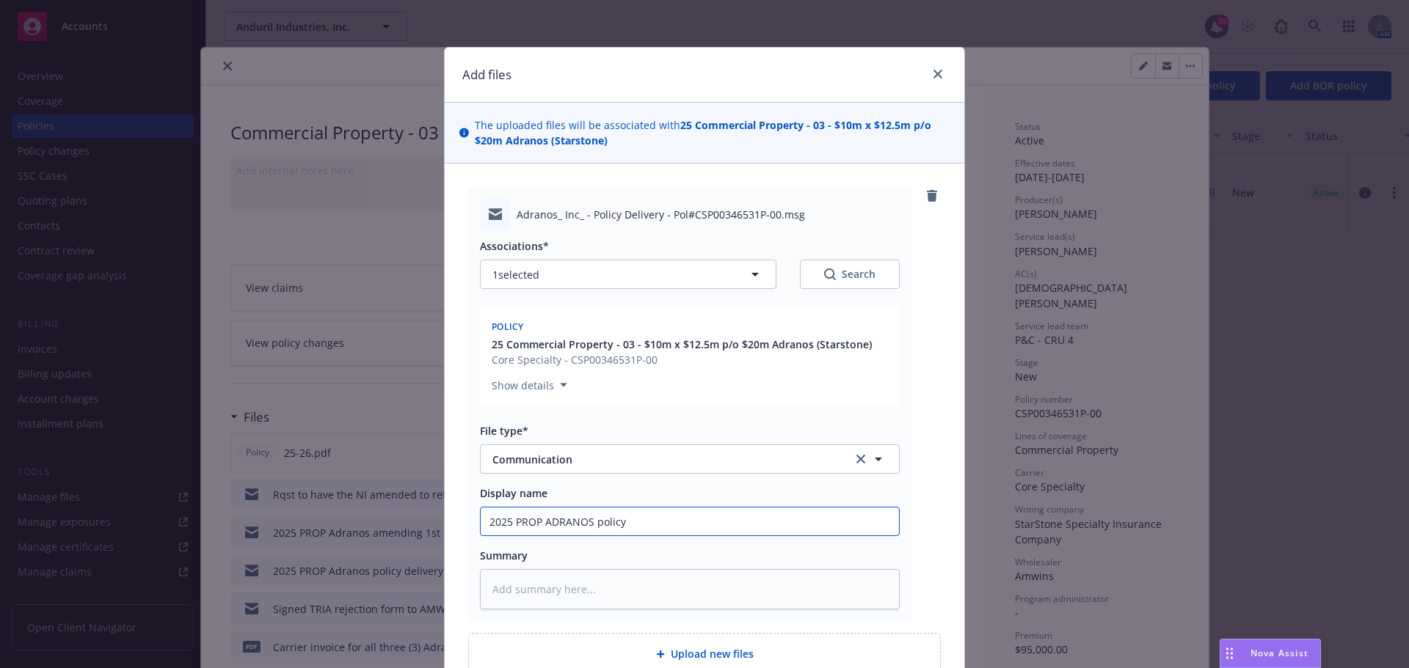
type input "2025 PROP ADRANOS policy"
type textarea "x"
type input "2025 PROP ADRANOS policy d"
type textarea "x"
type input "2025 PROP ADRANOS policy de"
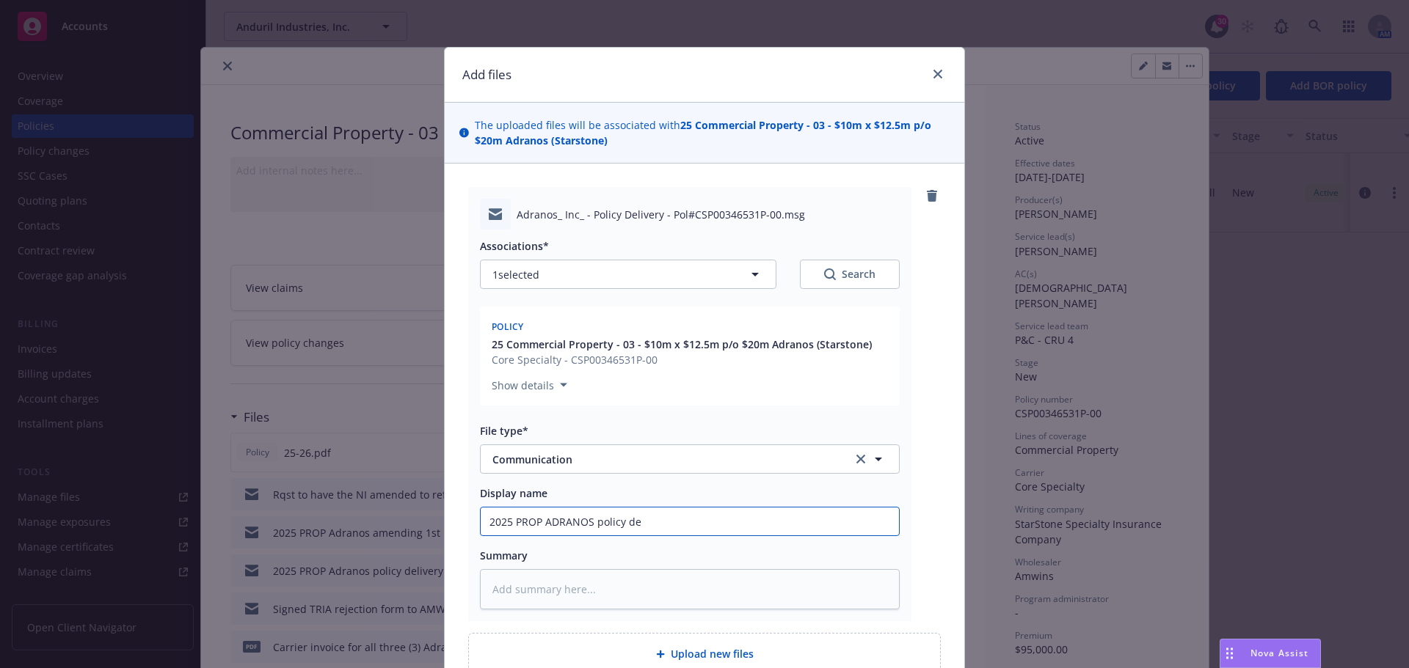
type textarea "x"
type input "2025 PROP ADRANOS policy del"
type textarea "x"
type input "2025 PROP ADRANOS policy dele"
type textarea "x"
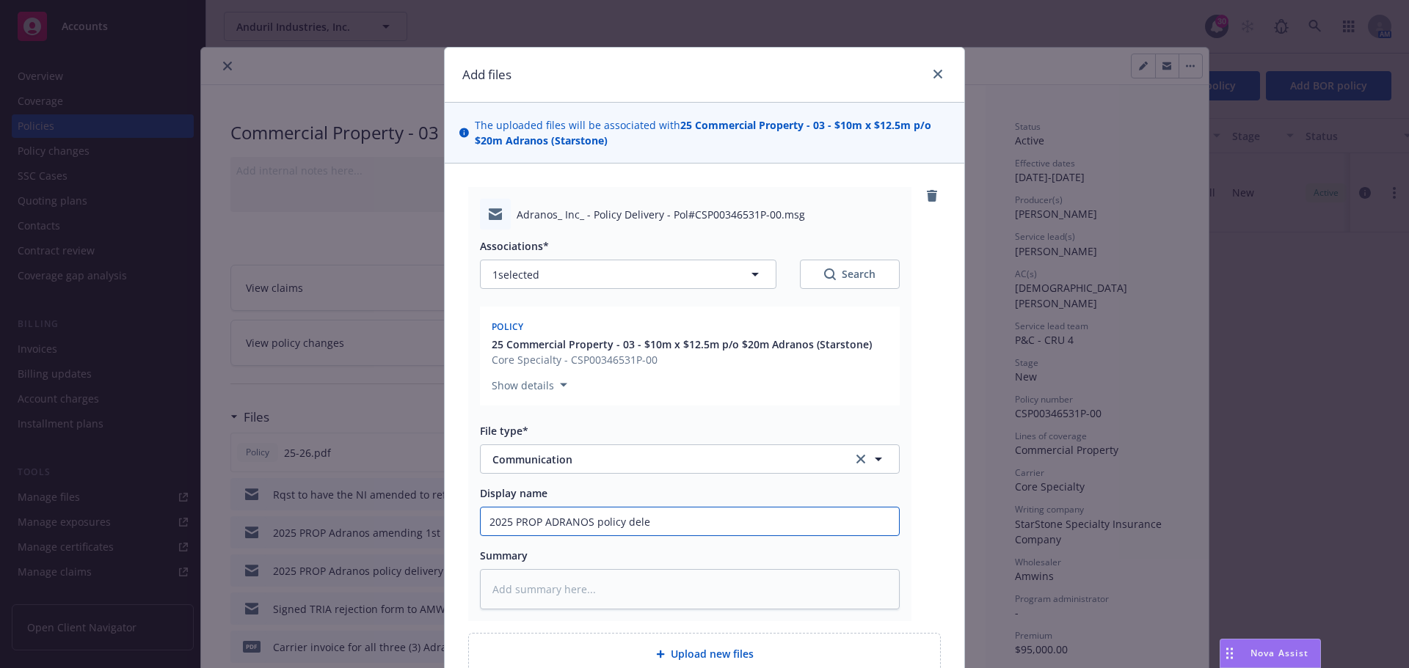
type input "2025 PROP ADRANOS policy delei"
type textarea "x"
type input "2025 PROP ADRANOS policy dele"
type textarea "x"
type input "2025 PROP ADRANOS policy del"
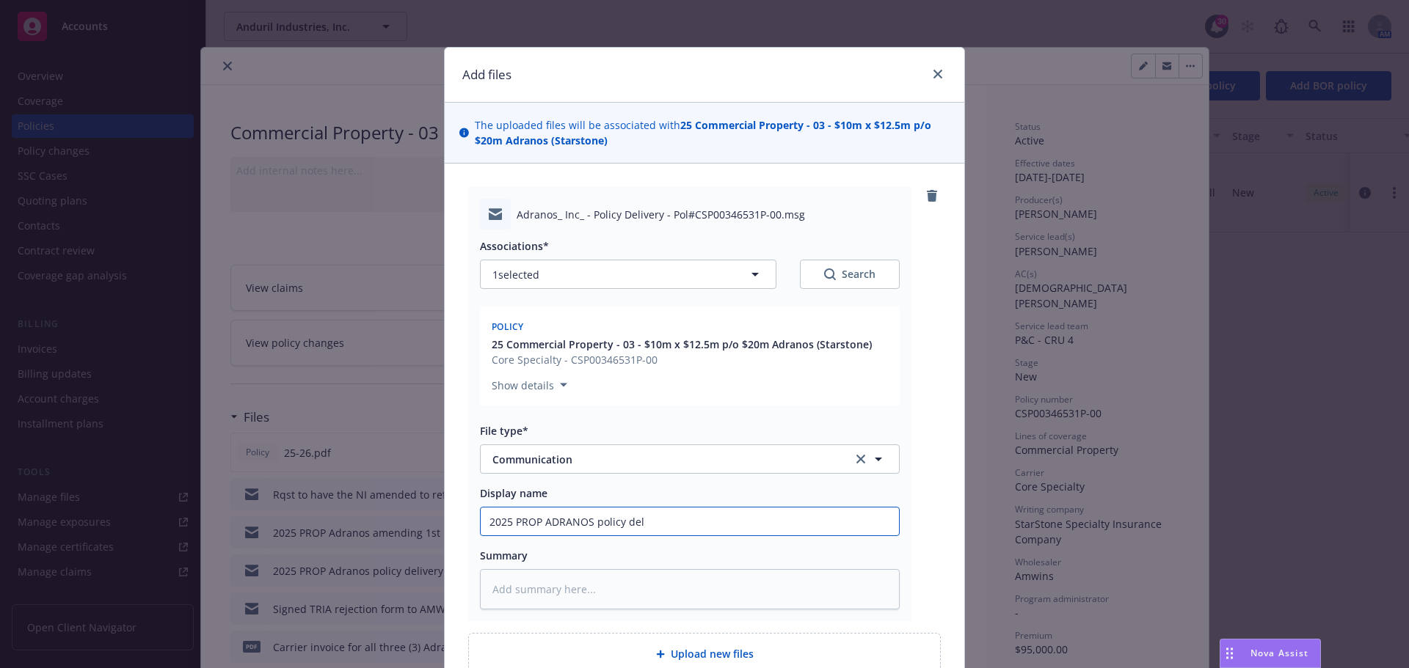
type textarea "x"
type input "2025 PROP ADRANOS policy deli"
type textarea "x"
type input "2025 PROP ADRANOS policy deliv"
type textarea "x"
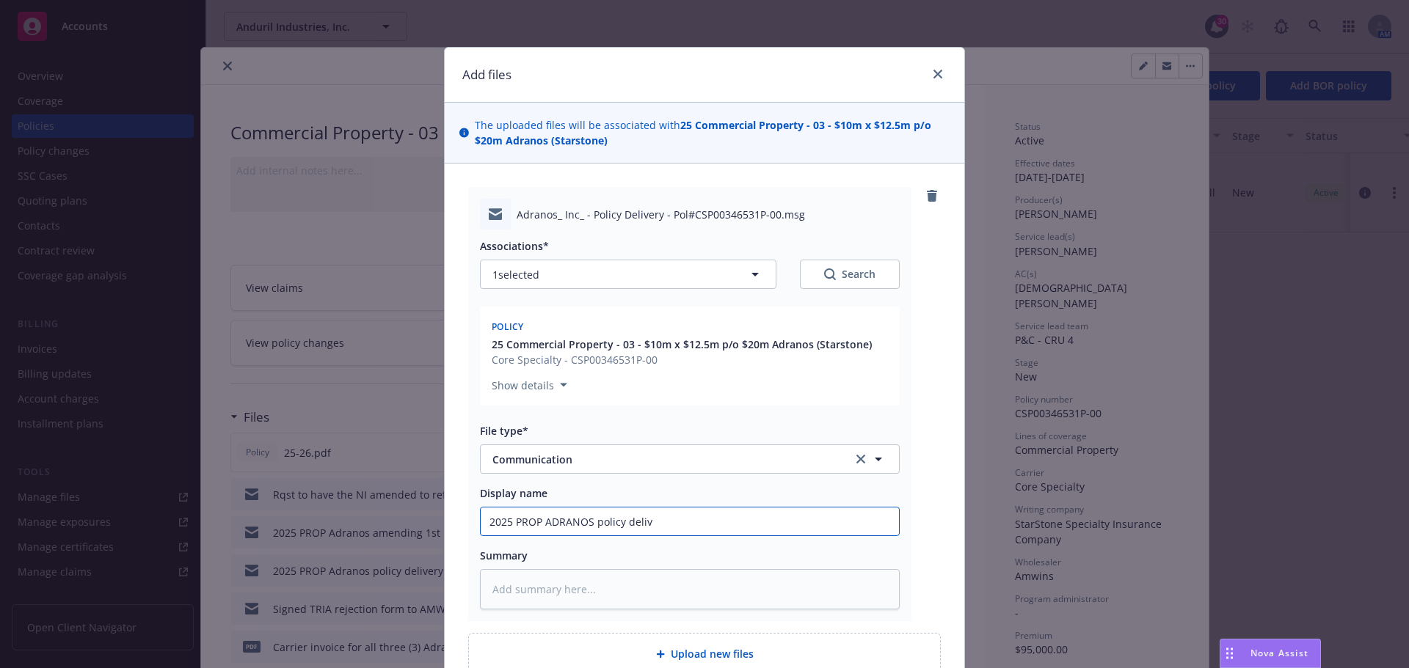
type input "2025 PROP ADRANOS policy delive"
type textarea "x"
type input "2025 PROP ADRANOS policy deliver"
type textarea "x"
type input "2025 PROP ADRANOS policy delivere"
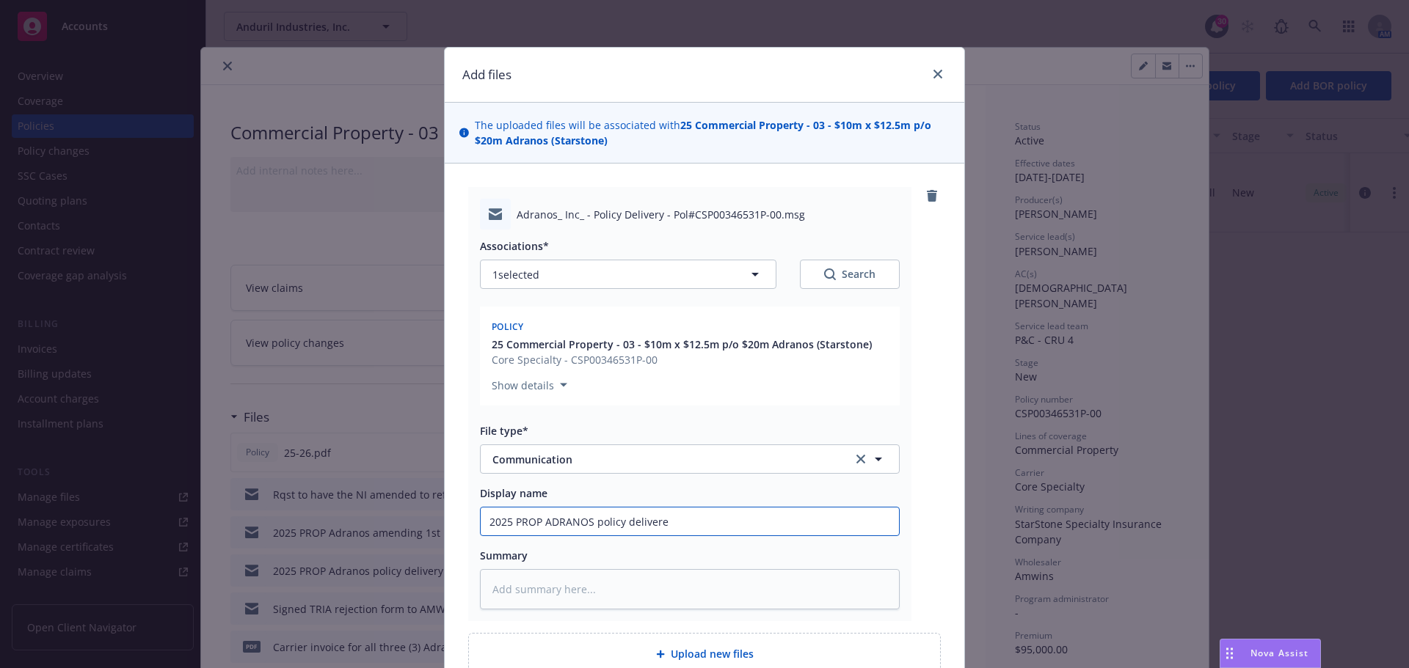
type textarea "x"
type input "2025 PROP ADRANOS policy delivered"
type textarea "x"
type input "2025 PROP ADRANOS policy delivered"
type textarea "x"
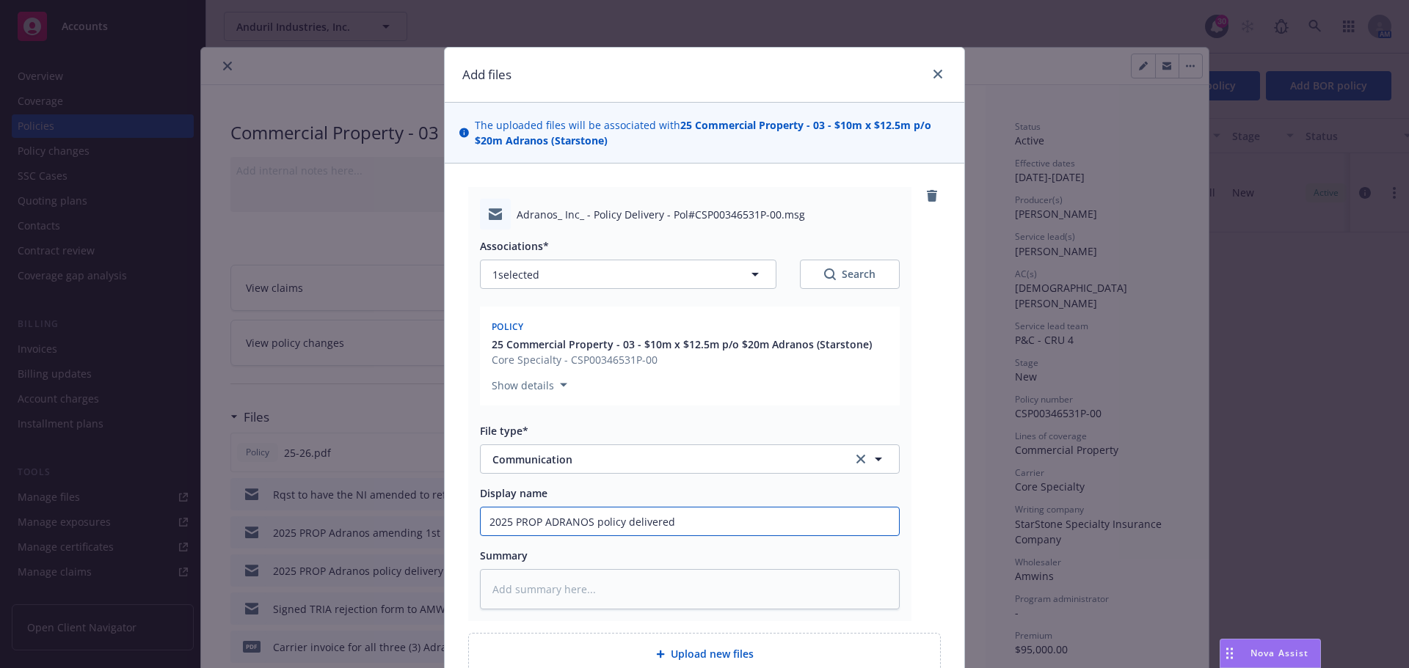
type input "2025 PROP ADRANOS policy delivered f"
type textarea "x"
type input "2025 PROP ADRANOS policy delivered fr"
type textarea "x"
type input "2025 PROP ADRANOS policy delivered fro"
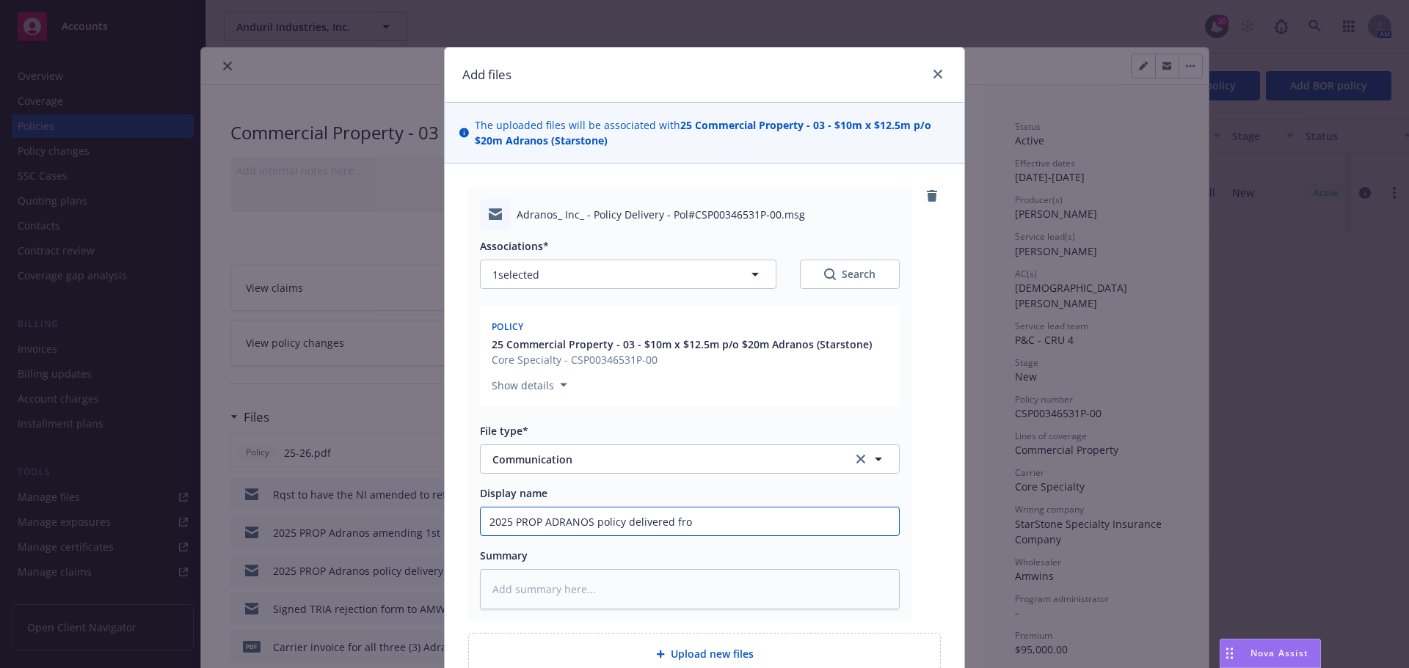
type textarea "x"
type input "2025 PROP ADRANOS policy delivered from"
type textarea "x"
type input "2025 PROP ADRANOS policy delivered from"
type textarea "x"
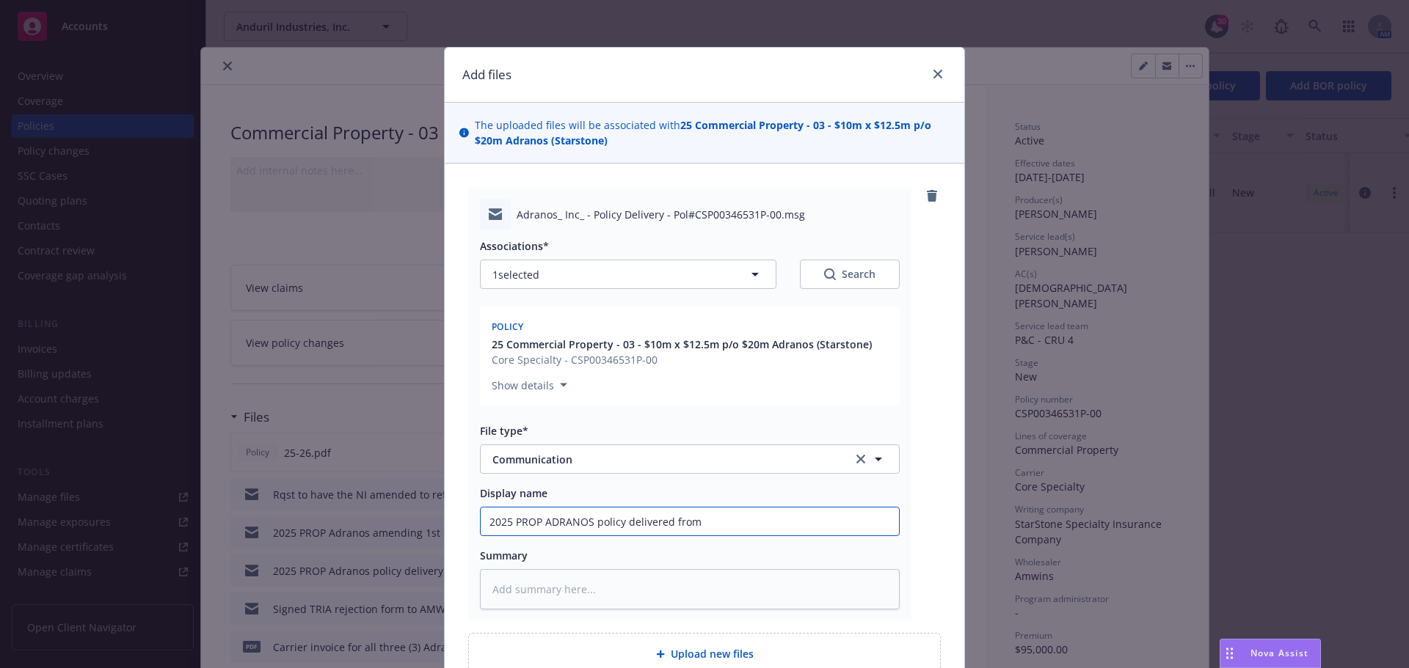
type input "2025 PROP ADRANOS policy delivered from A"
type textarea "x"
type input "2025 PROP ADRANOS policy delivered from Am"
type textarea "x"
type input "2025 PROP ADRANOS policy delivered from AmW"
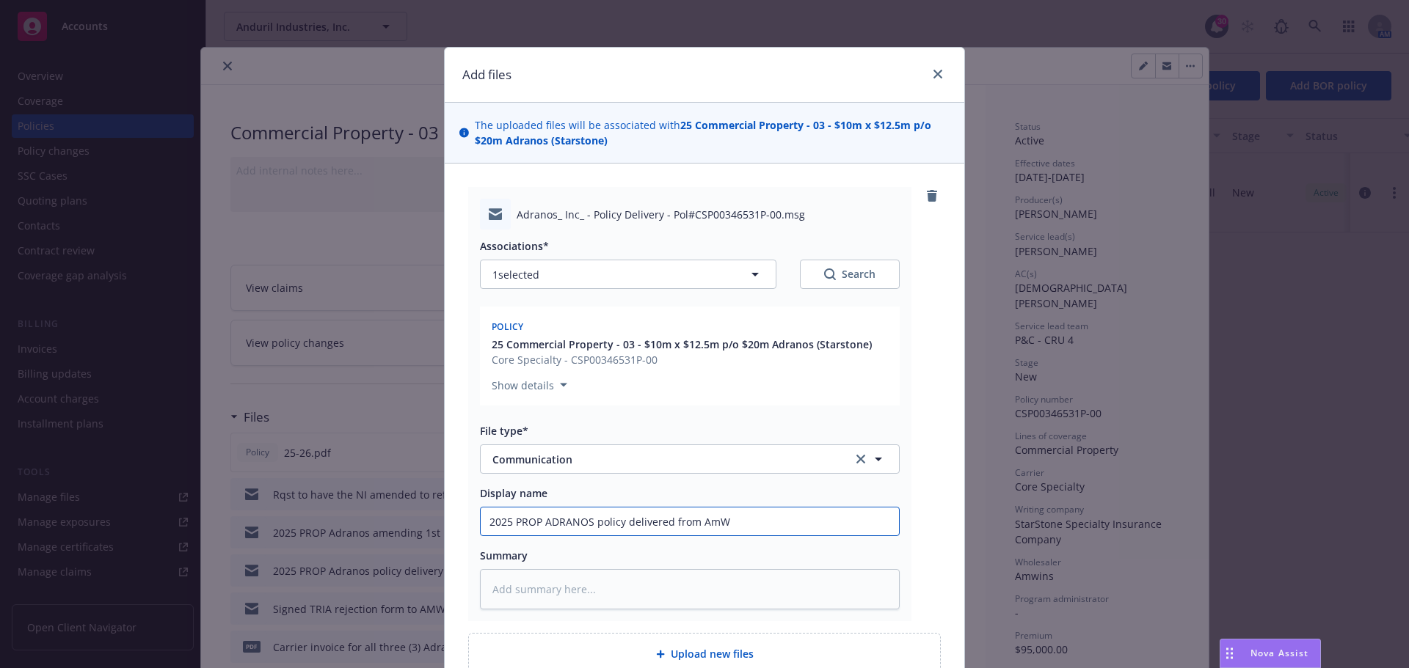
type textarea "x"
type input "2025 PROP ADRANOS policy delivered from AmWi"
type textarea "x"
type input "2025 PROP ADRANOS policy delivered from AmWin"
type textarea "x"
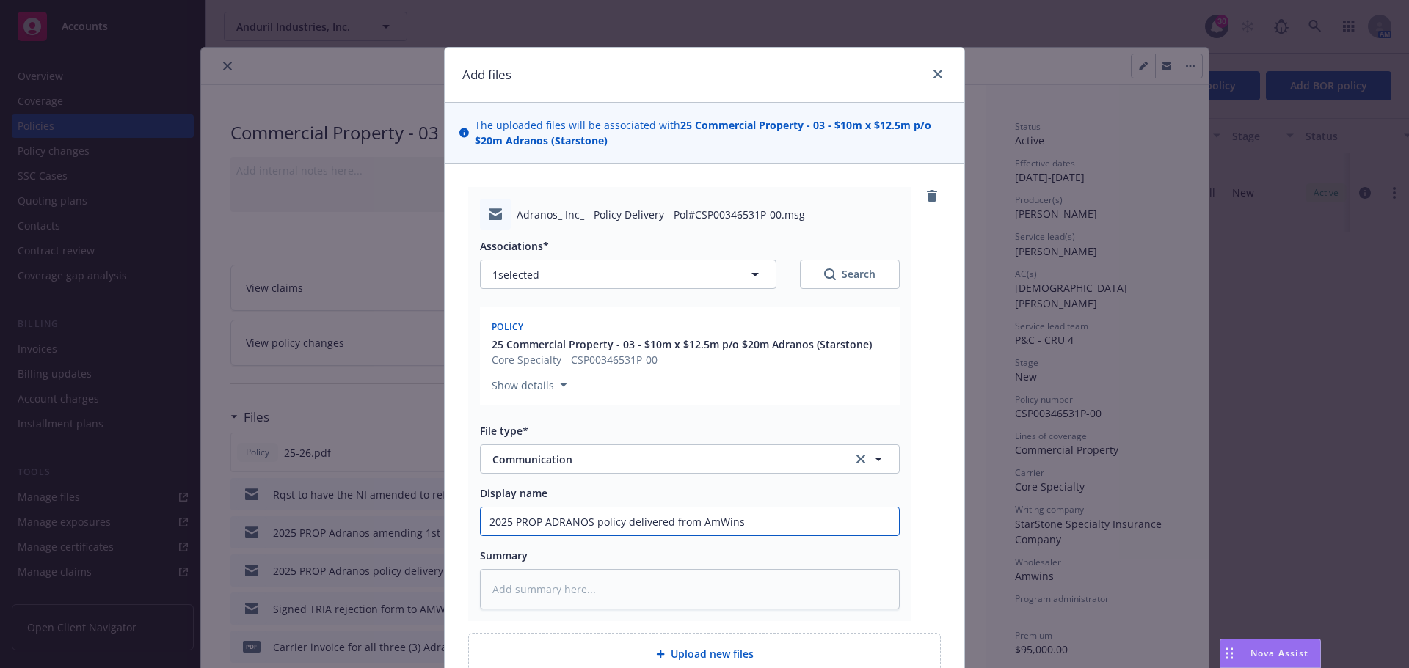
drag, startPoint x: 486, startPoint y: 518, endPoint x: 779, endPoint y: 531, distance: 293.1
click at [779, 531] on input "2025 PROP ADRANOS policy delivered from AmWins" at bounding box center [690, 522] width 418 height 28
type input "2025 PROP ADRANOS policy delivered from AmWins"
click at [524, 583] on textarea at bounding box center [690, 589] width 420 height 40
paste textarea "2025 PROP ADRANOS policy delivered from AmWins"
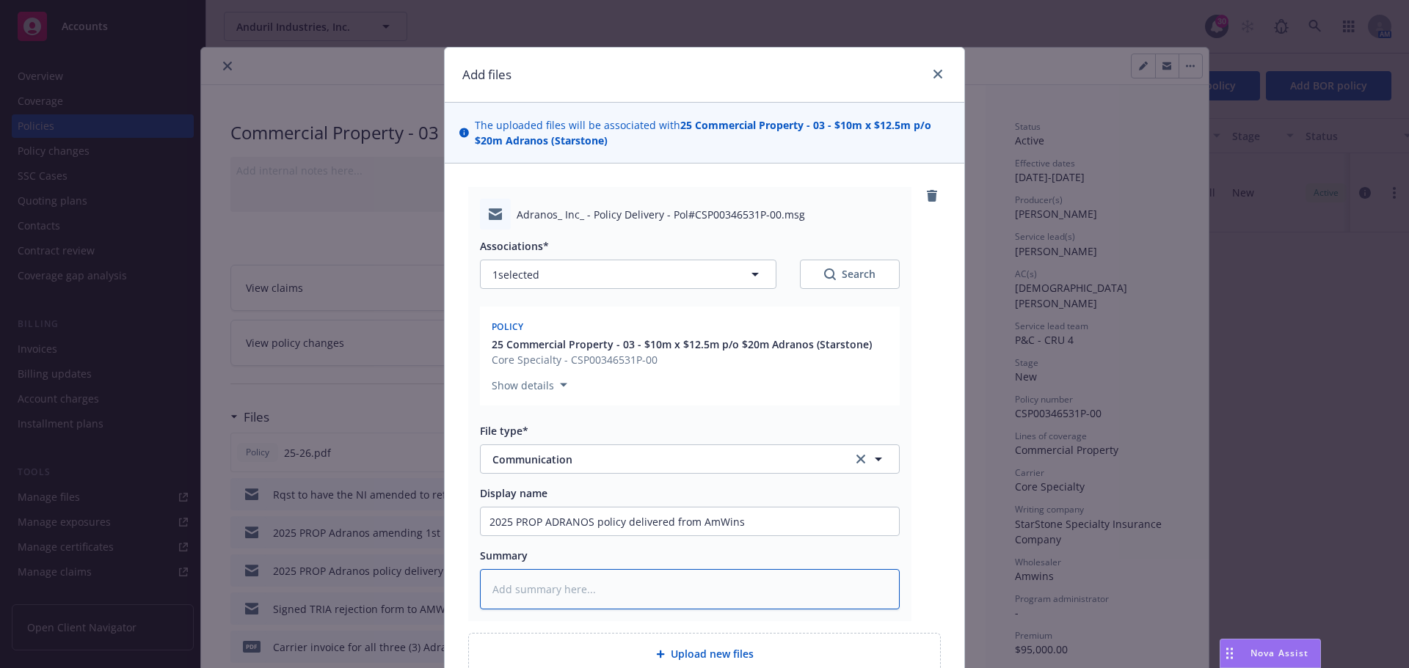
type textarea "x"
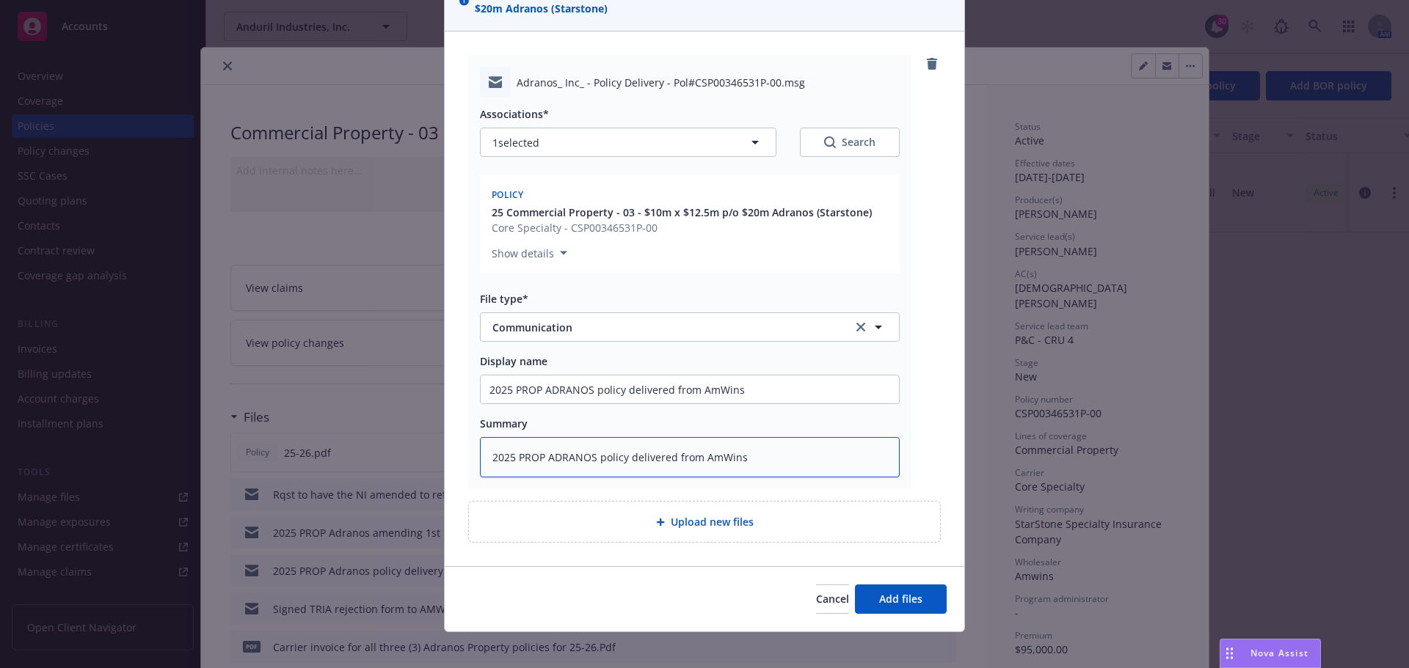
scroll to position [139, 0]
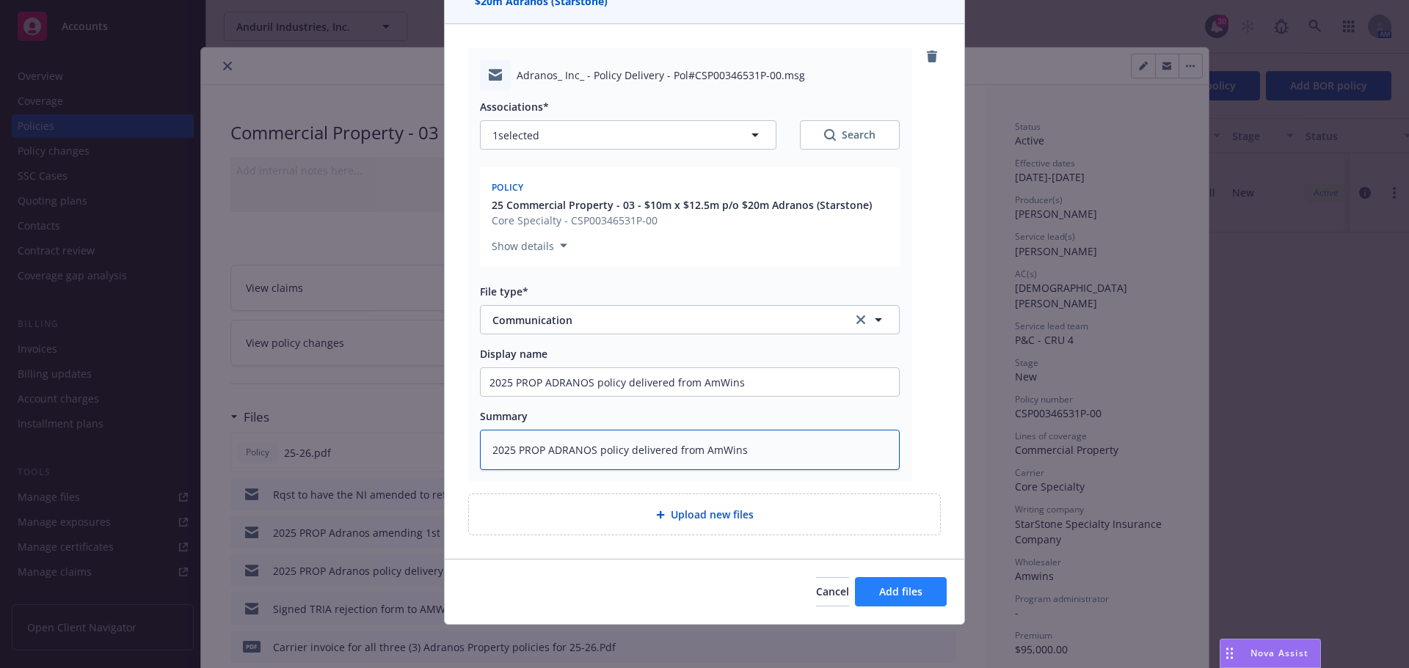
type textarea "2025 PROP ADRANOS policy delivered from AmWins"
click at [914, 599] on button "Add files" at bounding box center [901, 591] width 92 height 29
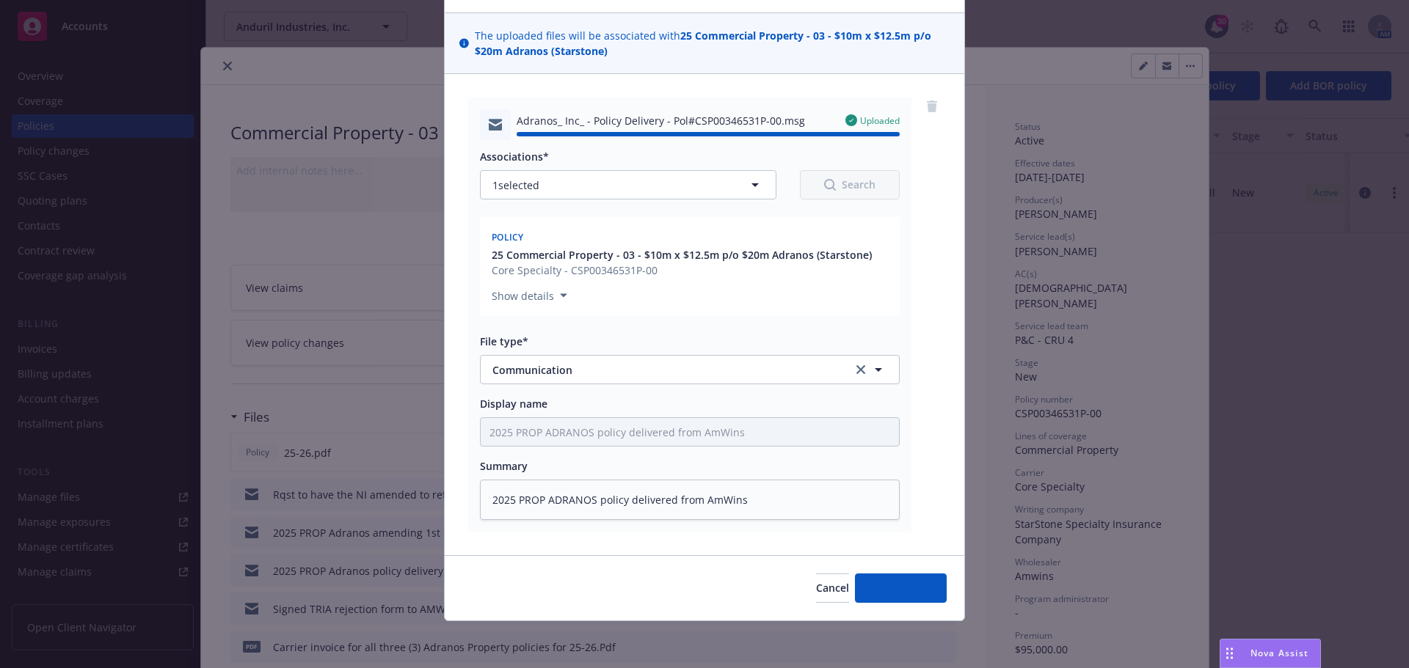
type textarea "x"
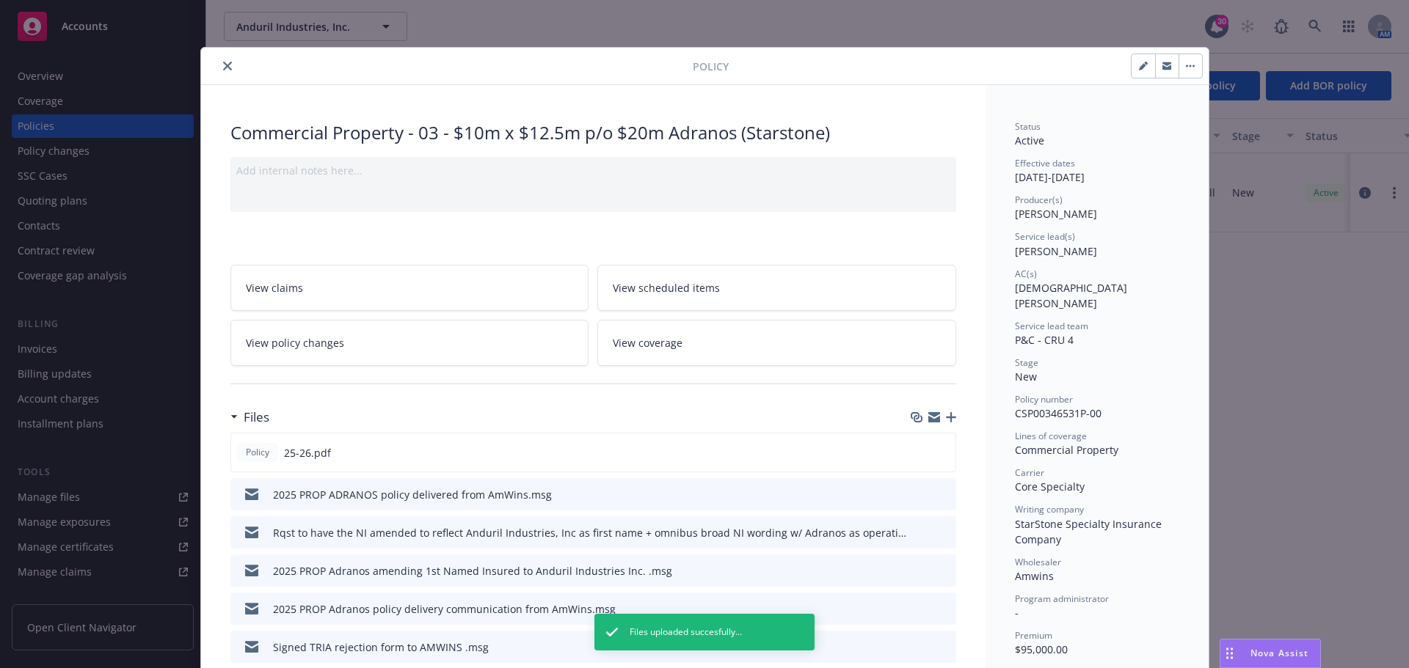
click at [224, 70] on icon "close" at bounding box center [227, 66] width 9 height 9
